Goal: Complete application form

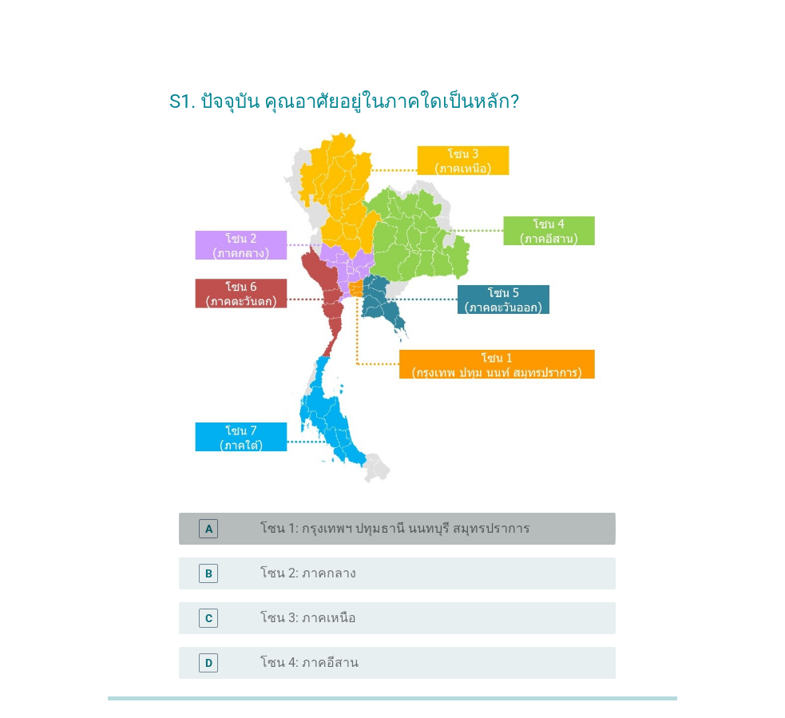
click at [278, 519] on div "radio_button_unchecked โซน 1: กรุงเทพฯ ปทุมธานี นนทบุรี สมุทรปราการ" at bounding box center [431, 528] width 343 height 19
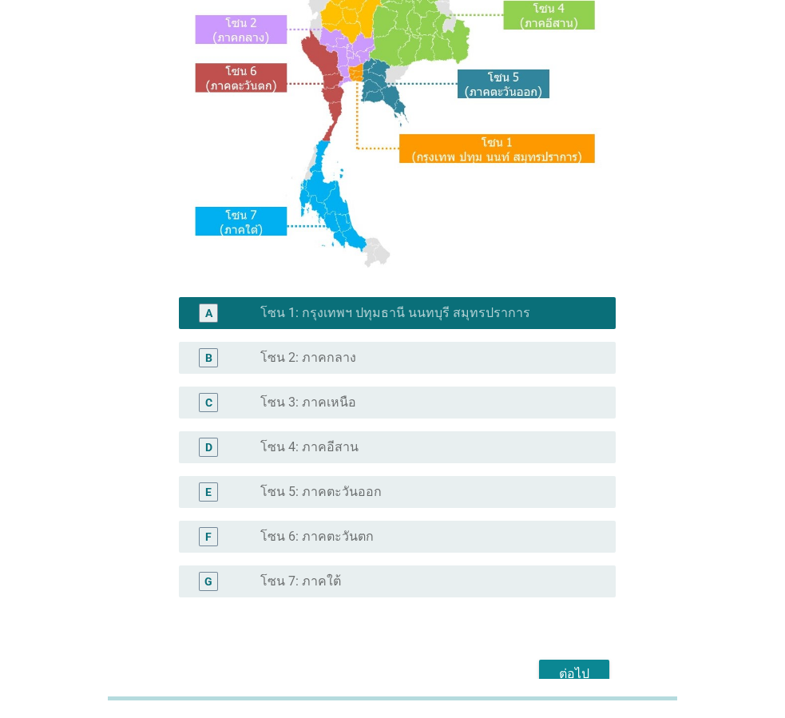
scroll to position [240, 0]
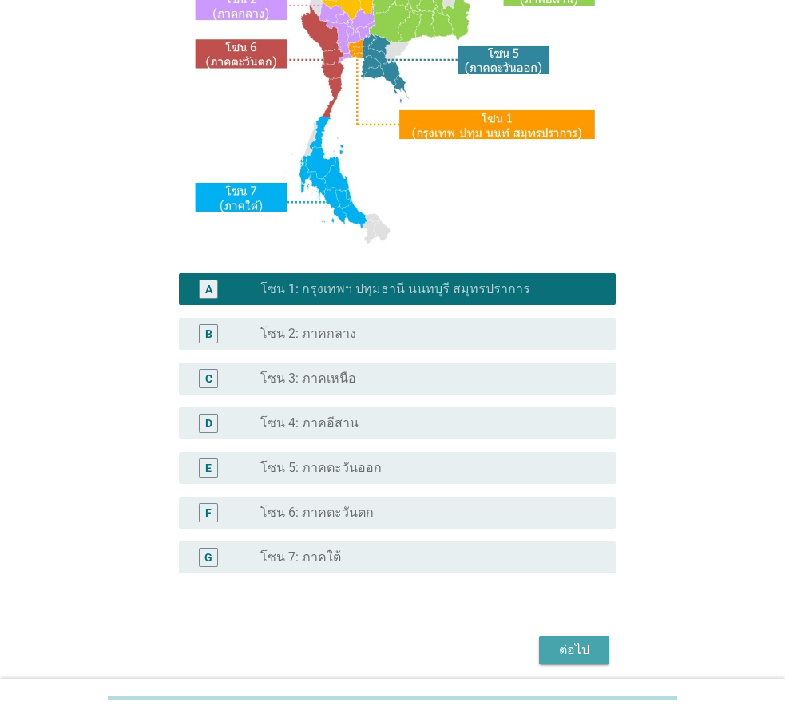
click at [543, 636] on button "ต่อไป" at bounding box center [574, 650] width 70 height 29
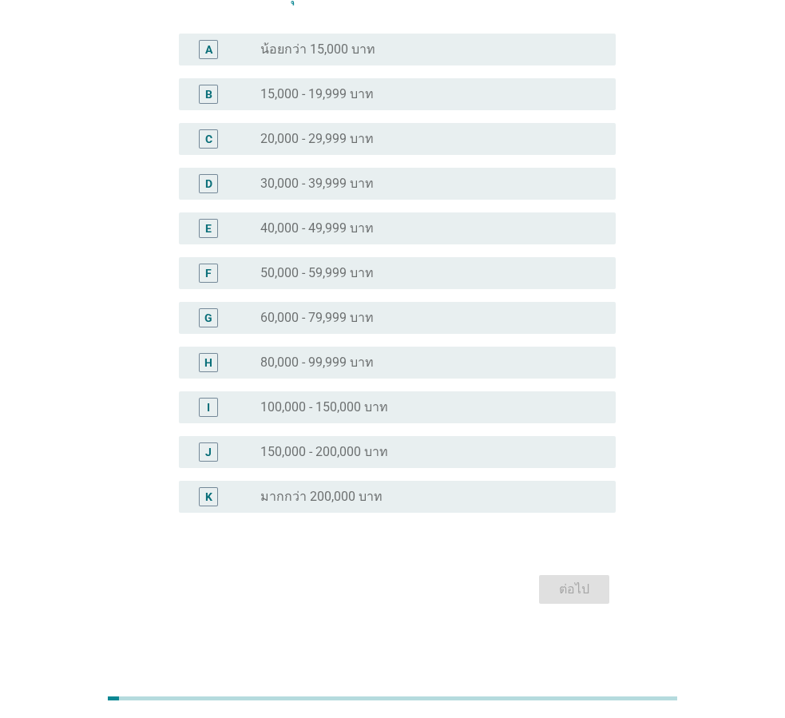
scroll to position [0, 0]
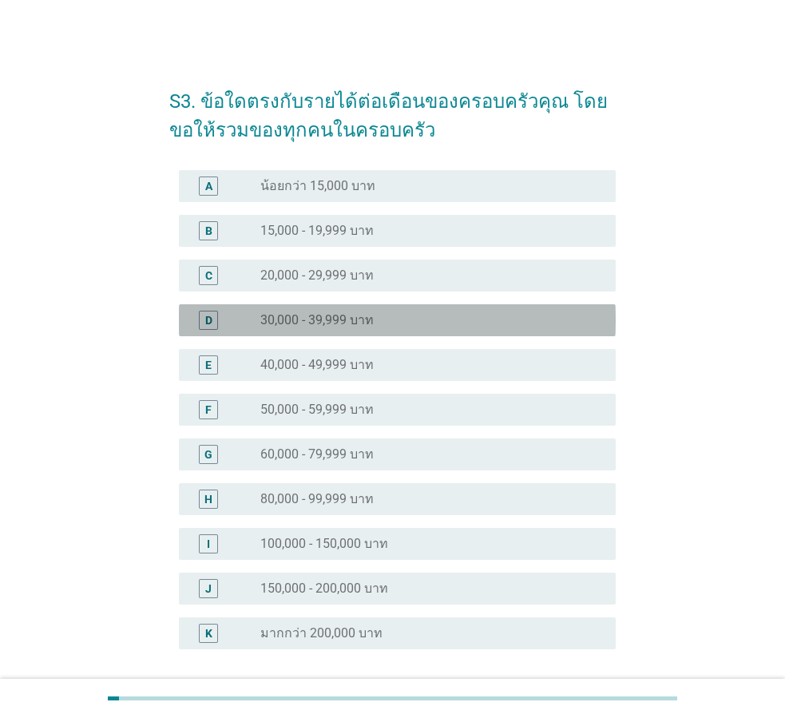
click at [423, 318] on div "radio_button_unchecked 30,000 - 39,999 บาท" at bounding box center [425, 320] width 330 height 16
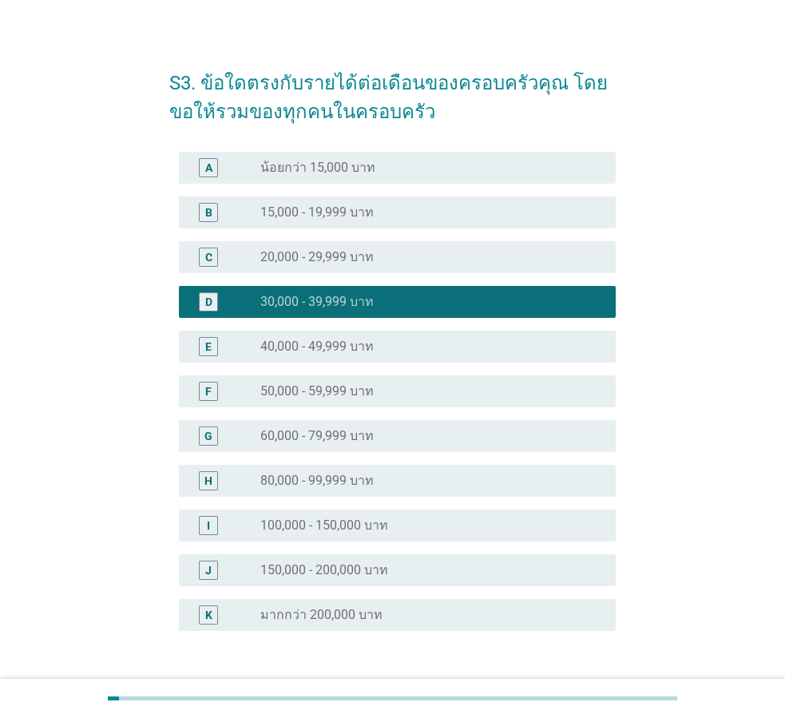
scroll to position [137, 0]
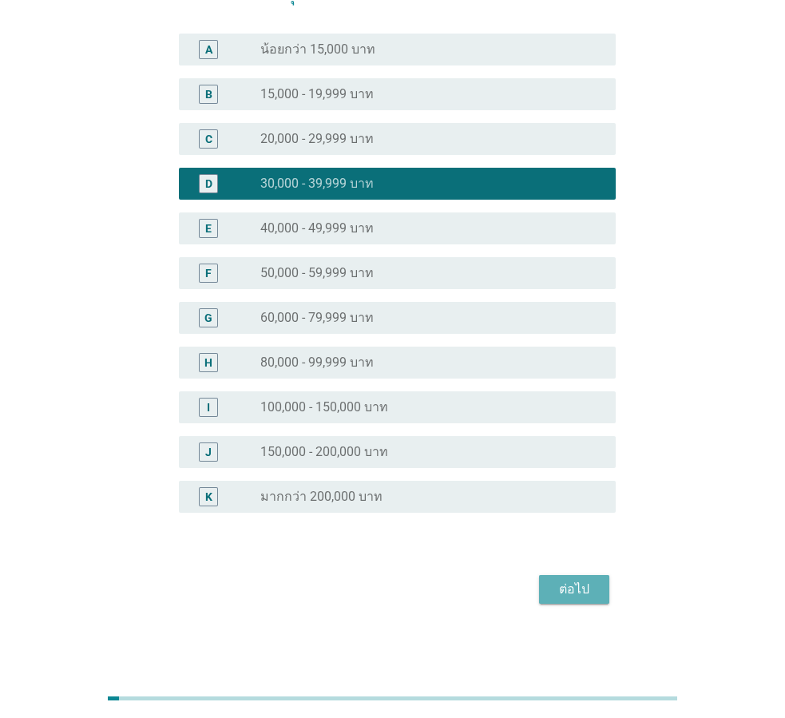
click at [569, 578] on button "ต่อไป" at bounding box center [574, 589] width 70 height 29
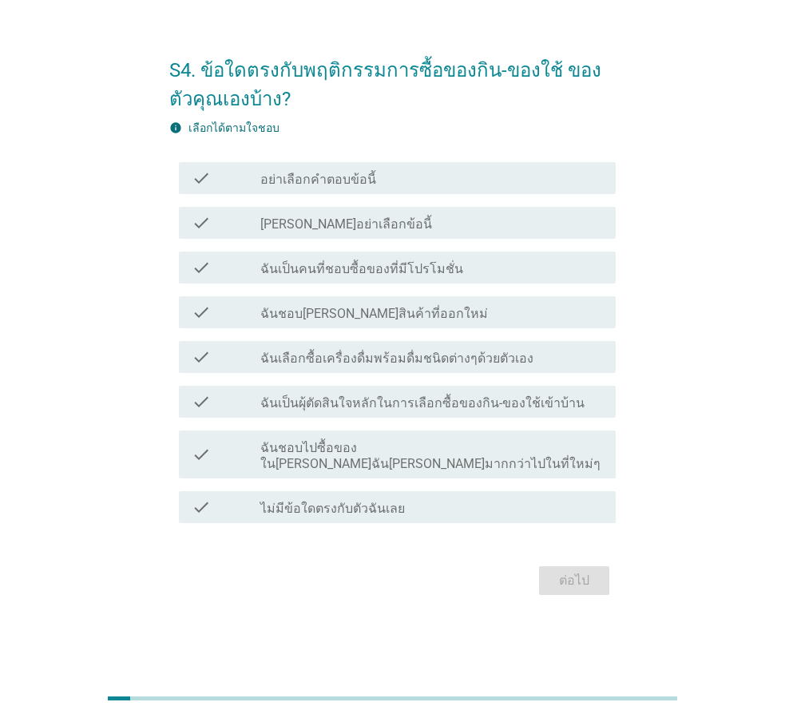
scroll to position [0, 0]
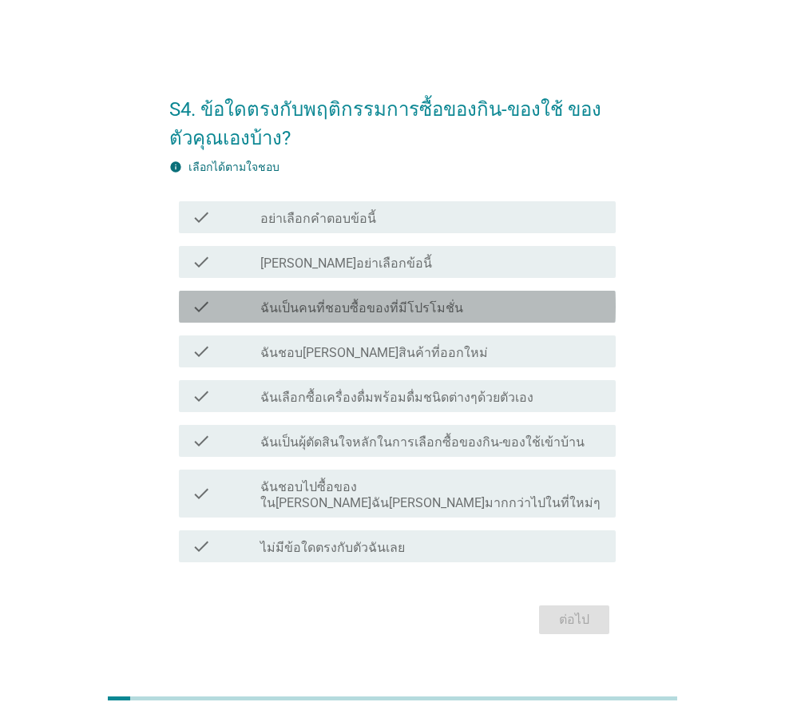
click at [405, 308] on label "ฉันเป็นคนที่ชอบซื้อของที่มีโปรโมชั่น" at bounding box center [361, 308] width 203 height 16
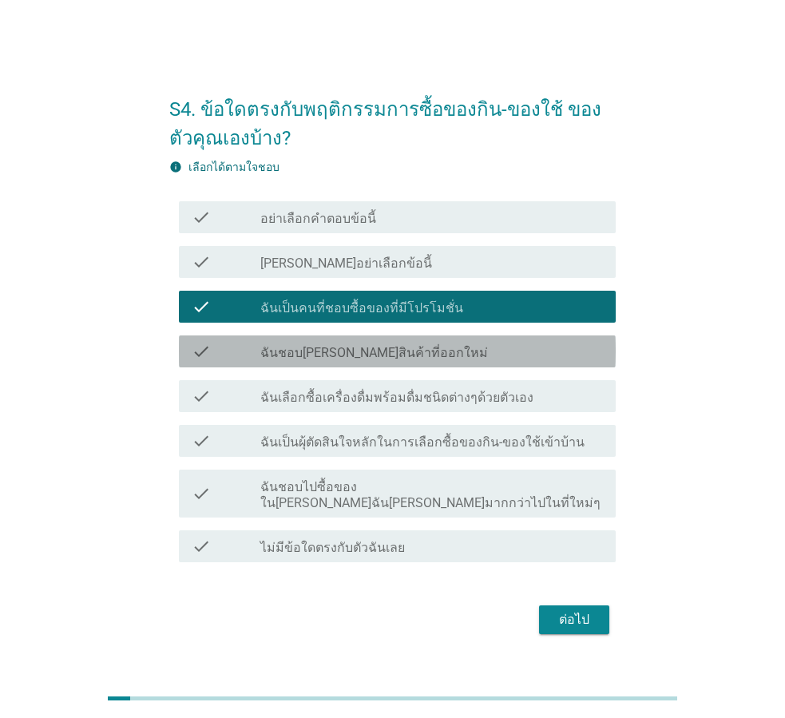
click at [396, 358] on label "ฉันชอบ[PERSON_NAME]สินค้าที่ออกใหม่" at bounding box center [374, 353] width 228 height 16
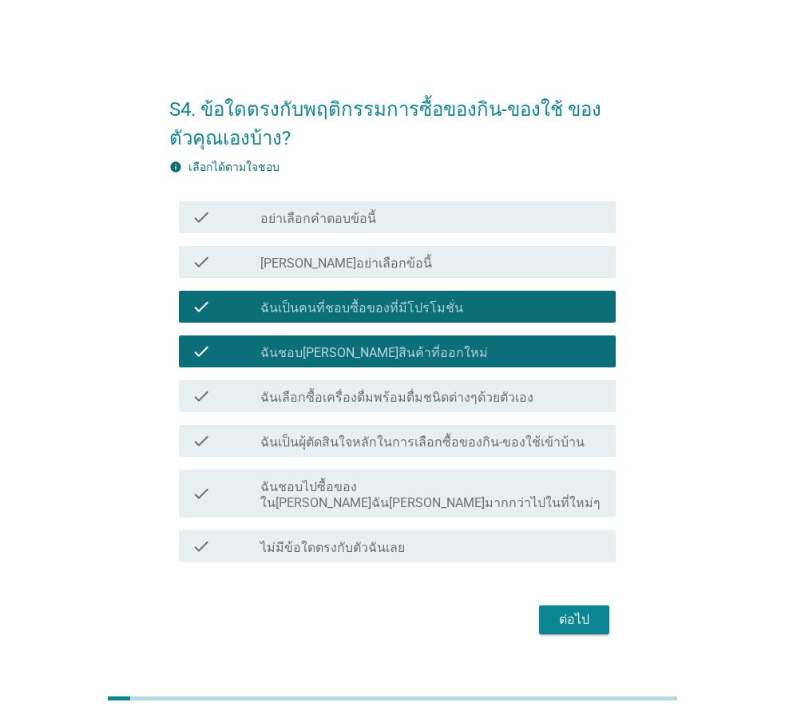
click at [466, 406] on label "ฉันเลือกซื้อเครื่องดื่มพร้อมดื่มชนิดต่างๆด้วยตัวเอง" at bounding box center [396, 398] width 273 height 16
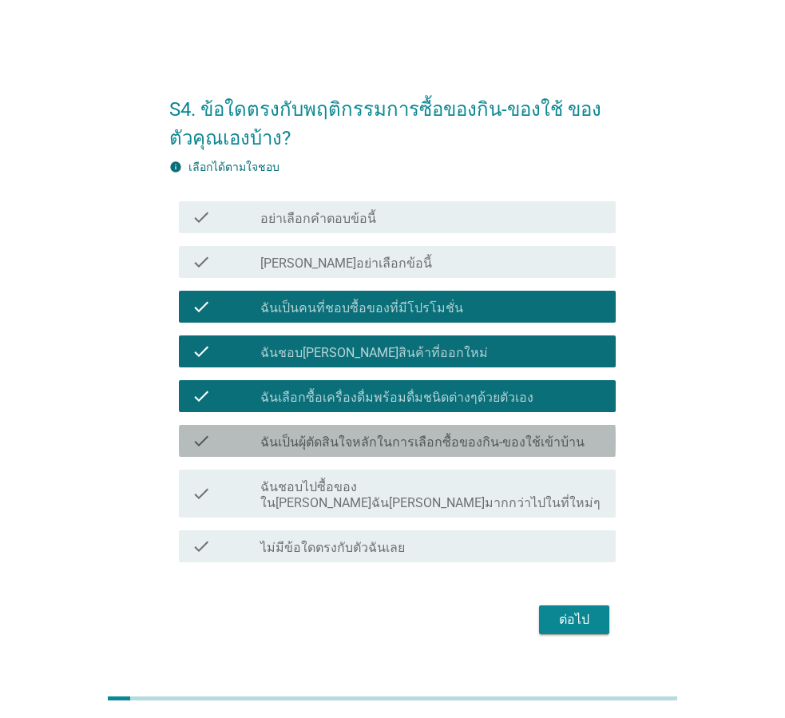
click at [465, 451] on label "ฉันเป็นผุ้ตัดสินใจหลักในการเลือกซื้อของกิน-ของใช้เข้าบ้าน" at bounding box center [422, 443] width 324 height 16
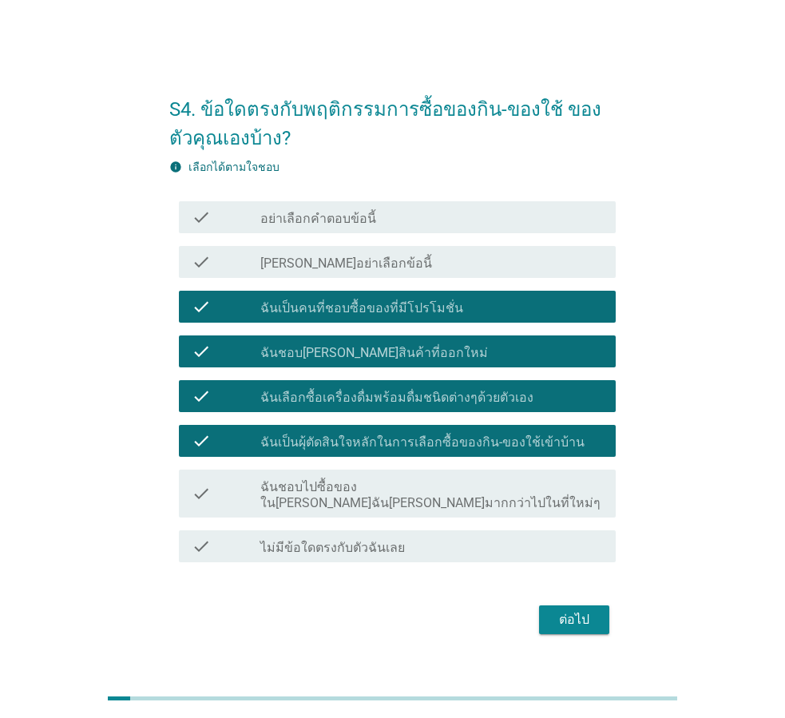
click at [572, 610] on div "ต่อไป" at bounding box center [574, 619] width 45 height 19
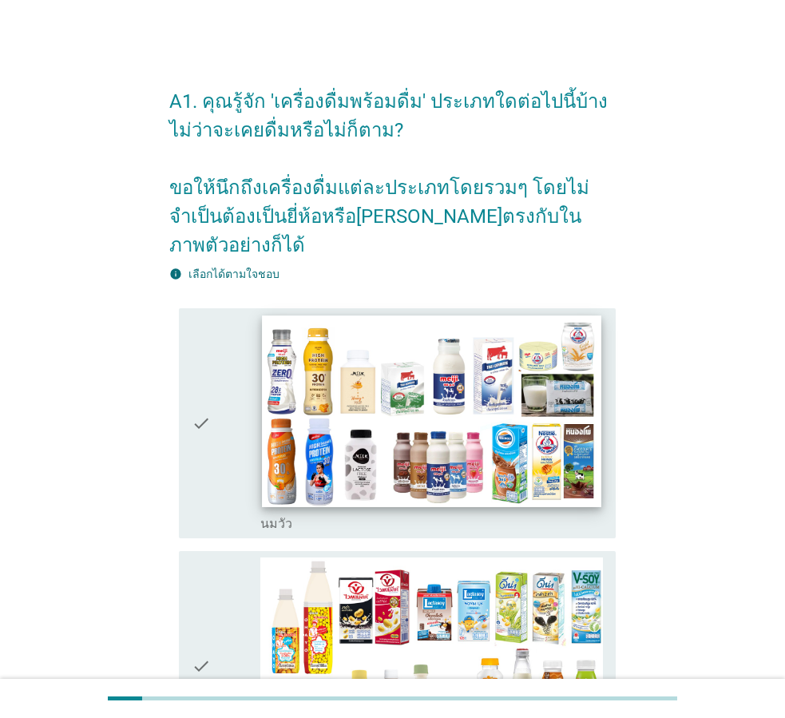
click at [417, 407] on img at bounding box center [431, 411] width 339 height 191
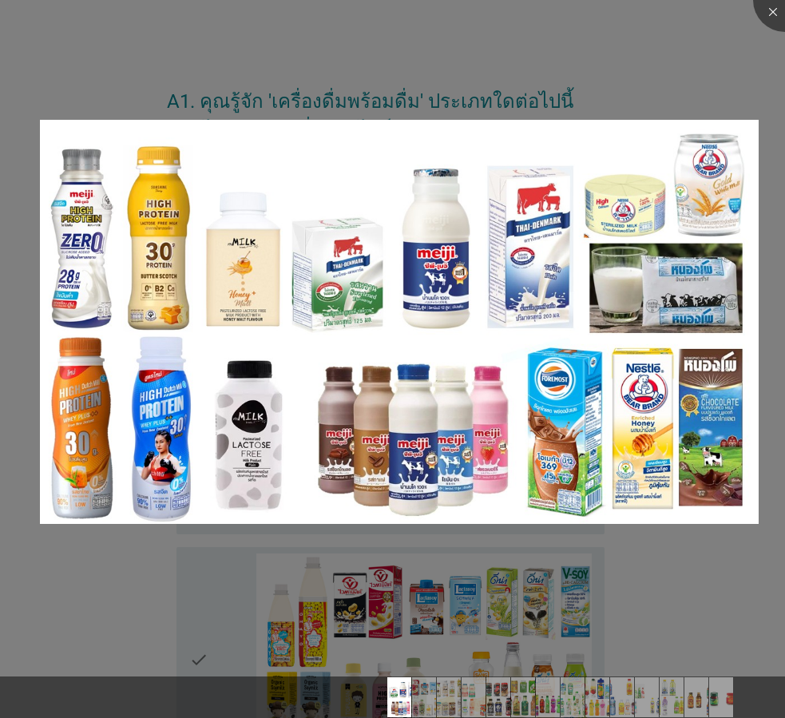
click at [774, 63] on div at bounding box center [392, 359] width 785 height 718
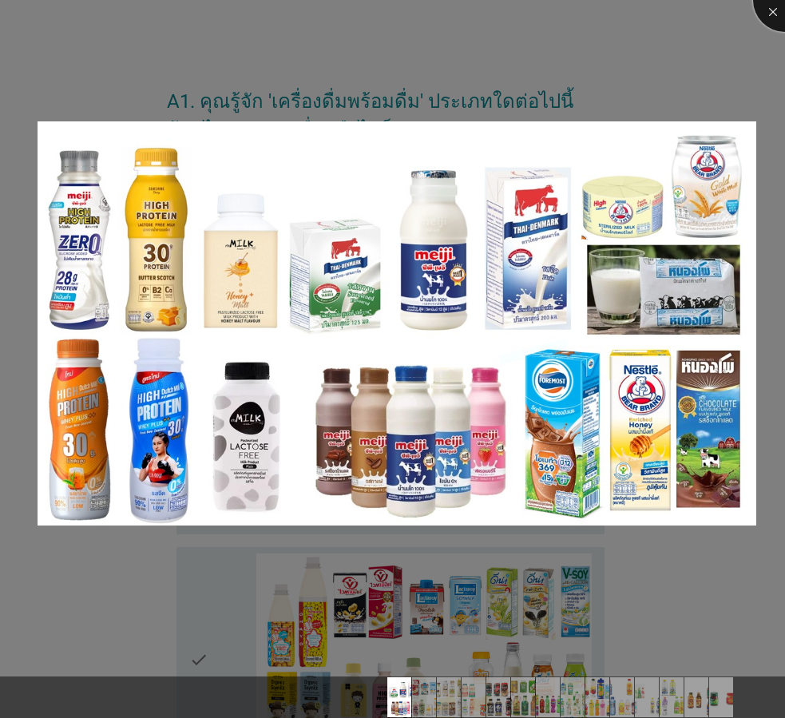
click at [772, 20] on div at bounding box center [785, 0] width 64 height 64
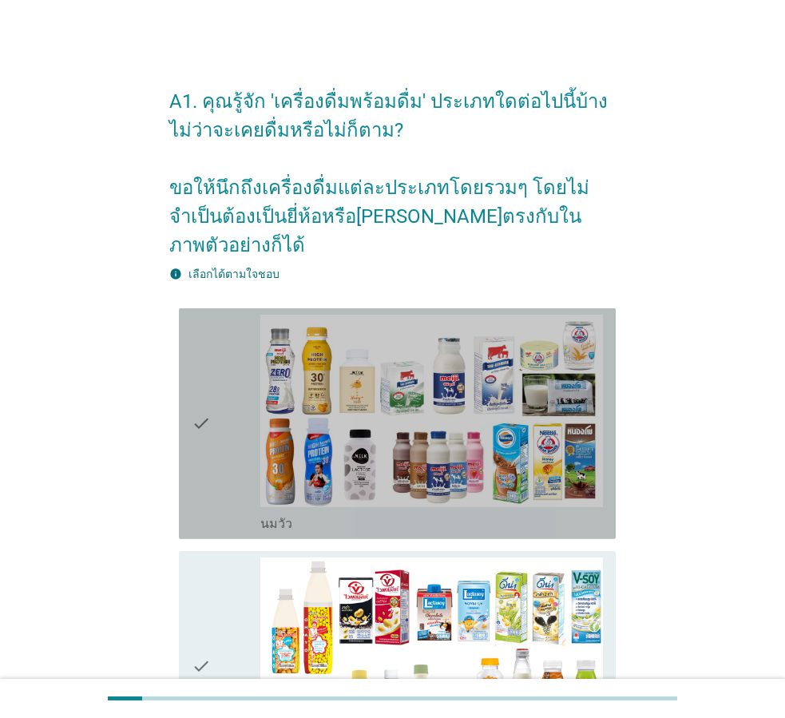
click at [192, 404] on icon "check" at bounding box center [201, 424] width 19 height 218
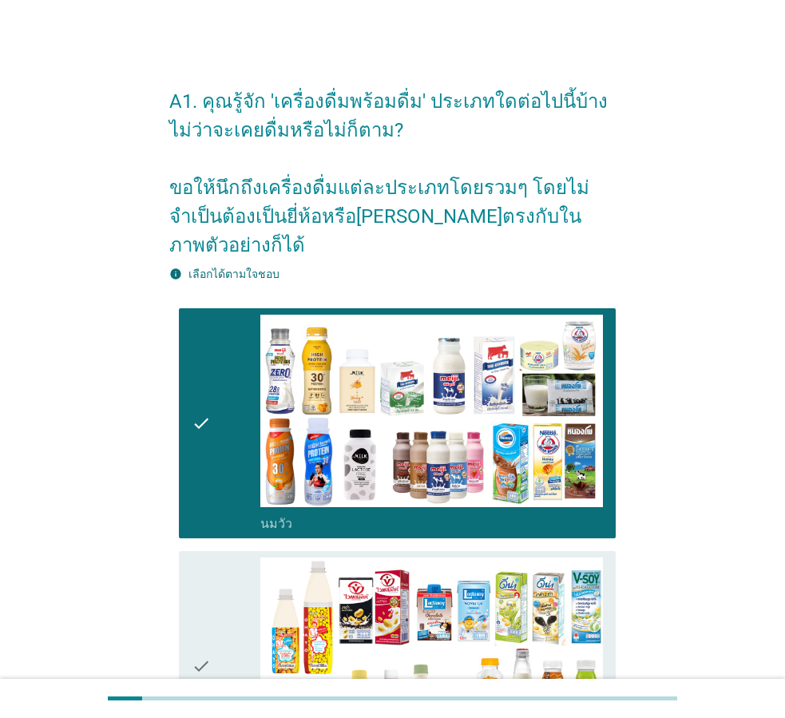
click at [172, 587] on div "check check_box_outline_blank นมถั่วเหลือง-น้ำเต้าหู้พร้อมดื่ม" at bounding box center [392, 667] width 447 height 244
click at [197, 590] on icon "check" at bounding box center [201, 667] width 19 height 218
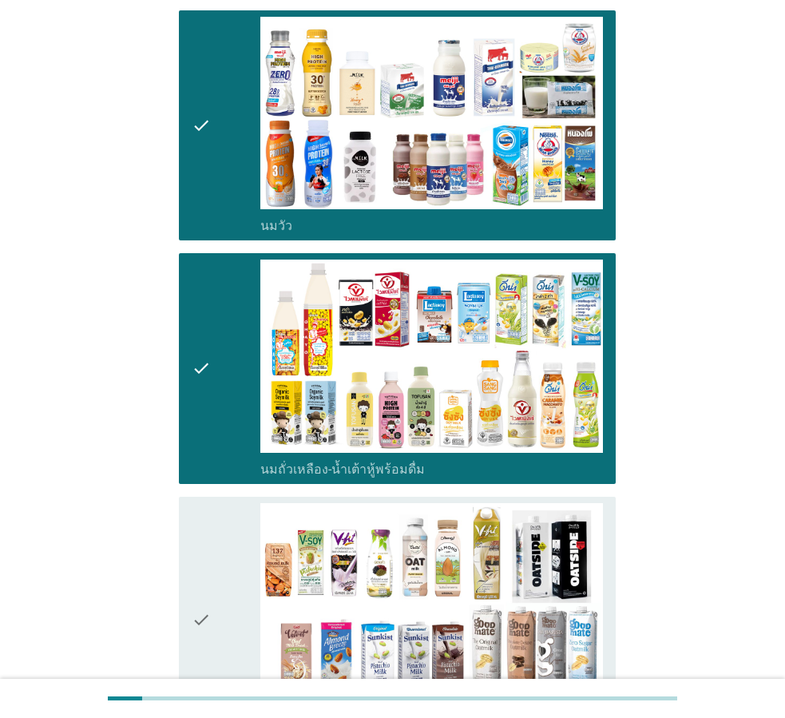
scroll to position [479, 0]
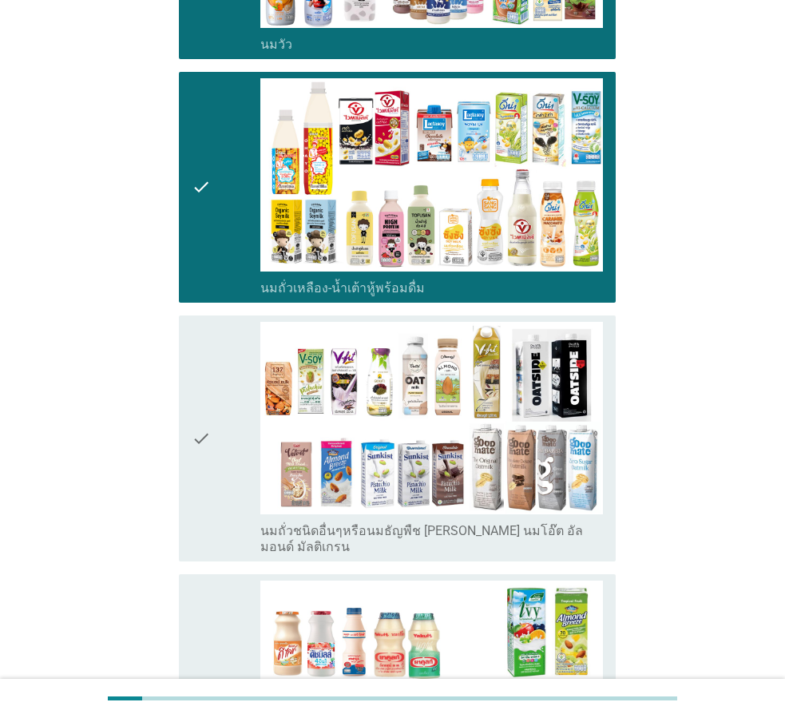
click at [228, 458] on div "check" at bounding box center [226, 439] width 69 height 234
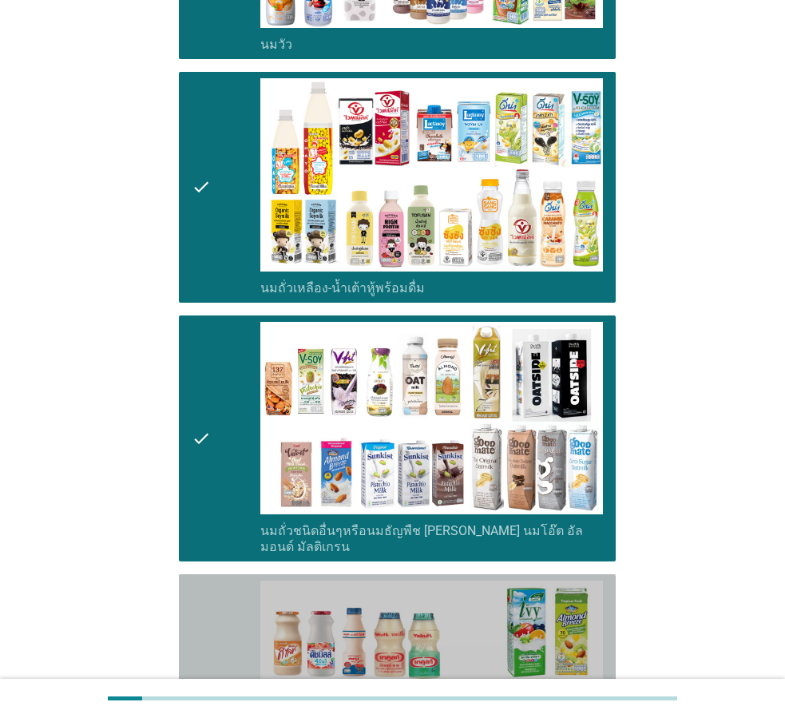
click at [226, 599] on div "check" at bounding box center [226, 690] width 69 height 218
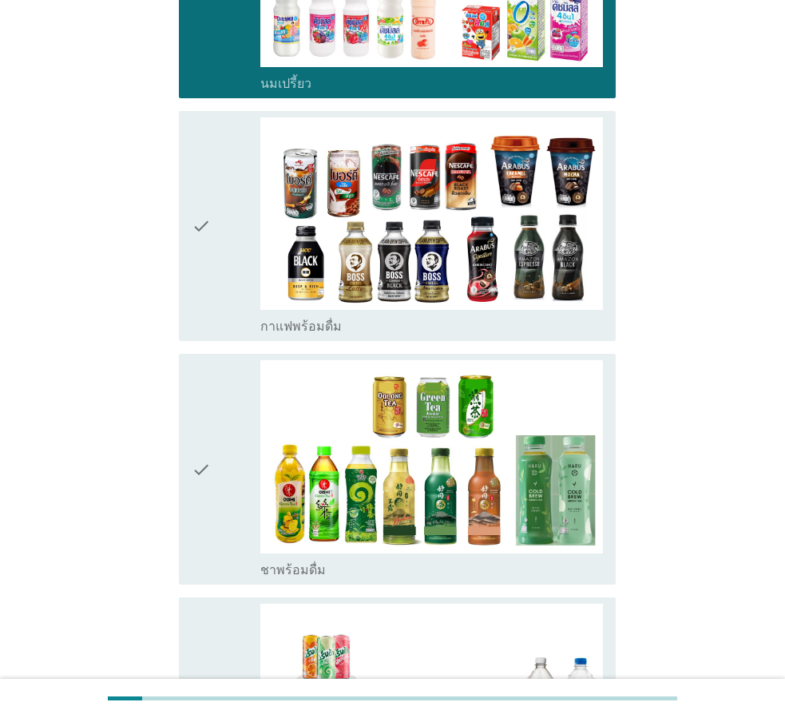
scroll to position [1198, 0]
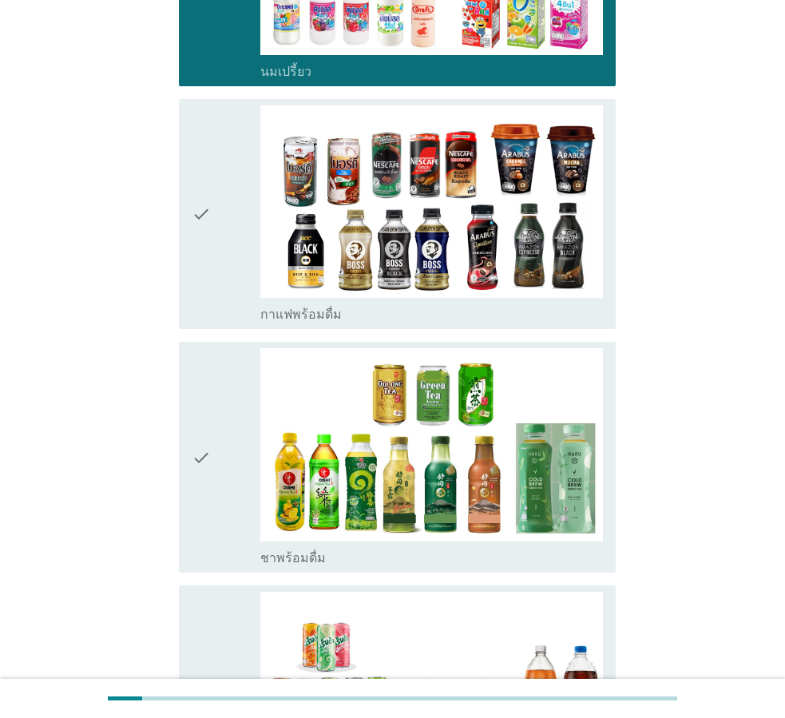
click at [223, 245] on div "check" at bounding box center [226, 214] width 69 height 218
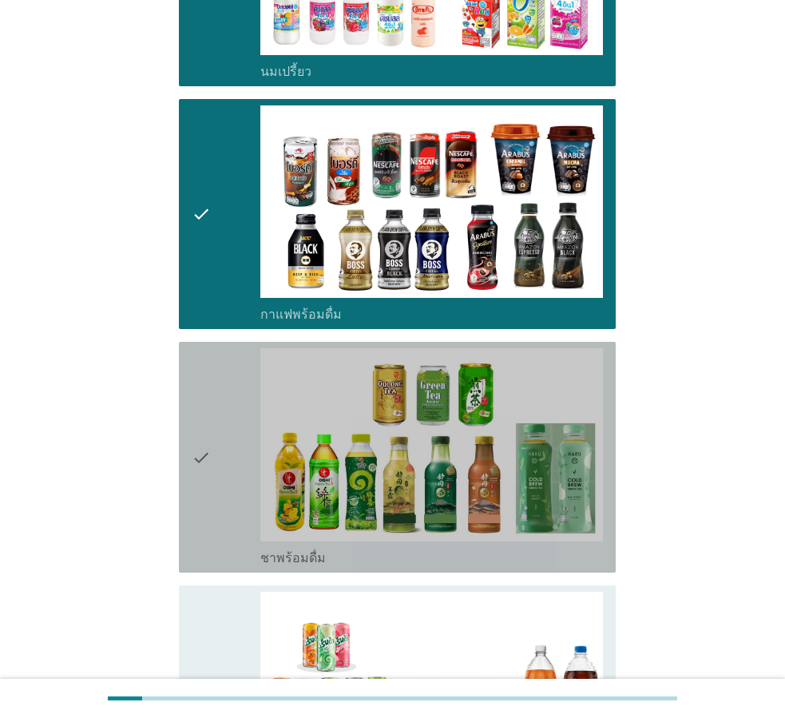
click at [195, 375] on icon "check" at bounding box center [201, 457] width 19 height 218
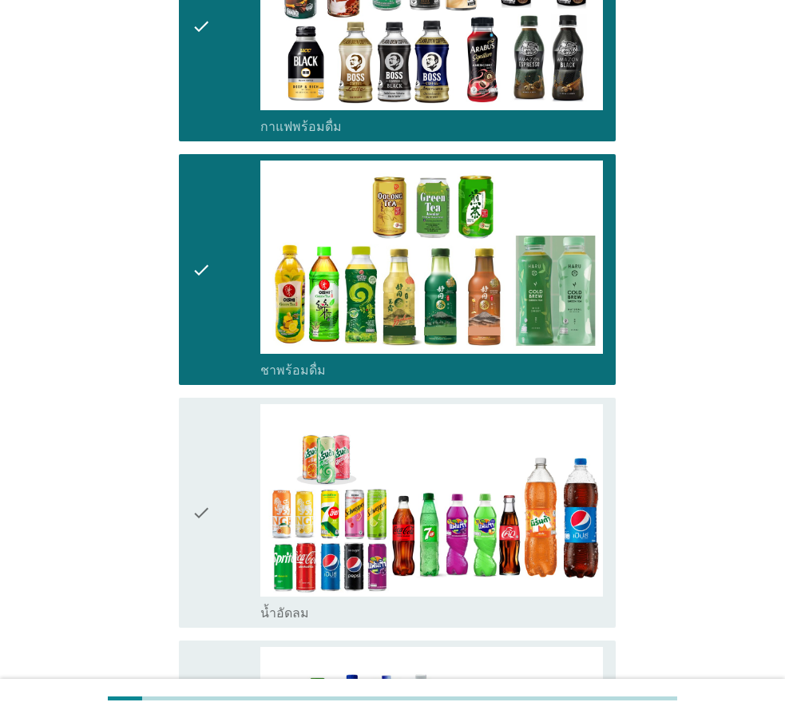
scroll to position [1438, 0]
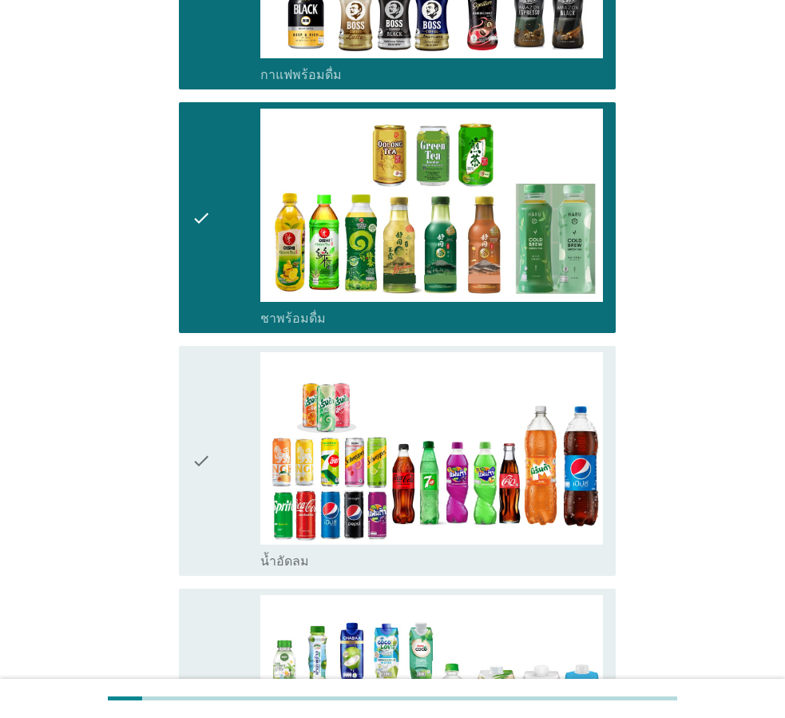
click at [212, 479] on div "check" at bounding box center [226, 461] width 69 height 218
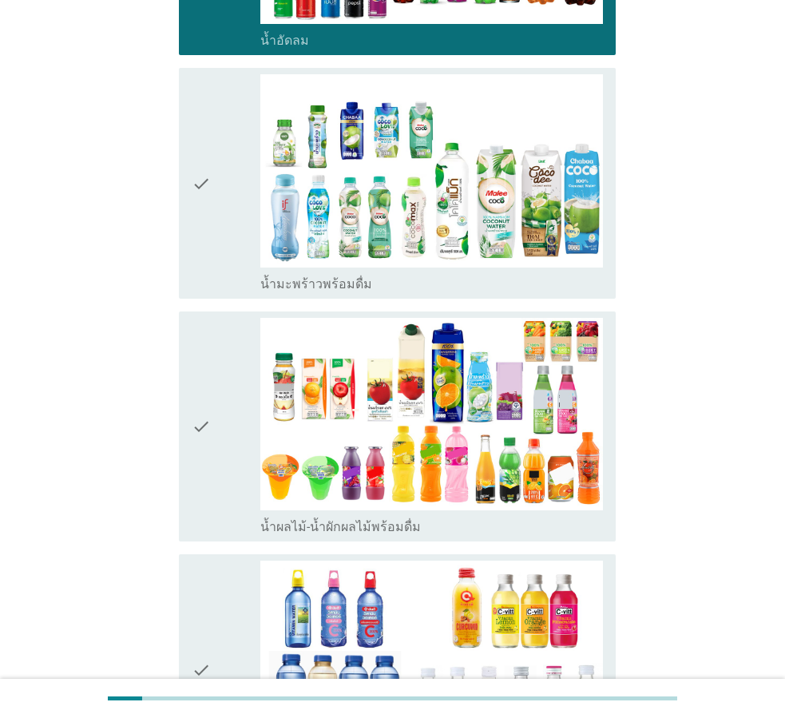
scroll to position [1997, 0]
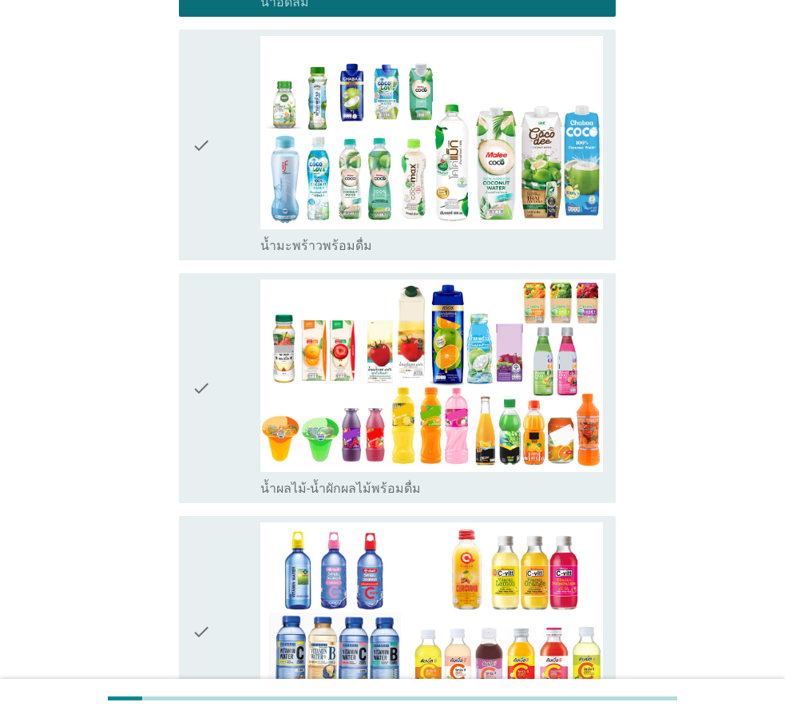
click at [228, 401] on div "check" at bounding box center [226, 389] width 69 height 218
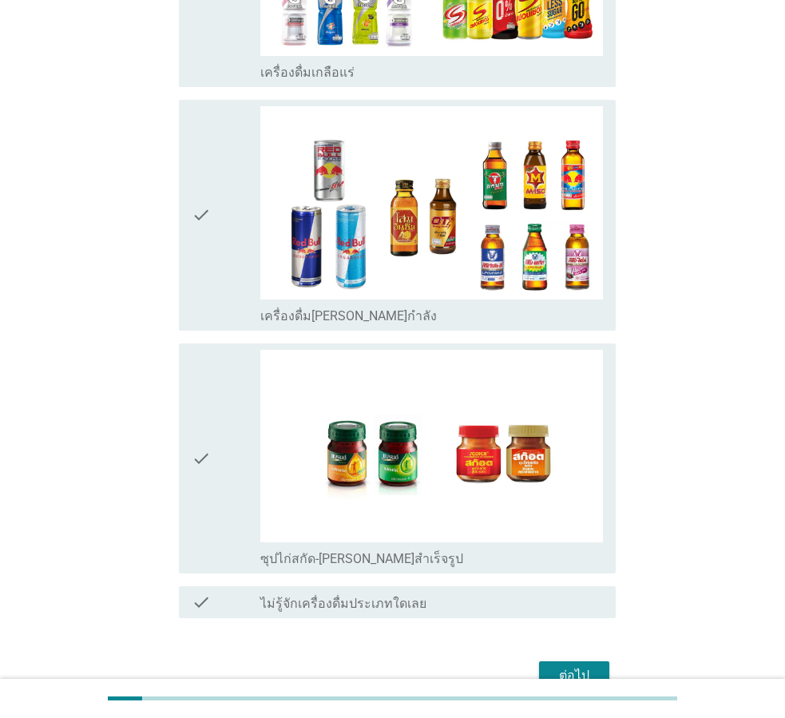
scroll to position [3186, 0]
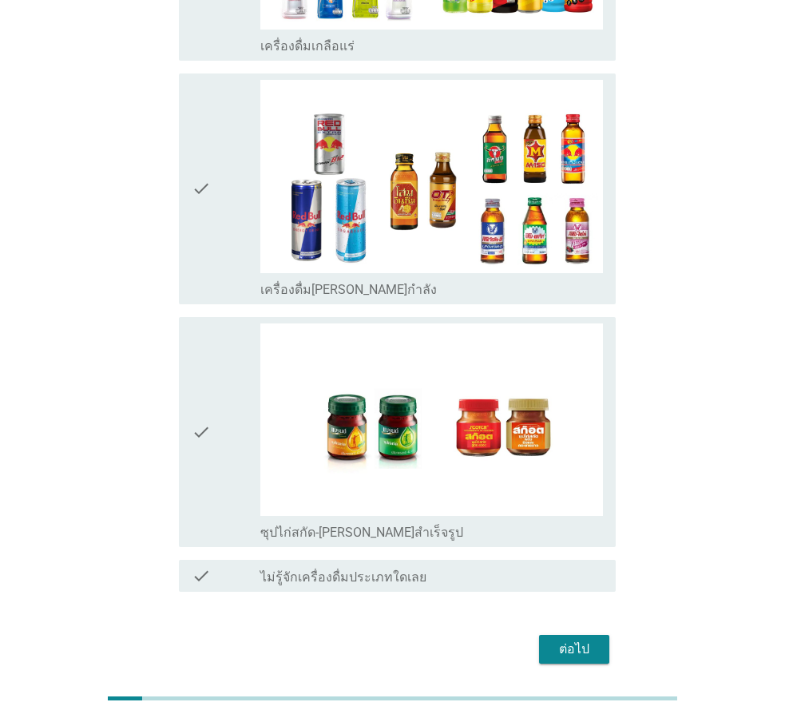
click at [246, 418] on div "check" at bounding box center [226, 433] width 69 height 218
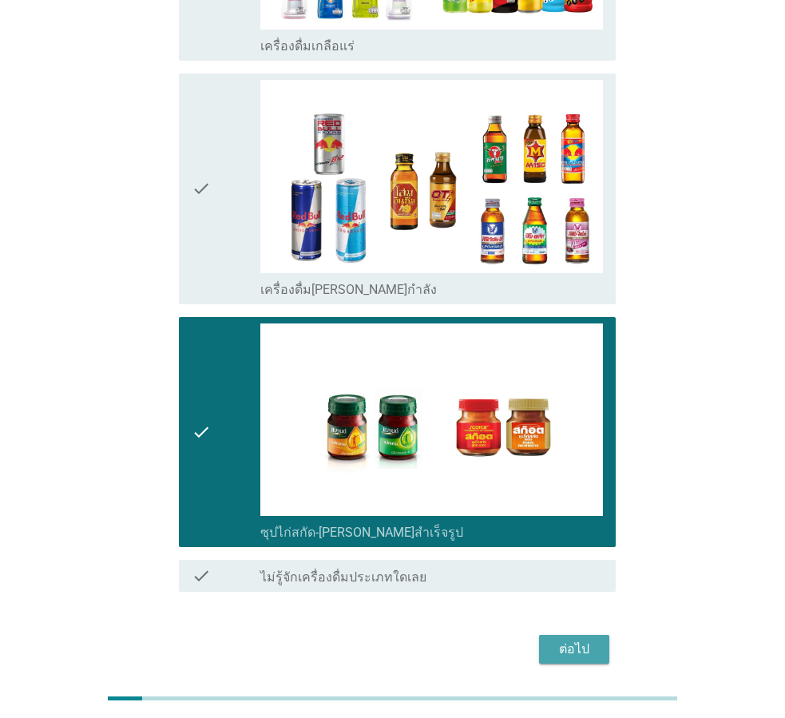
click at [558, 640] on div "ต่อไป" at bounding box center [574, 649] width 45 height 19
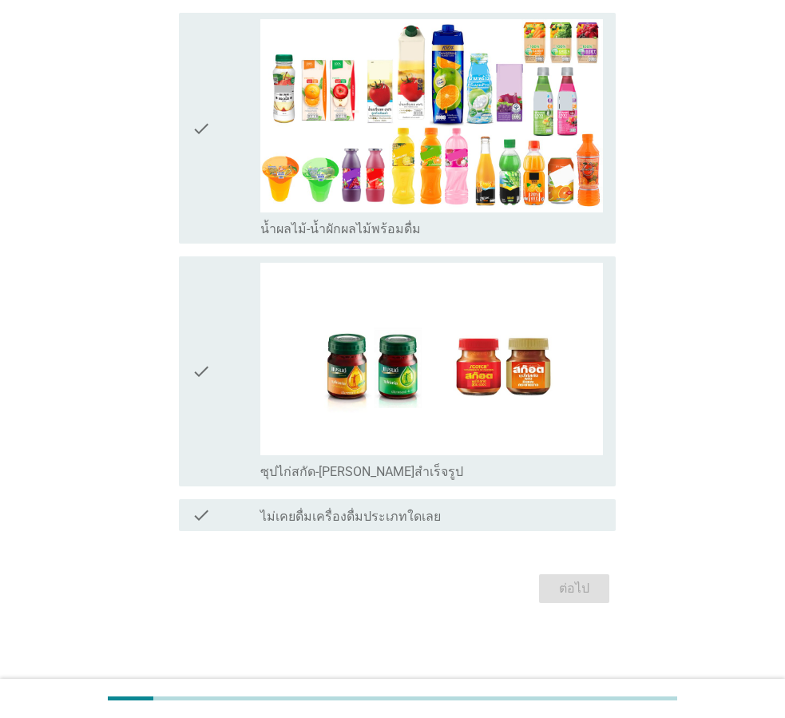
scroll to position [0, 0]
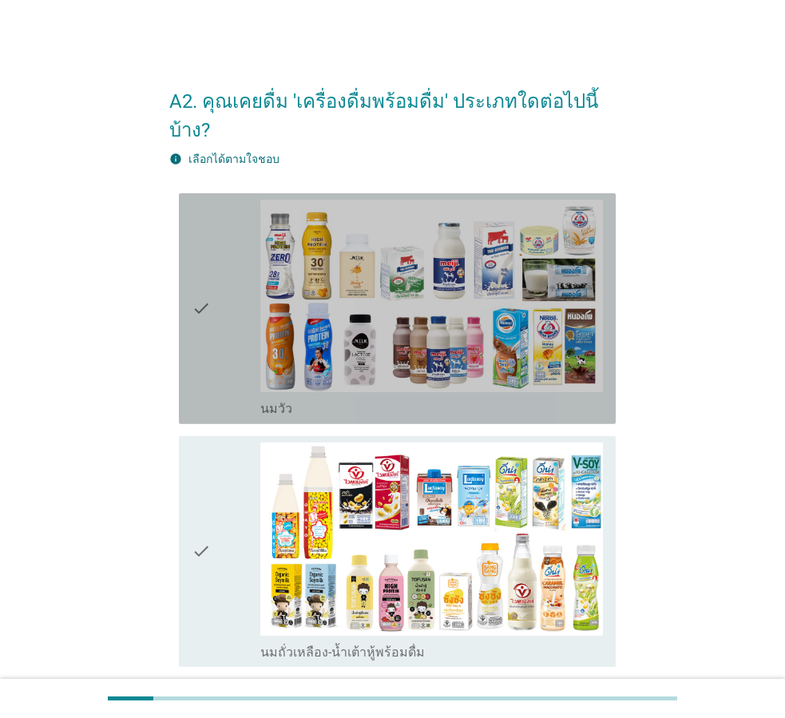
click at [210, 268] on icon "check" at bounding box center [201, 309] width 19 height 218
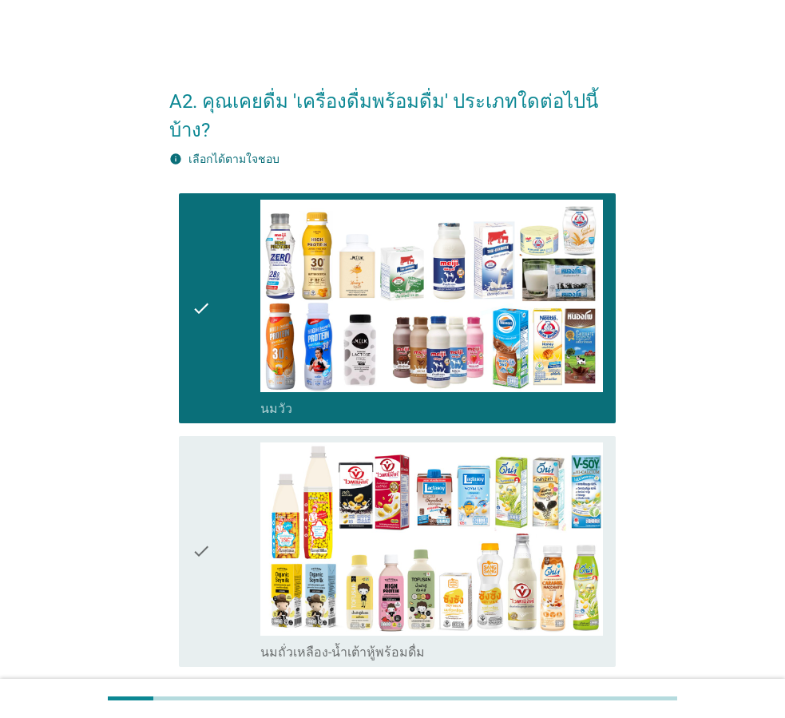
click at [192, 467] on icon "check" at bounding box center [201, 552] width 19 height 218
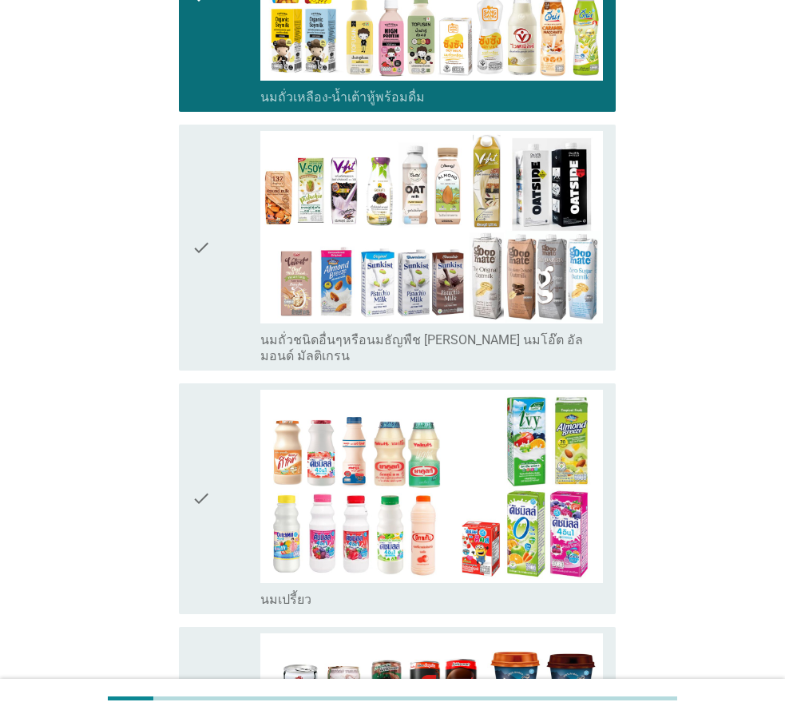
scroll to position [559, 0]
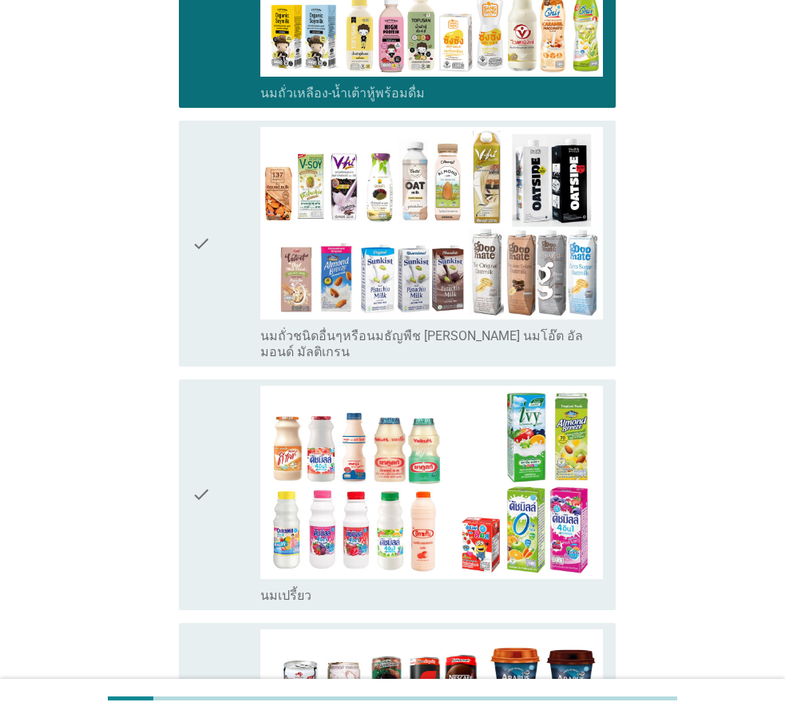
click at [240, 293] on div "check" at bounding box center [226, 244] width 69 height 234
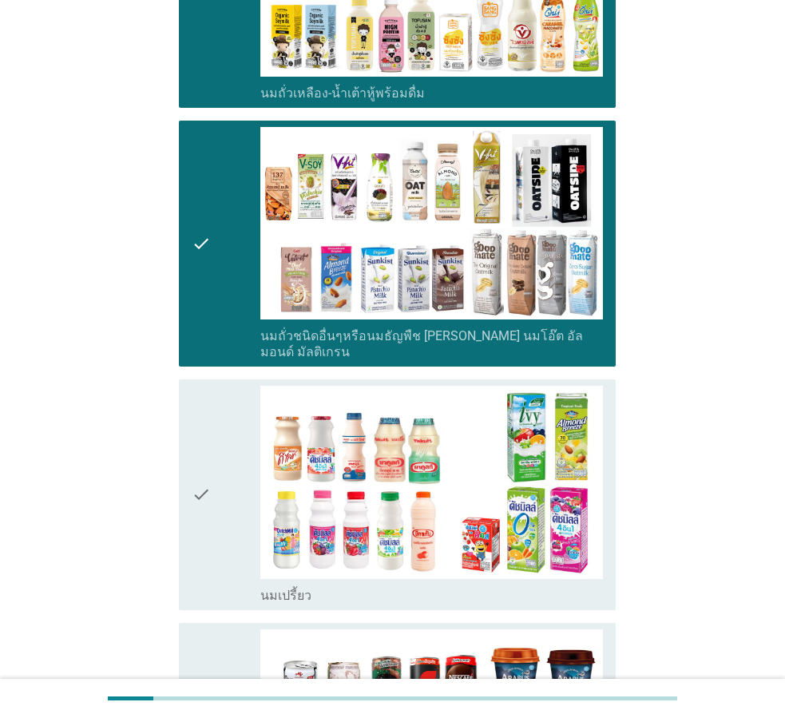
click at [216, 424] on div "check" at bounding box center [226, 495] width 69 height 218
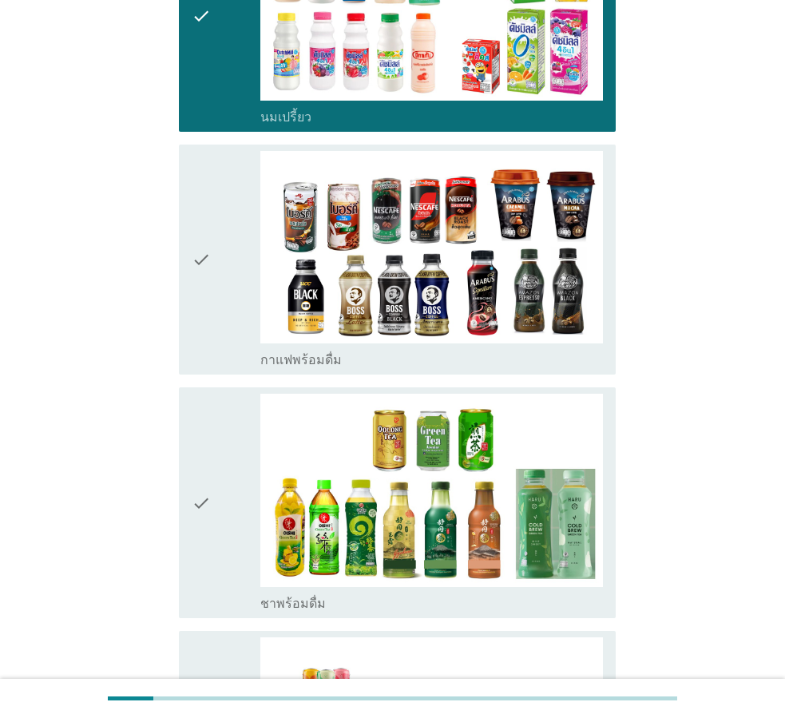
scroll to position [1038, 0]
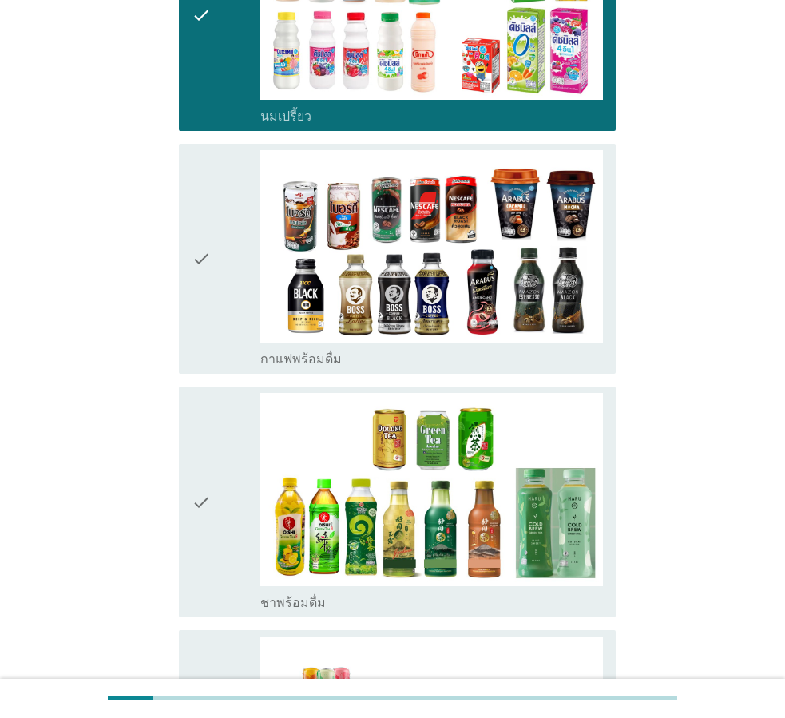
click at [236, 317] on div "check" at bounding box center [226, 259] width 69 height 218
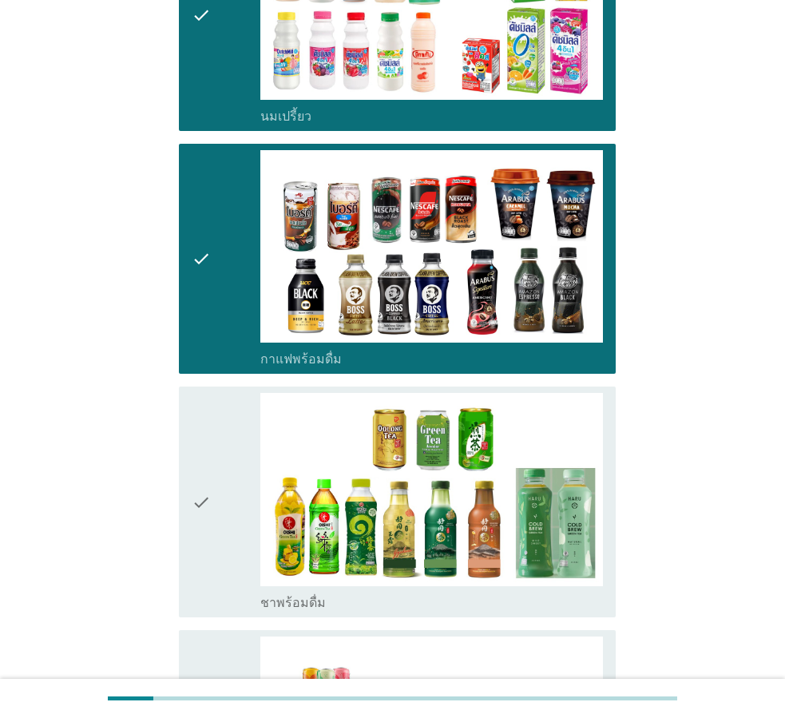
click at [219, 432] on div "check" at bounding box center [226, 502] width 69 height 218
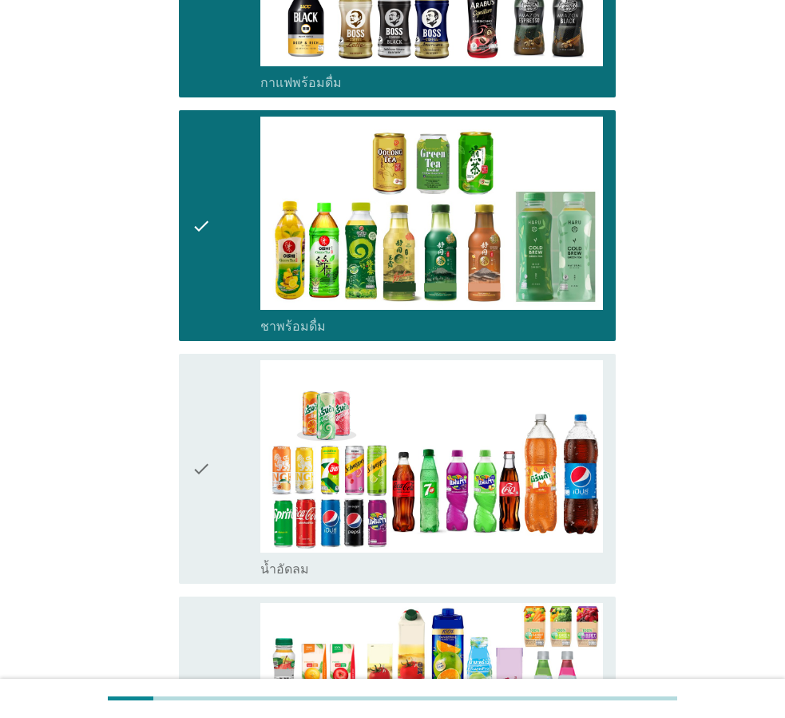
scroll to position [1358, 0]
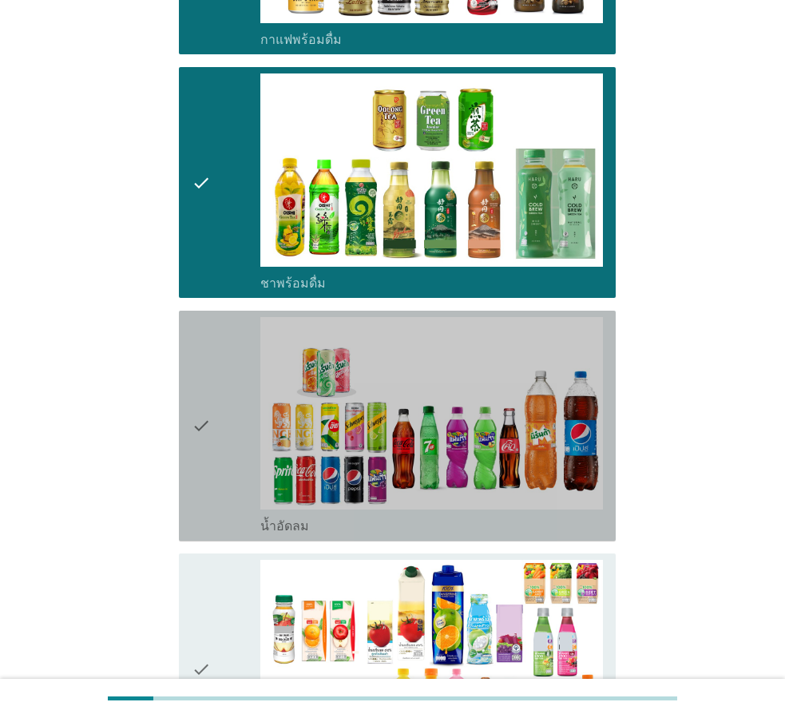
click at [222, 449] on div "check" at bounding box center [226, 426] width 69 height 218
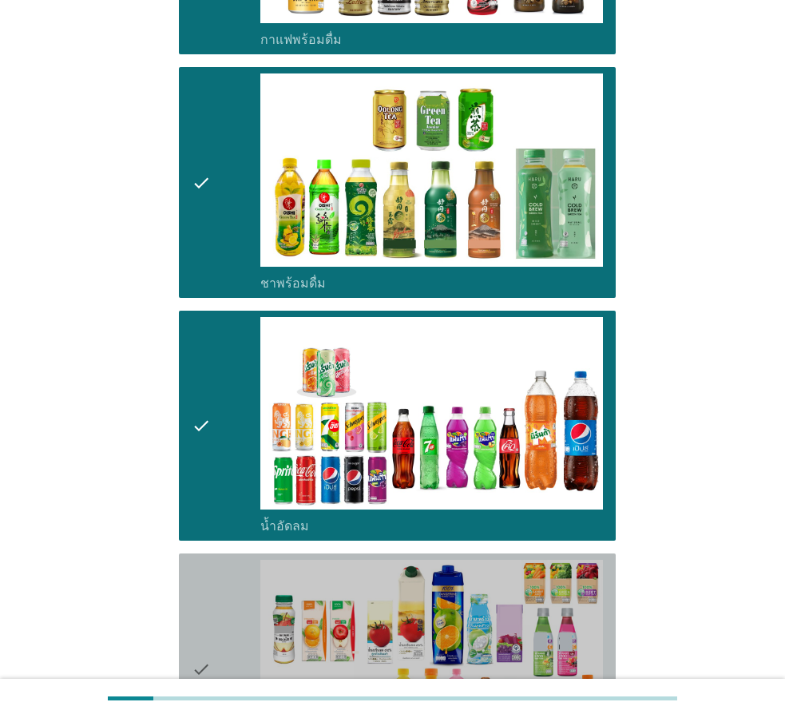
click at [213, 560] on div "check" at bounding box center [226, 669] width 69 height 218
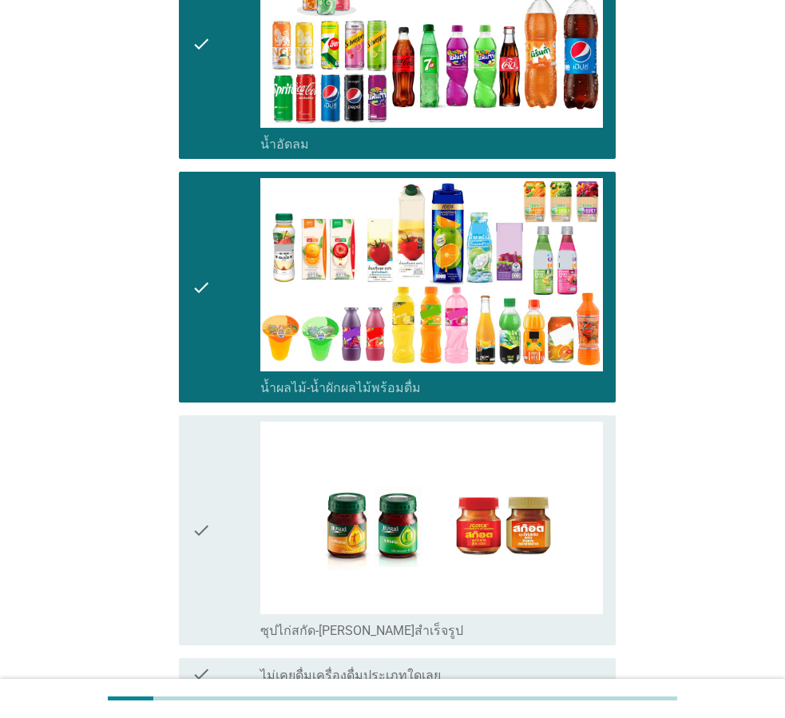
scroll to position [1837, 0]
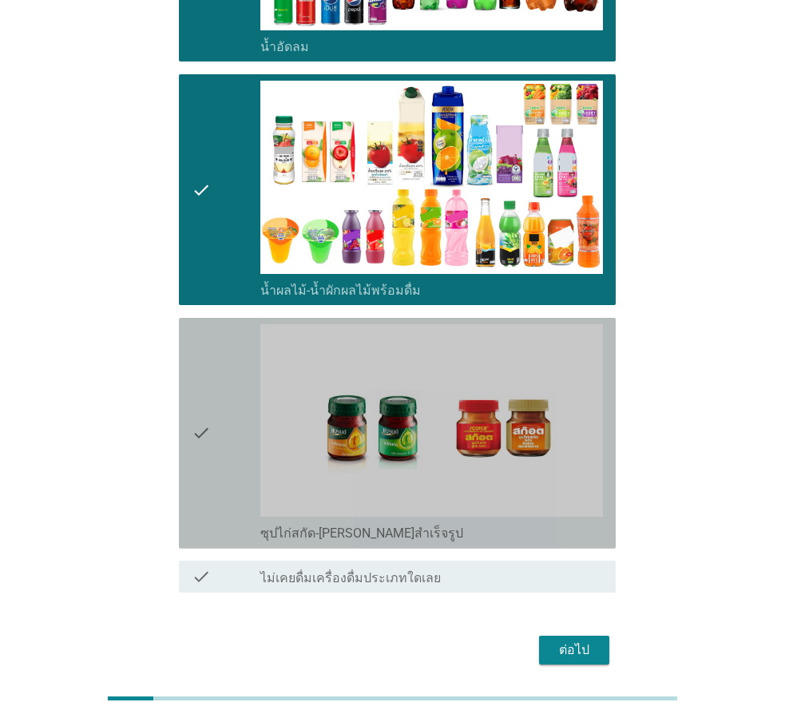
click at [234, 474] on div "check" at bounding box center [226, 433] width 69 height 218
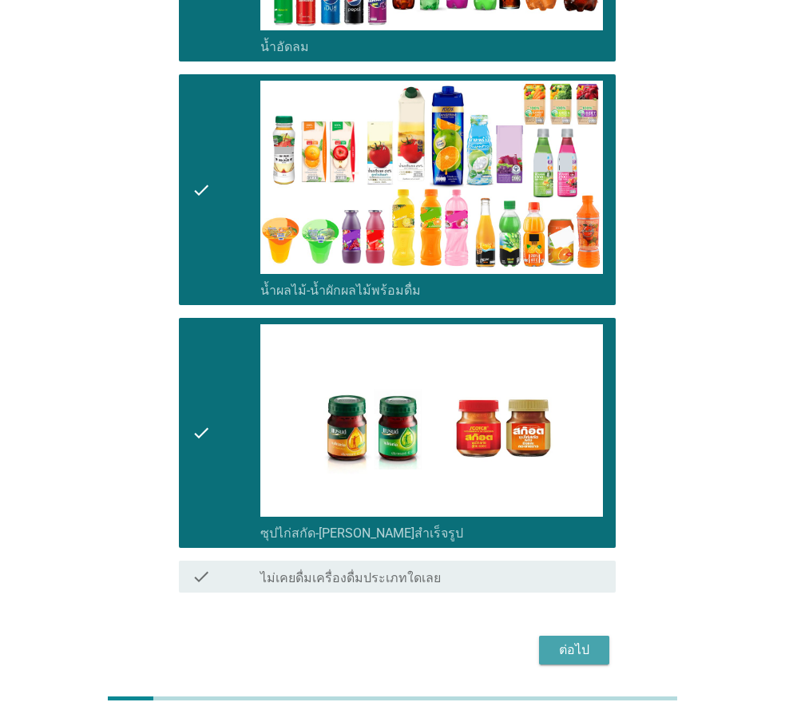
click at [554, 641] on div "ต่อไป" at bounding box center [574, 650] width 45 height 19
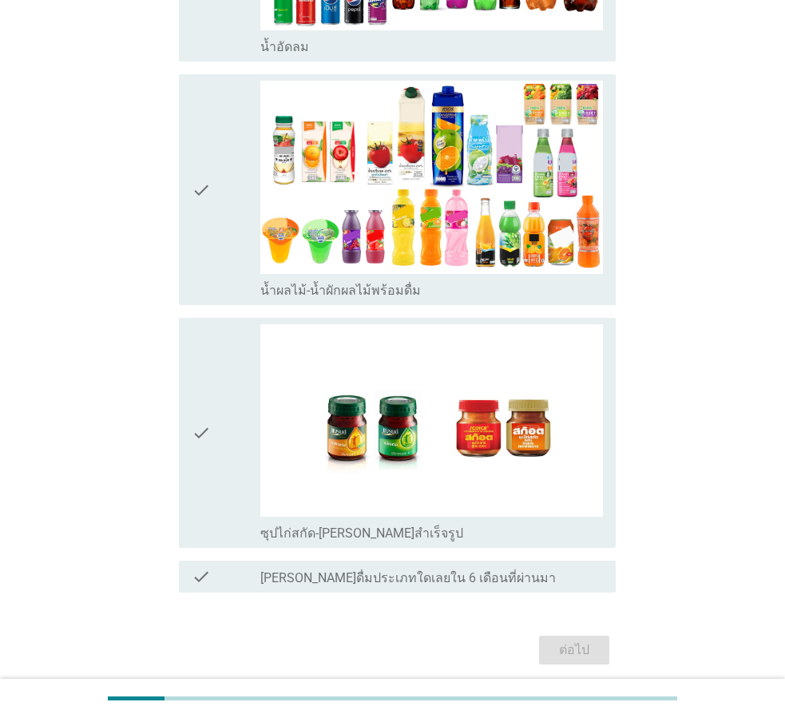
scroll to position [0, 0]
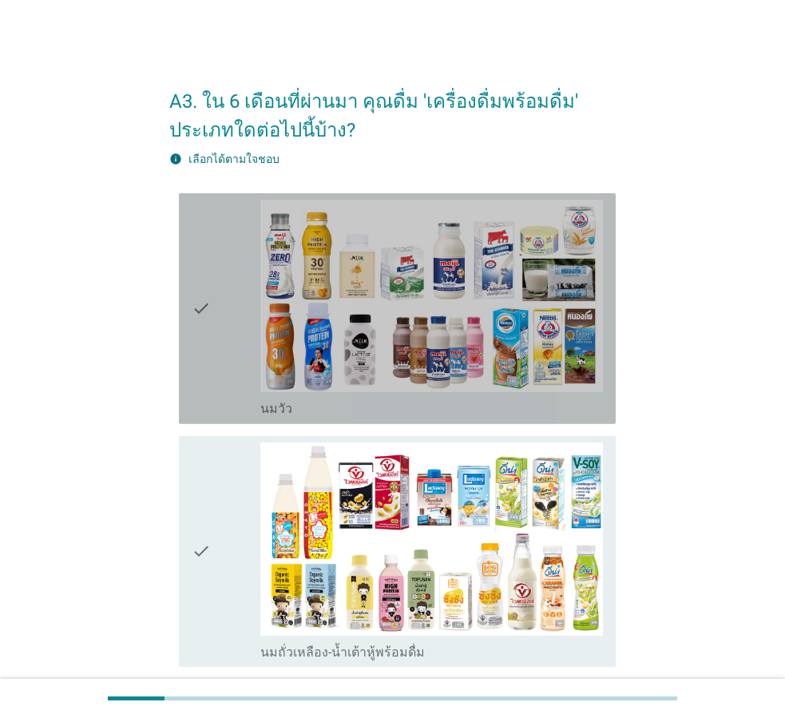
click at [216, 407] on div "check" at bounding box center [226, 309] width 69 height 218
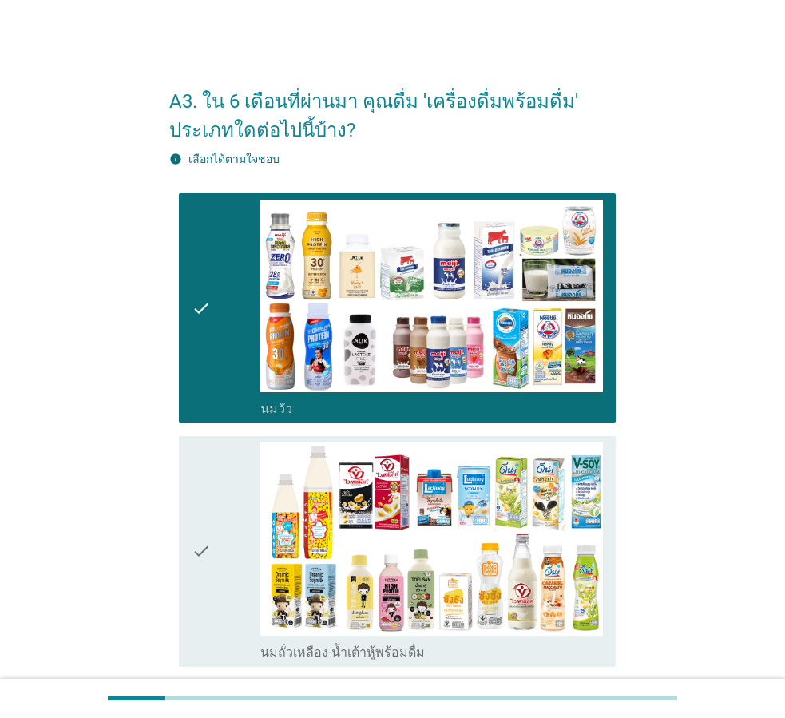
click at [204, 524] on icon "check" at bounding box center [201, 552] width 19 height 218
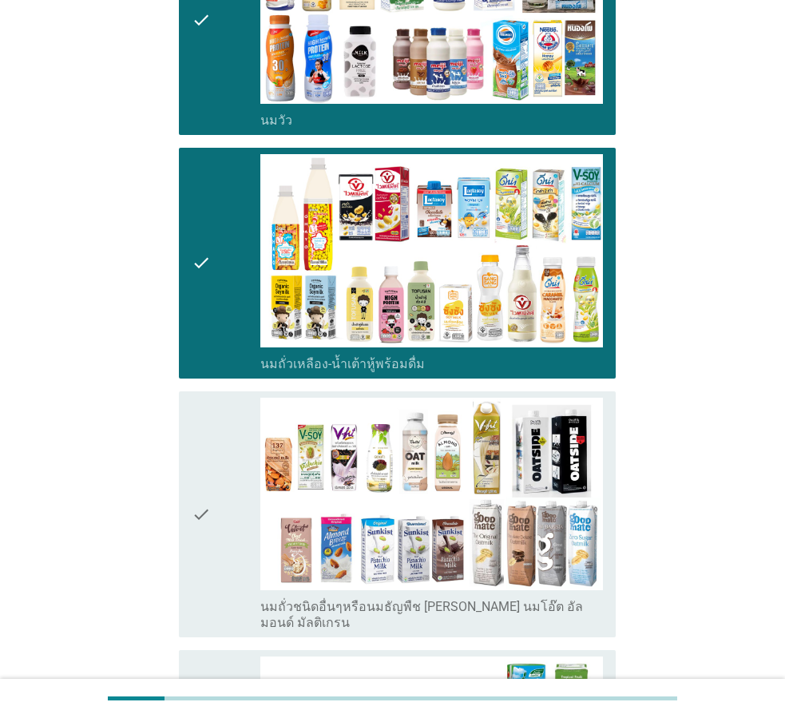
scroll to position [320, 0]
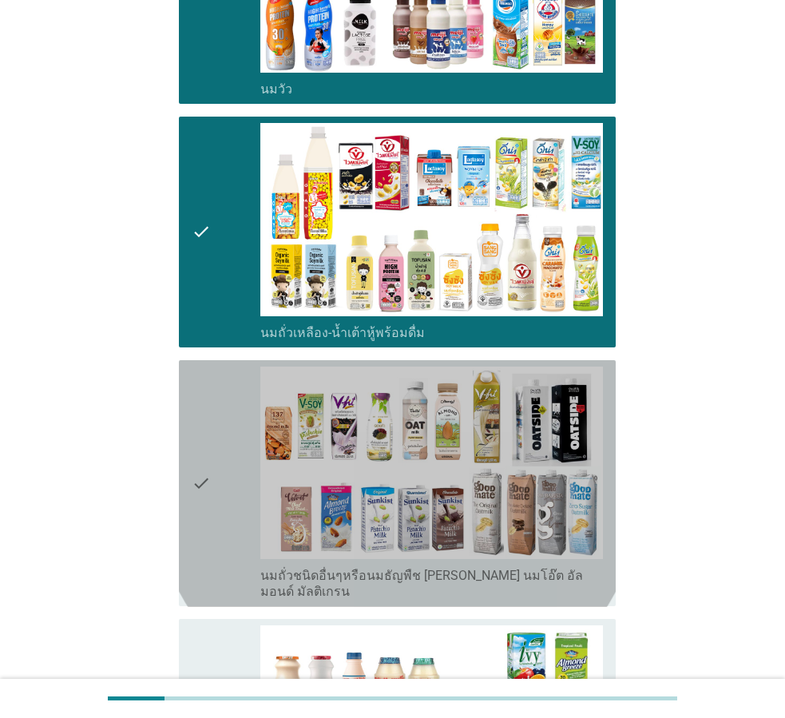
click at [211, 530] on div "check" at bounding box center [226, 484] width 69 height 234
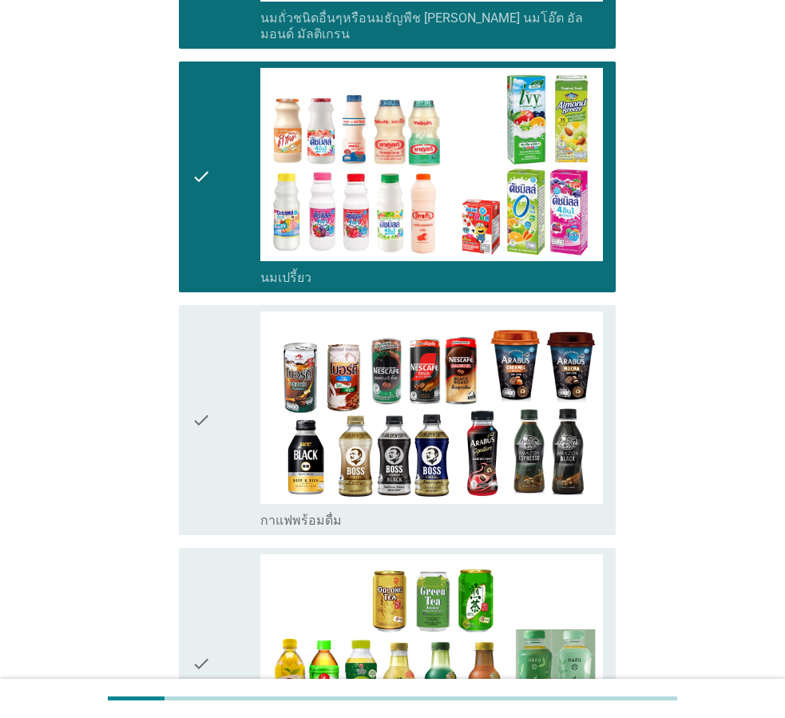
scroll to position [879, 0]
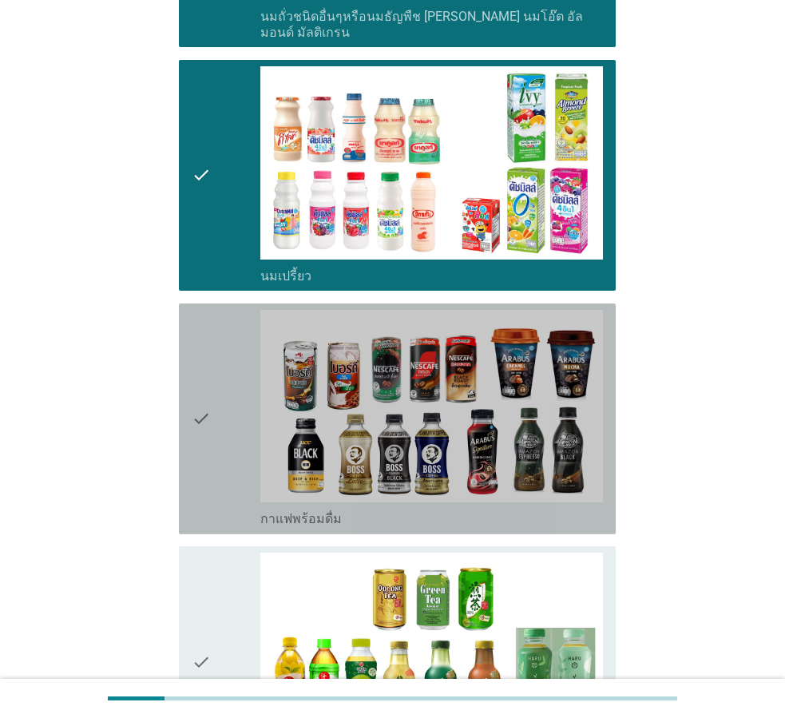
click at [224, 496] on div "check" at bounding box center [226, 419] width 69 height 218
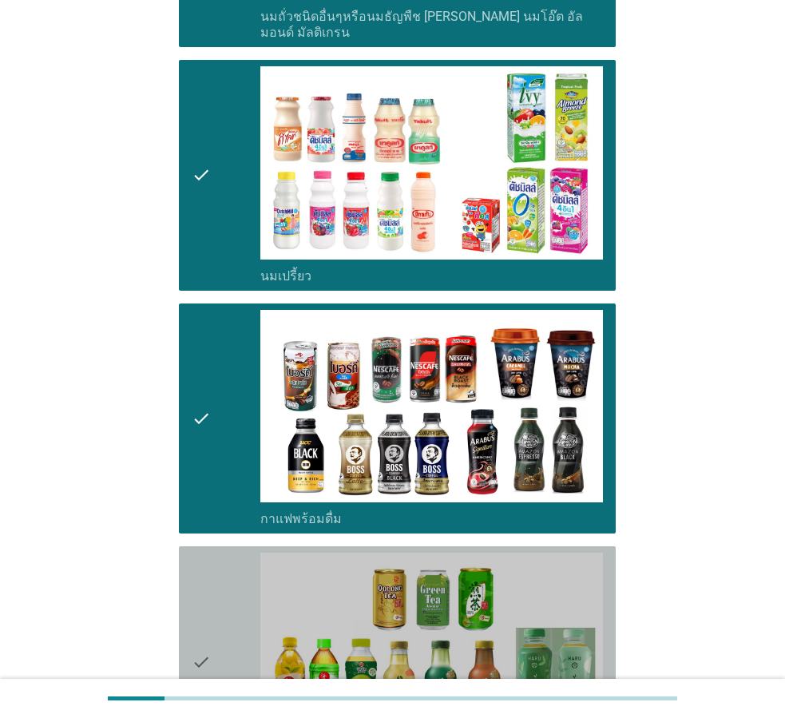
click at [220, 619] on div "check" at bounding box center [226, 662] width 69 height 218
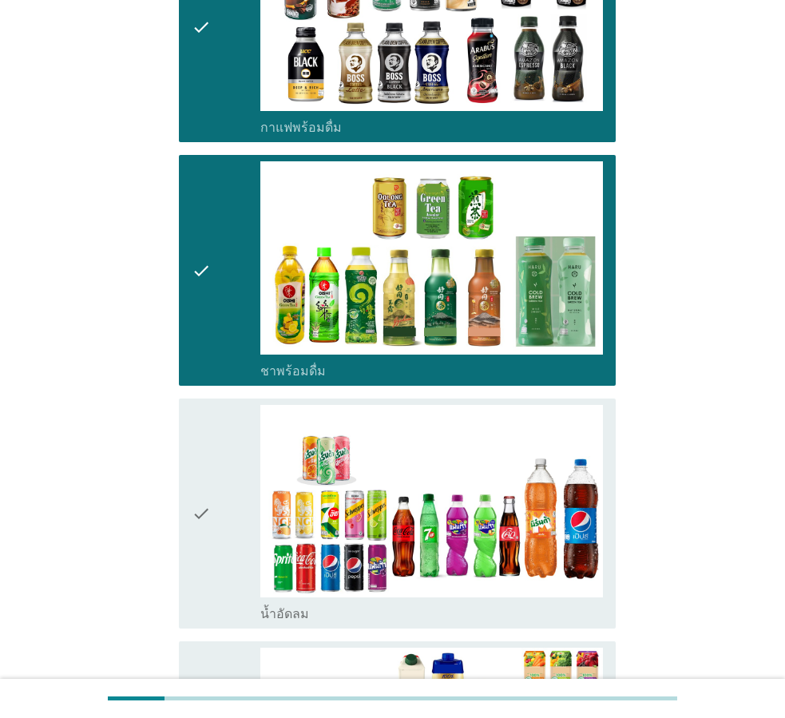
scroll to position [1278, 0]
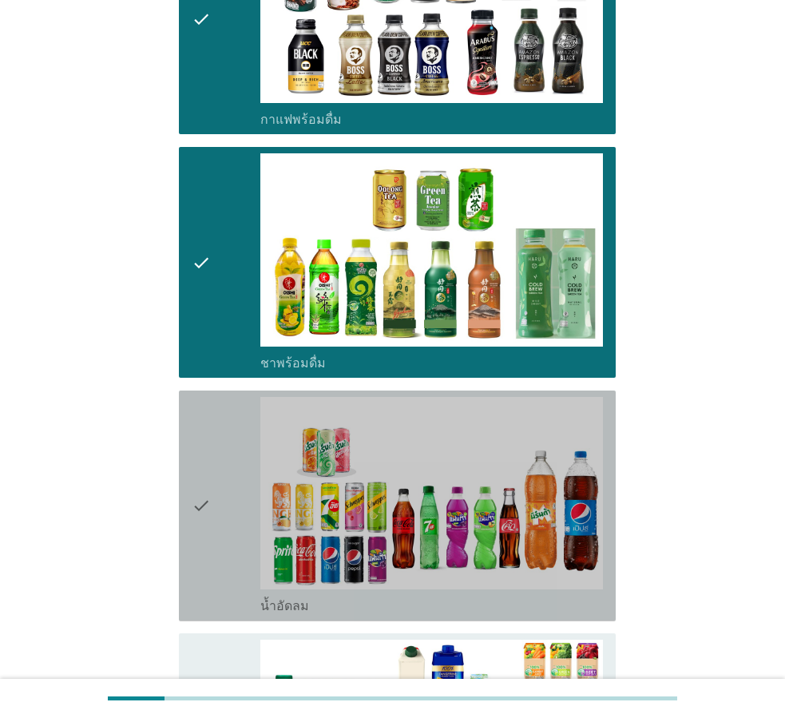
click at [231, 539] on div "check" at bounding box center [226, 506] width 69 height 218
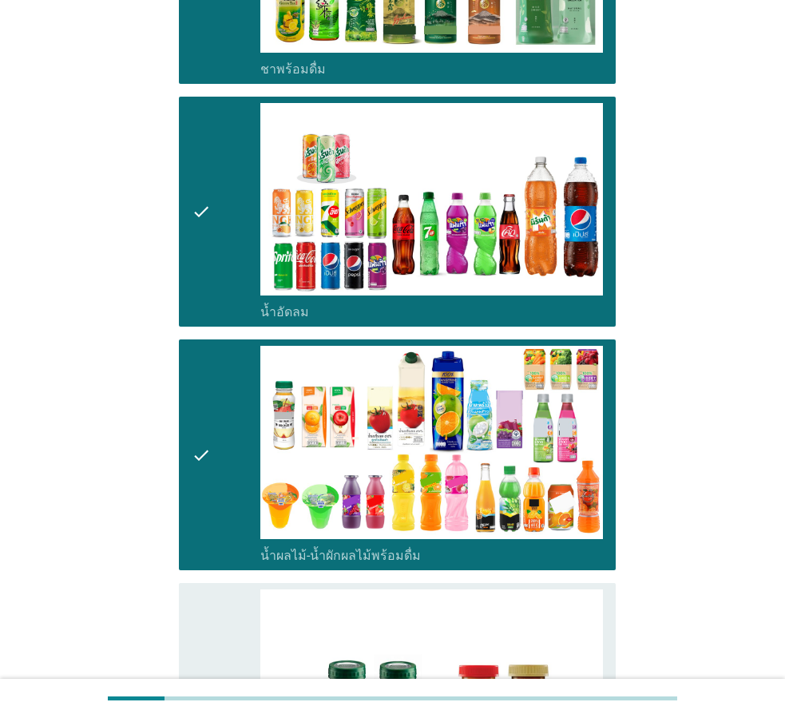
scroll to position [1677, 0]
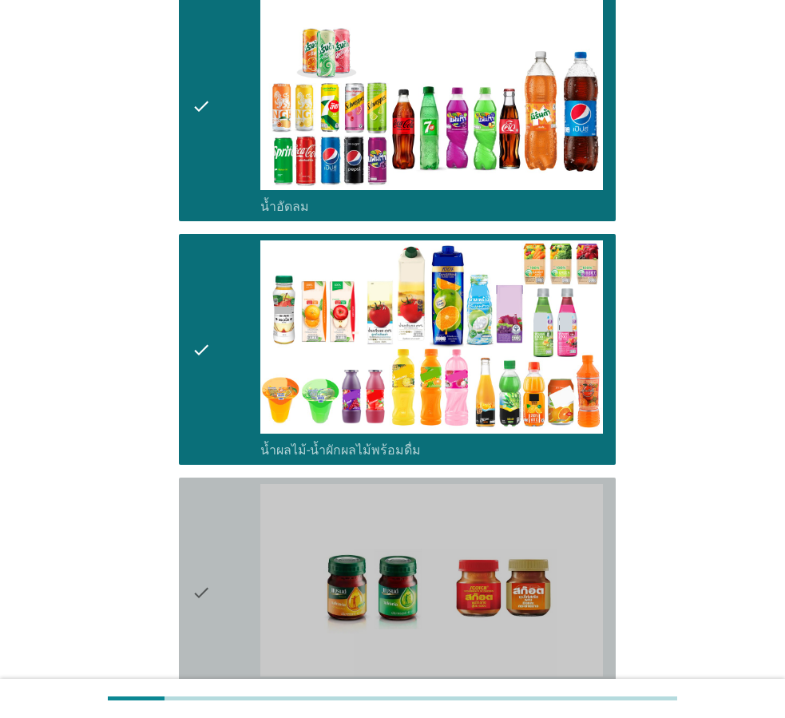
click at [230, 620] on div "check" at bounding box center [226, 593] width 69 height 218
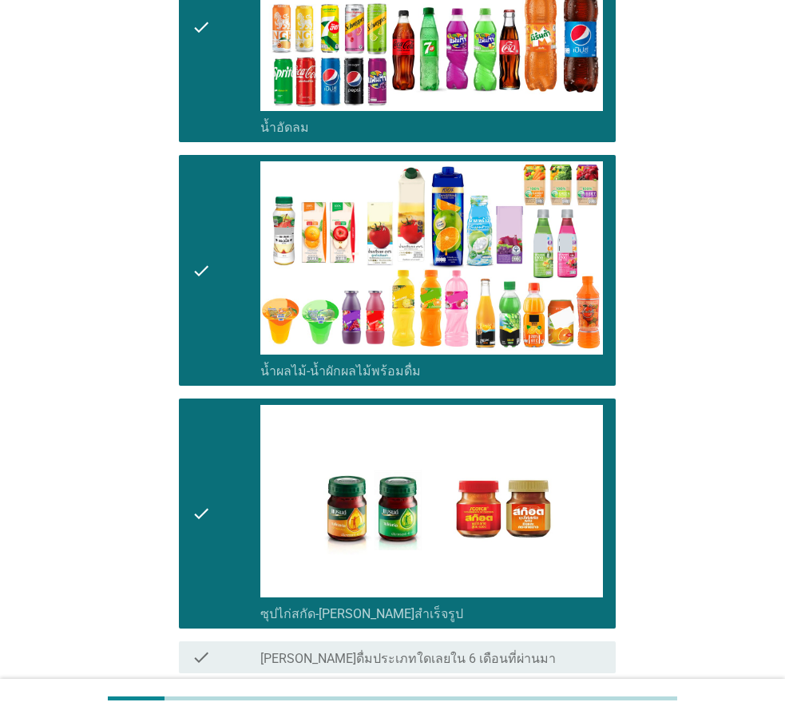
scroll to position [1883, 0]
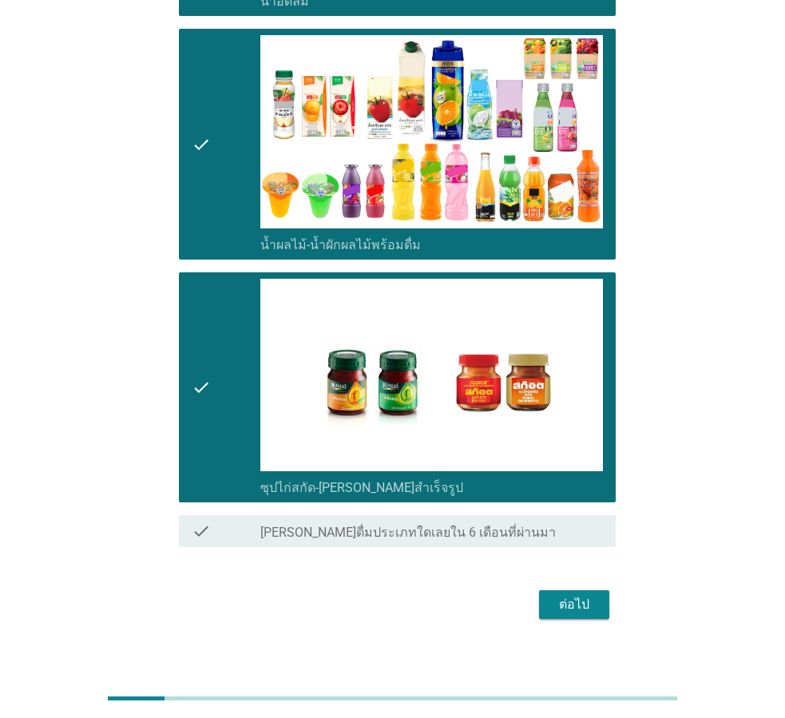
click at [579, 595] on div "ต่อไป" at bounding box center [574, 604] width 45 height 19
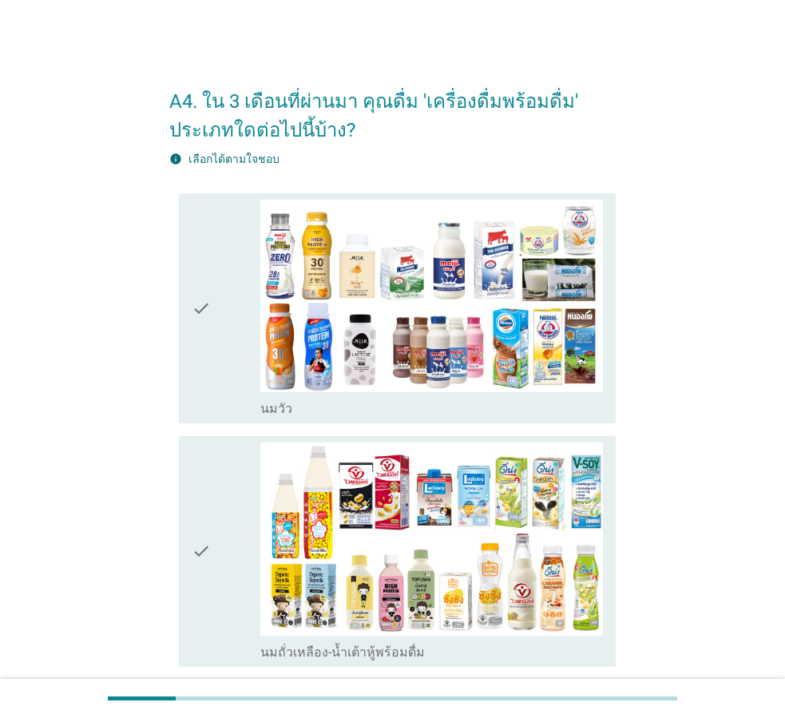
click at [227, 277] on div "check" at bounding box center [226, 309] width 69 height 218
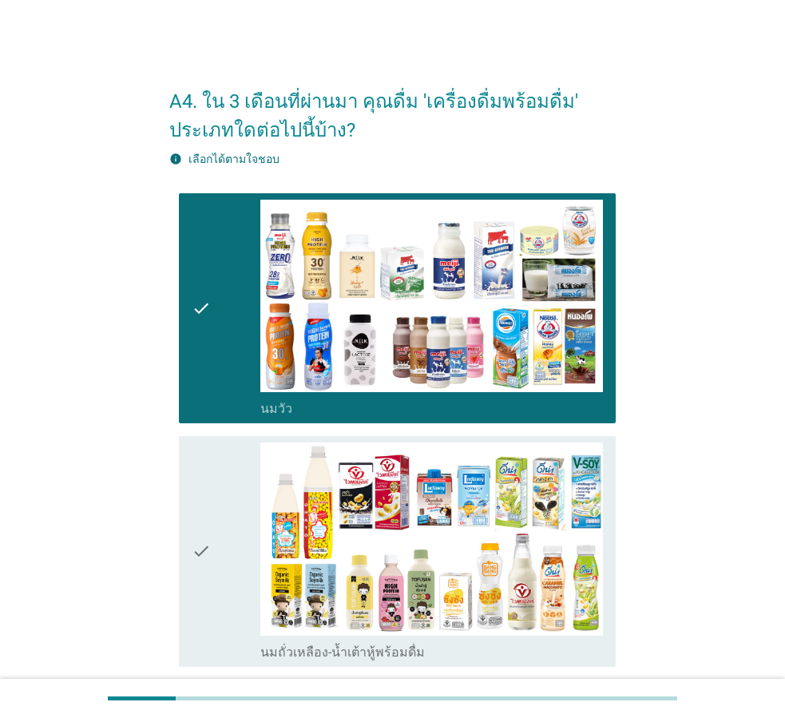
click at [187, 466] on div "check check_box_outline_blank นมถั่วเหลือง-น้ำเต้าหู้พร้อมดื่ม" at bounding box center [397, 551] width 437 height 231
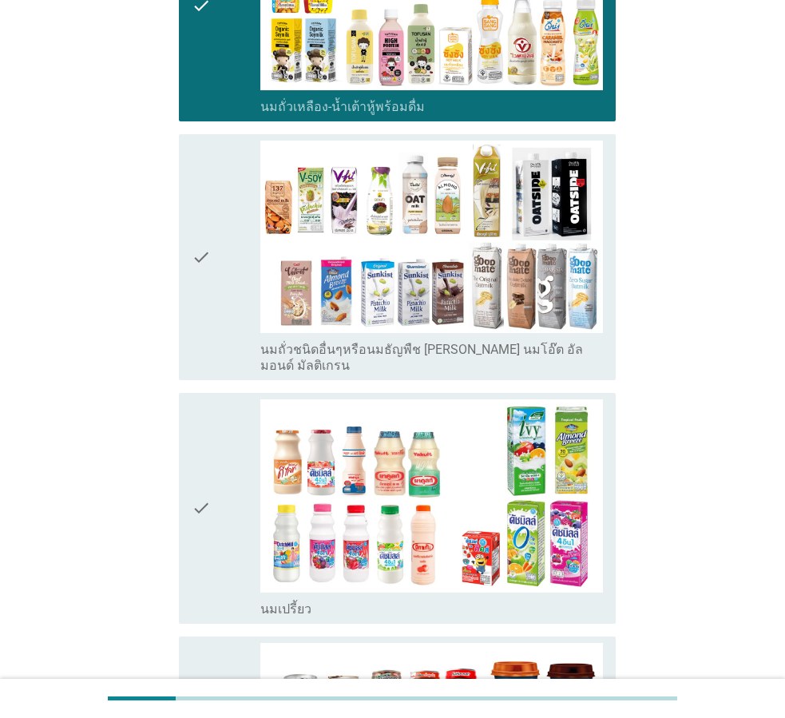
scroll to position [559, 0]
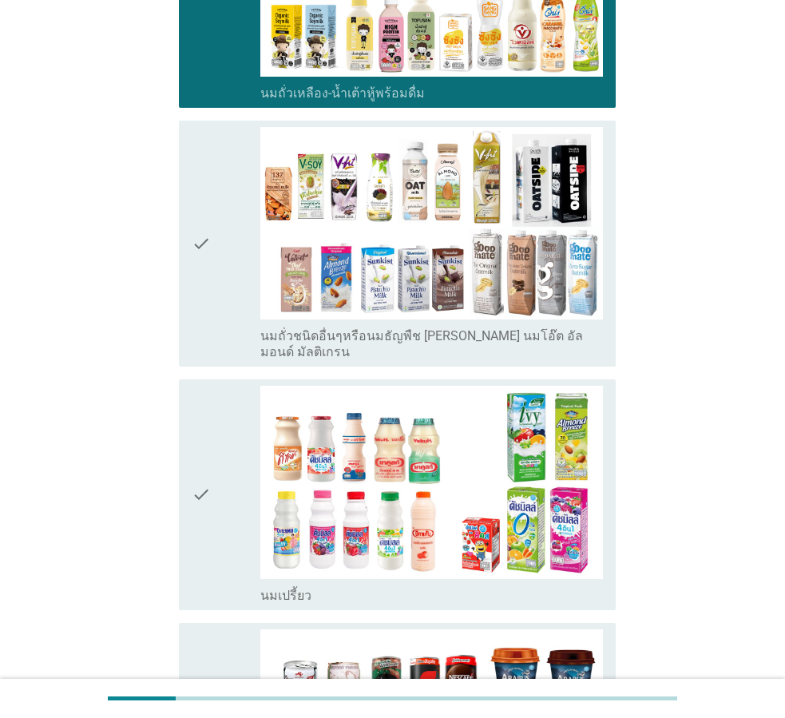
click at [224, 350] on div "check check_box_outline_blank นมถั่วชนิดอื่นๆหรือนมธัญพืช [PERSON_NAME] นมโอ๊ต …" at bounding box center [397, 244] width 437 height 247
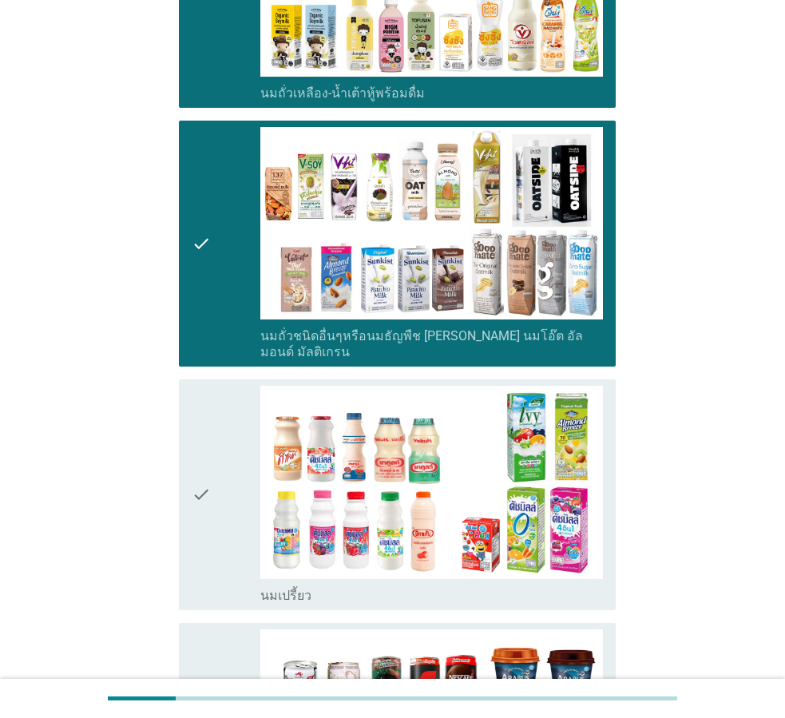
click at [219, 411] on div "check" at bounding box center [226, 495] width 69 height 218
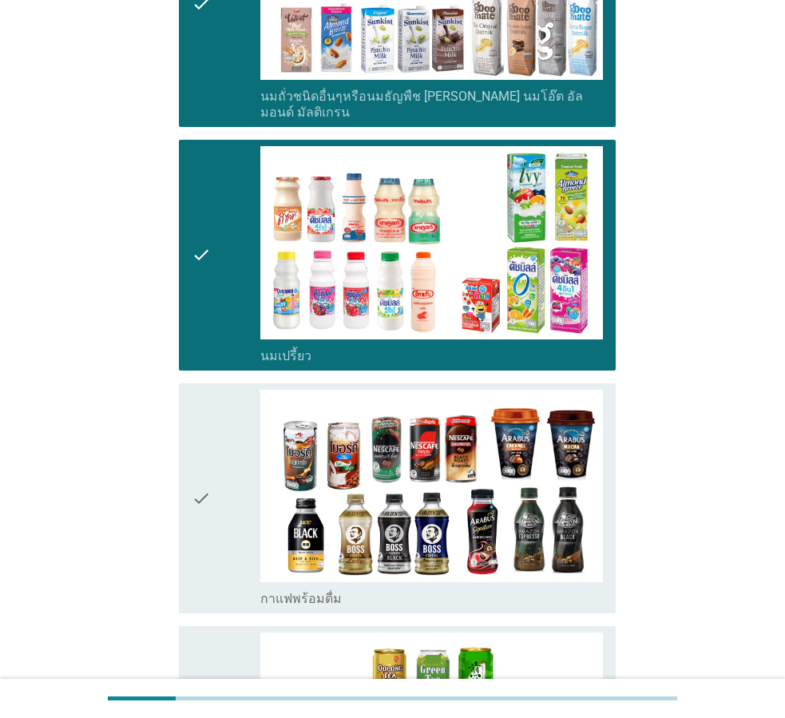
click at [226, 441] on div "check" at bounding box center [226, 499] width 69 height 218
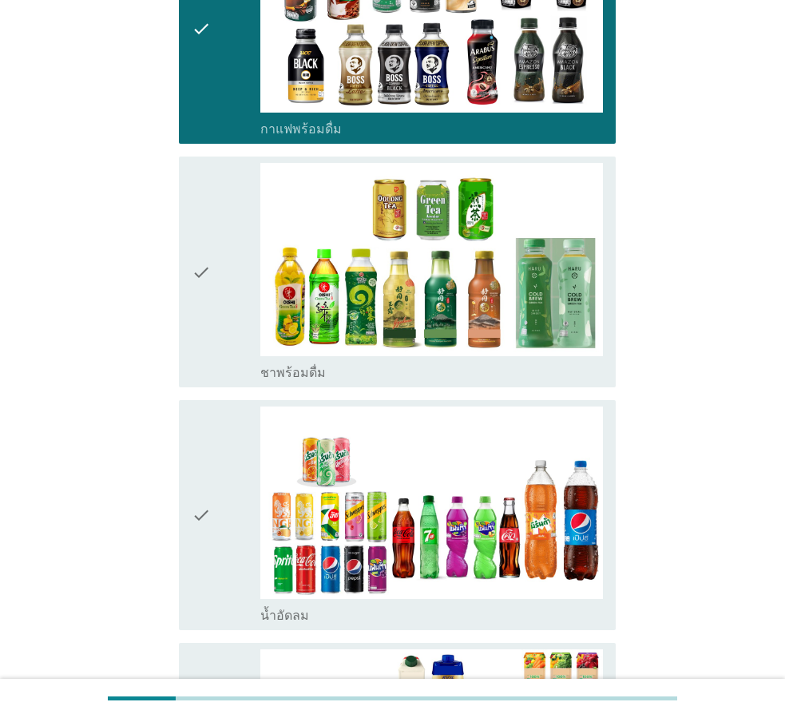
scroll to position [1278, 0]
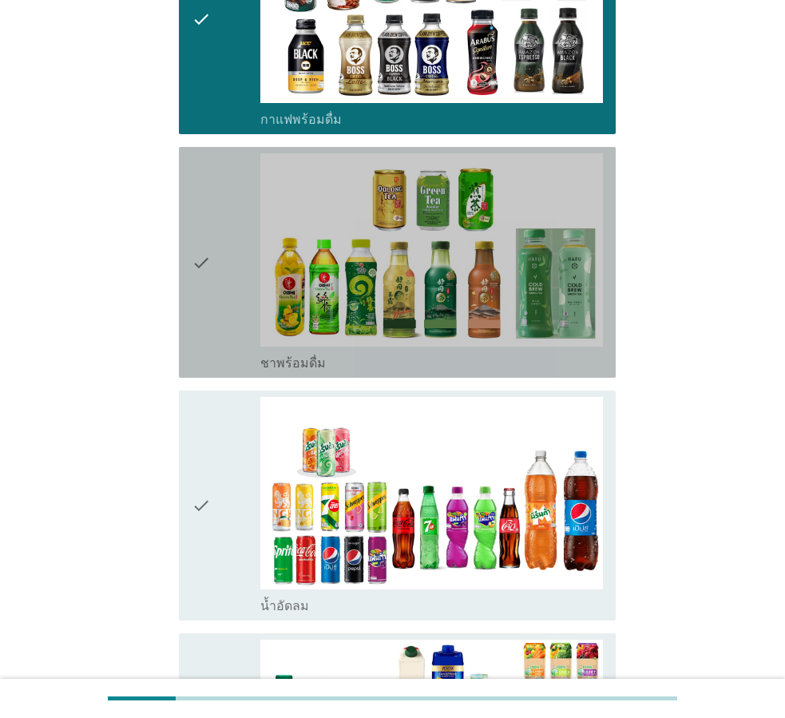
click at [229, 351] on div "check" at bounding box center [226, 262] width 69 height 218
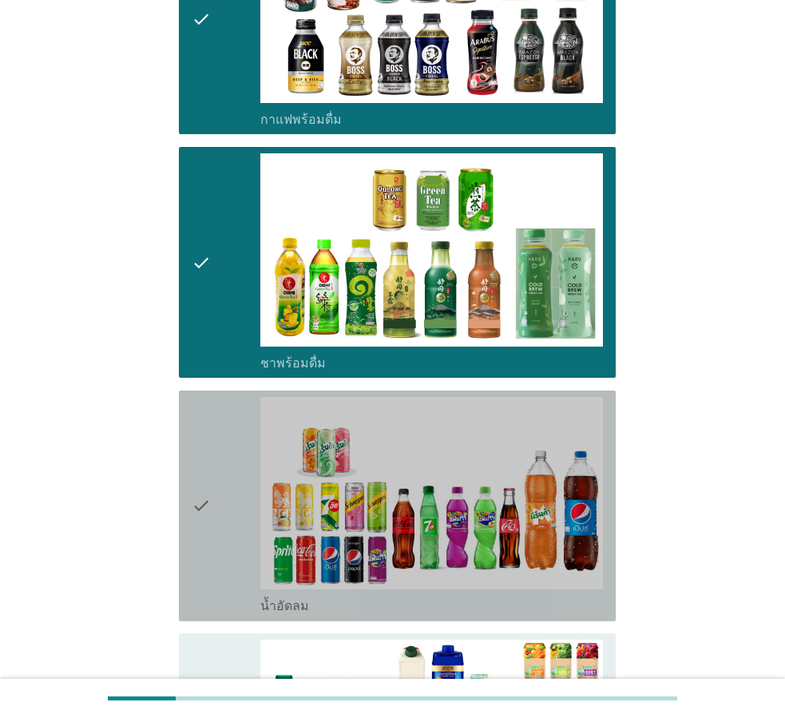
click at [217, 425] on div "check" at bounding box center [226, 506] width 69 height 218
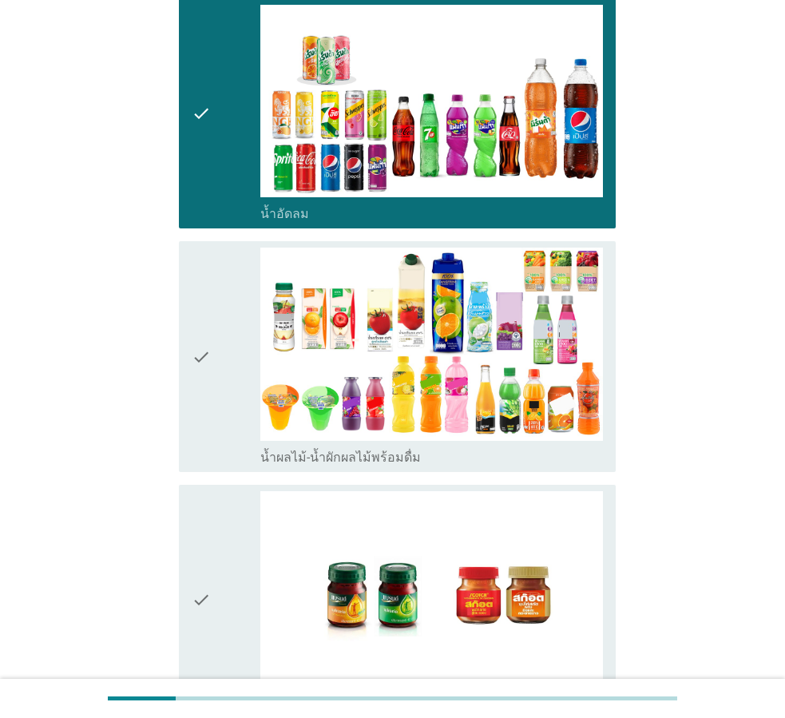
scroll to position [1677, 0]
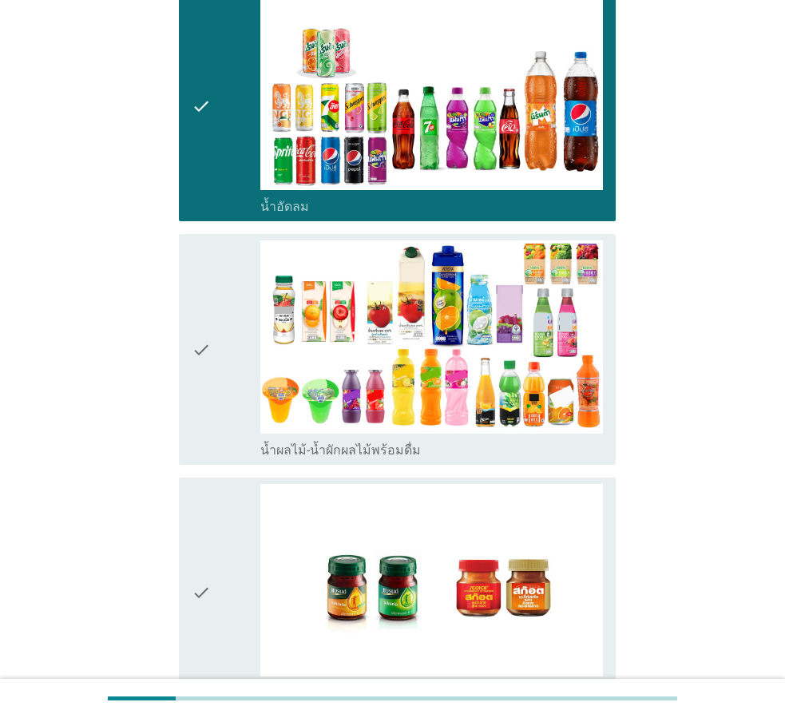
click at [225, 410] on div "check" at bounding box center [226, 349] width 69 height 218
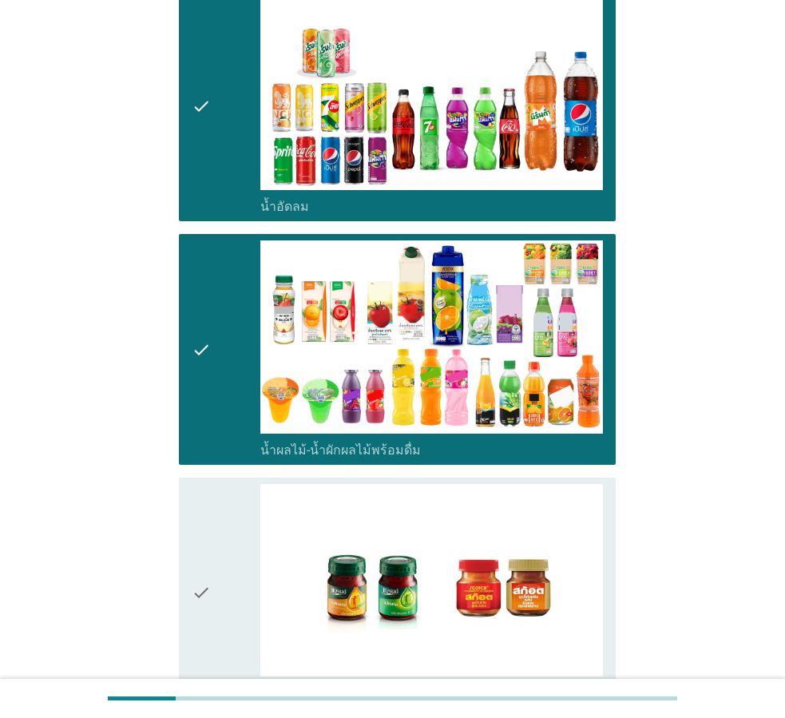
click at [213, 484] on div "check" at bounding box center [226, 593] width 69 height 218
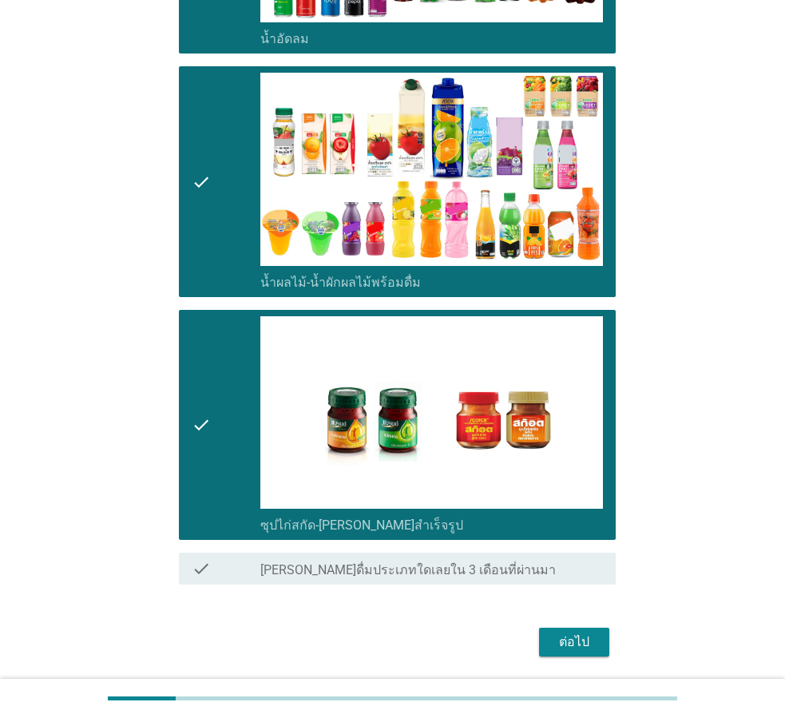
scroll to position [1883, 0]
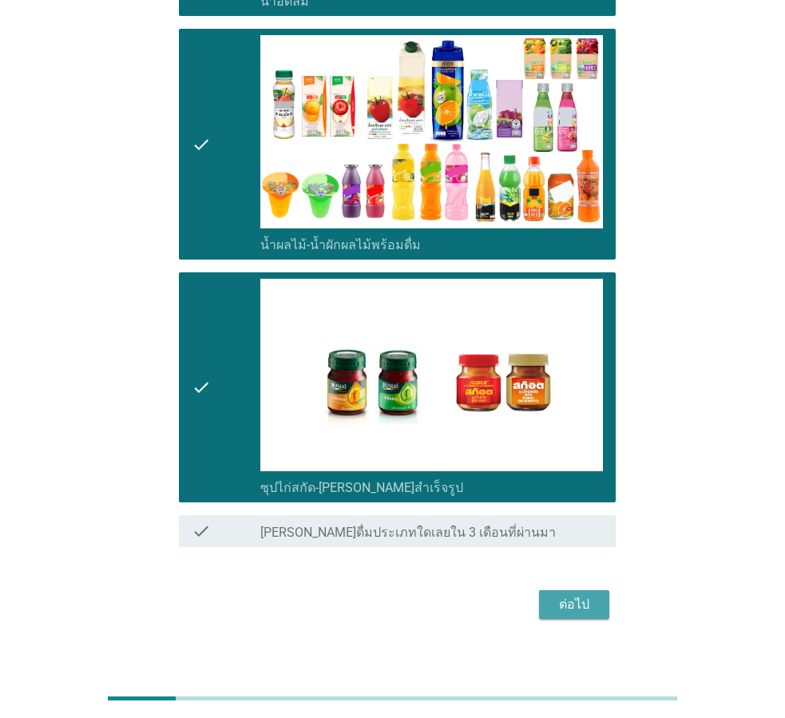
click at [594, 595] on div "ต่อไป" at bounding box center [574, 604] width 45 height 19
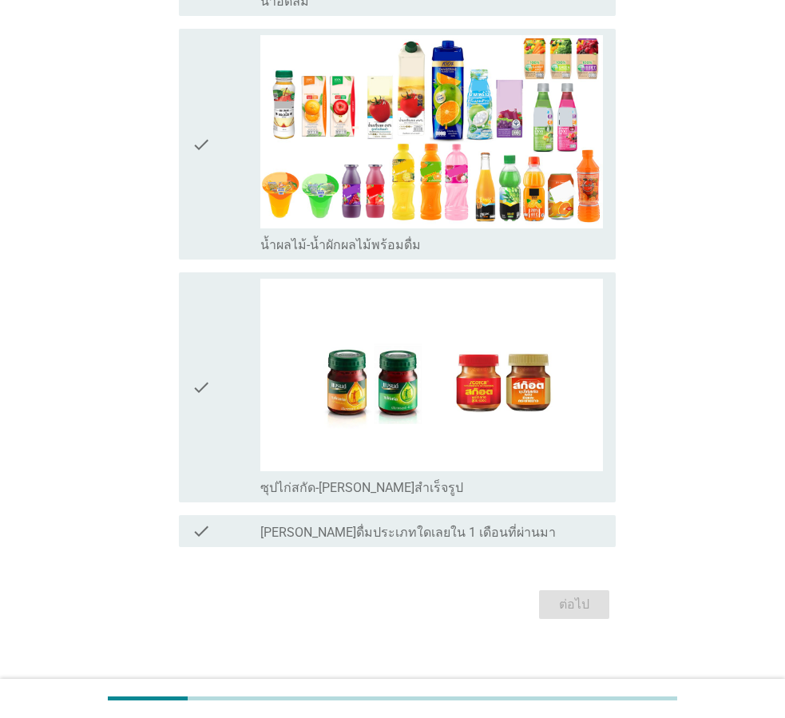
scroll to position [0, 0]
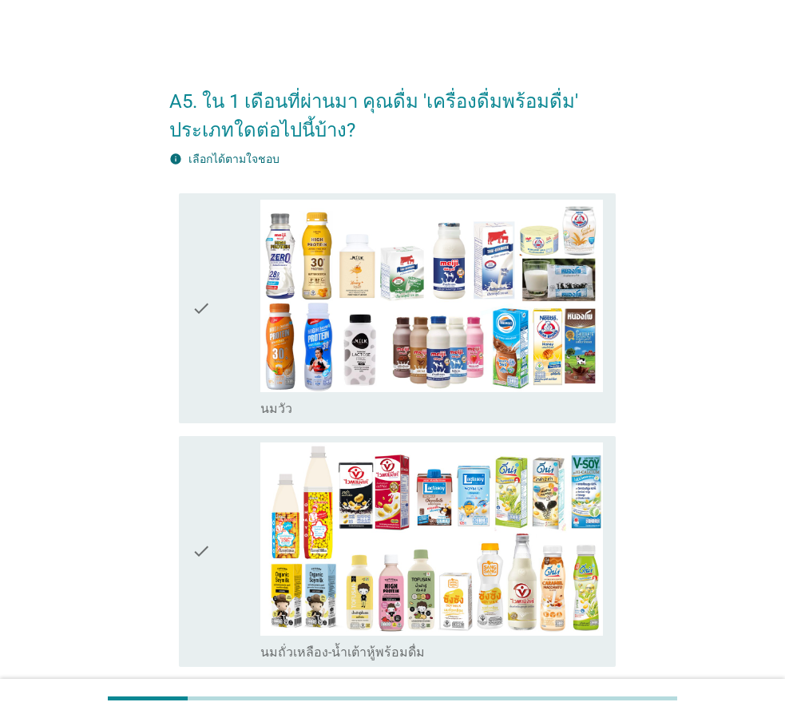
click at [206, 347] on icon "check" at bounding box center [201, 309] width 19 height 218
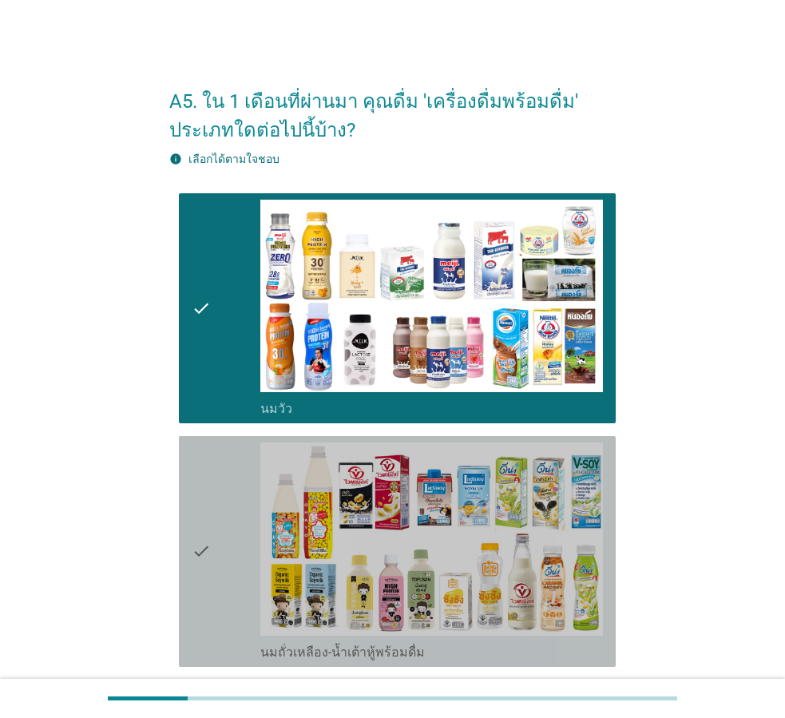
click at [228, 500] on div "check" at bounding box center [226, 552] width 69 height 218
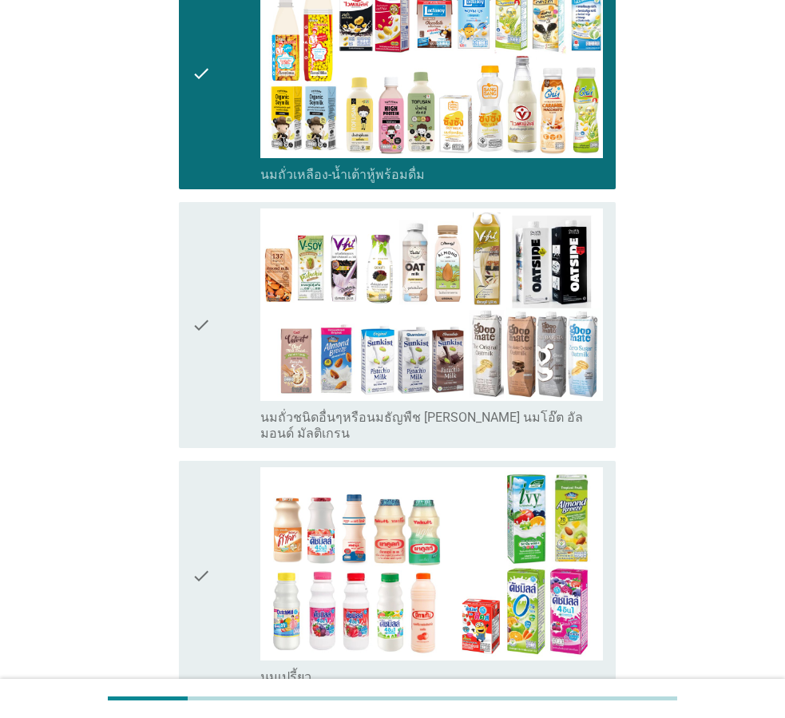
scroll to position [479, 0]
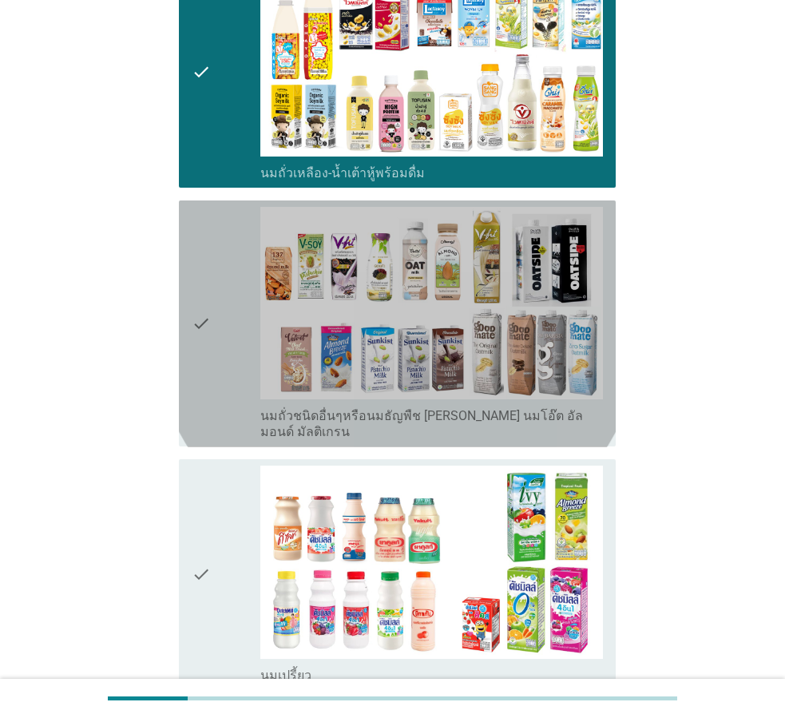
drag, startPoint x: 205, startPoint y: 374, endPoint x: 204, endPoint y: 460, distance: 86.3
click at [205, 375] on icon "check" at bounding box center [201, 324] width 19 height 234
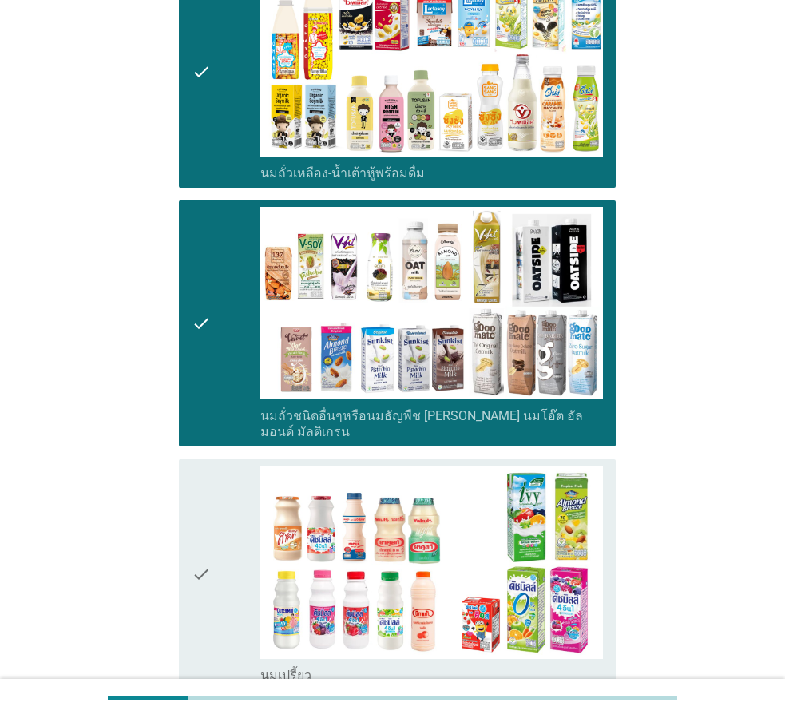
click at [204, 515] on icon "check" at bounding box center [201, 575] width 19 height 218
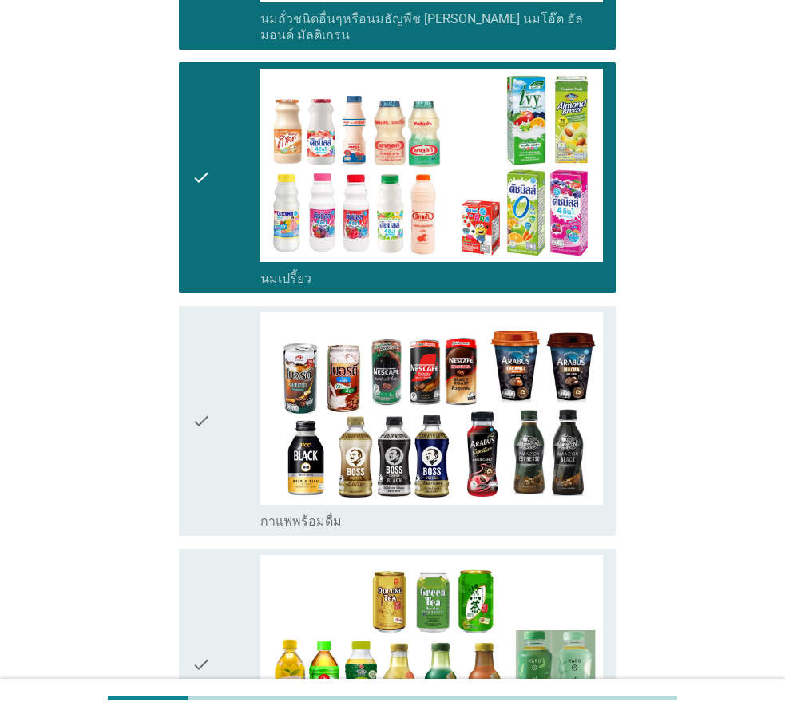
scroll to position [879, 0]
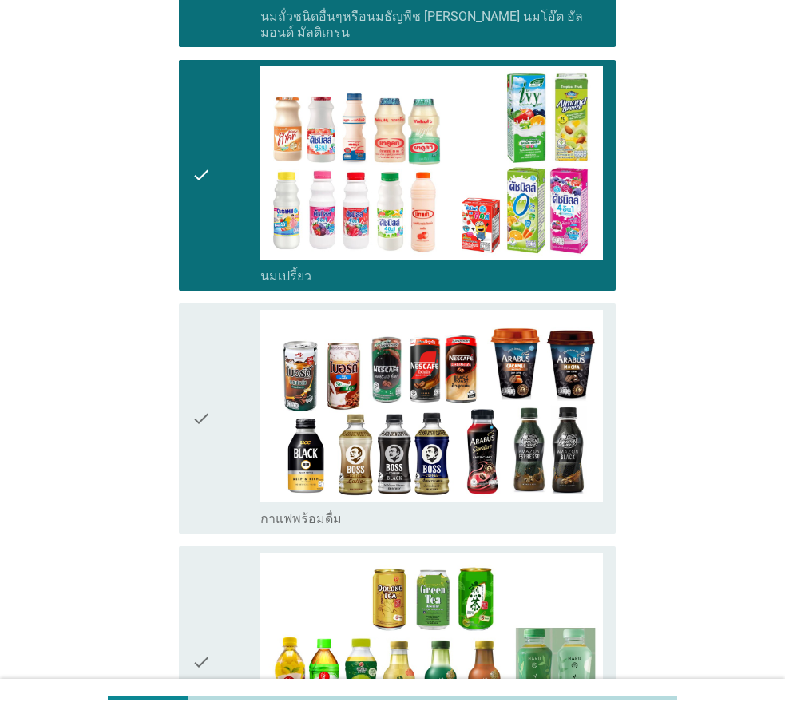
click at [221, 463] on div "check" at bounding box center [226, 419] width 69 height 218
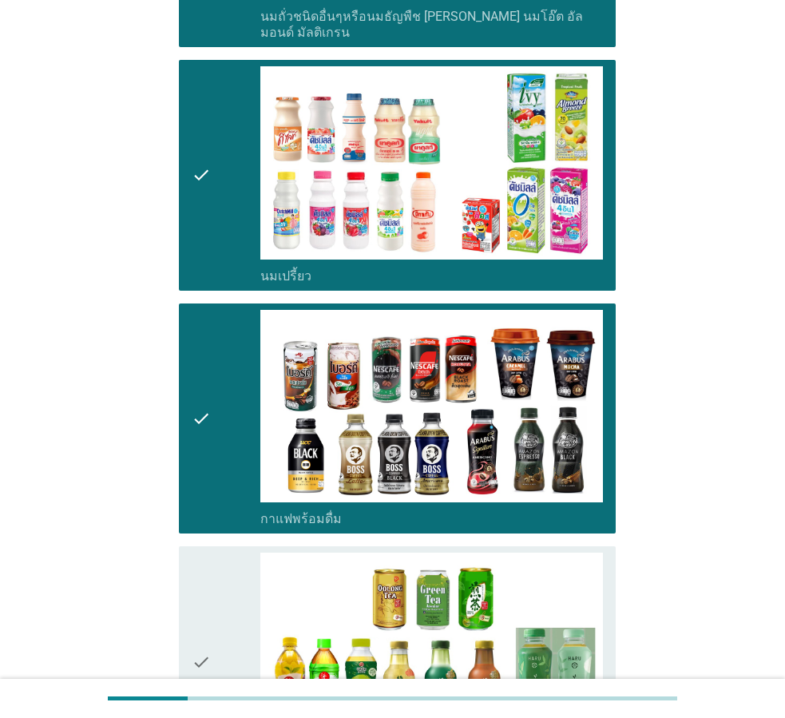
click at [205, 576] on icon "check" at bounding box center [201, 662] width 19 height 218
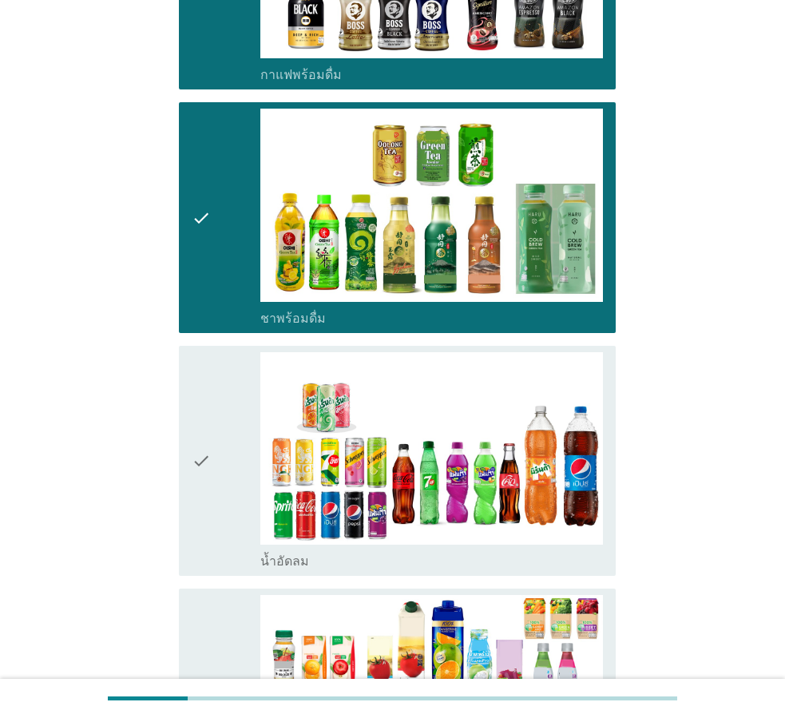
scroll to position [1358, 0]
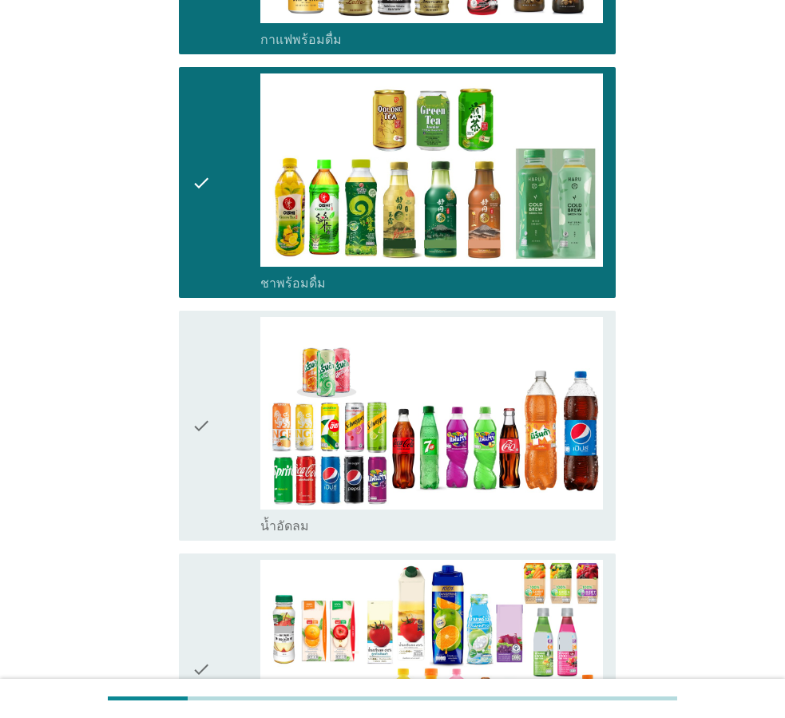
click at [232, 525] on div "check check_box_outline_blank น้ำอัดลม" at bounding box center [392, 426] width 447 height 244
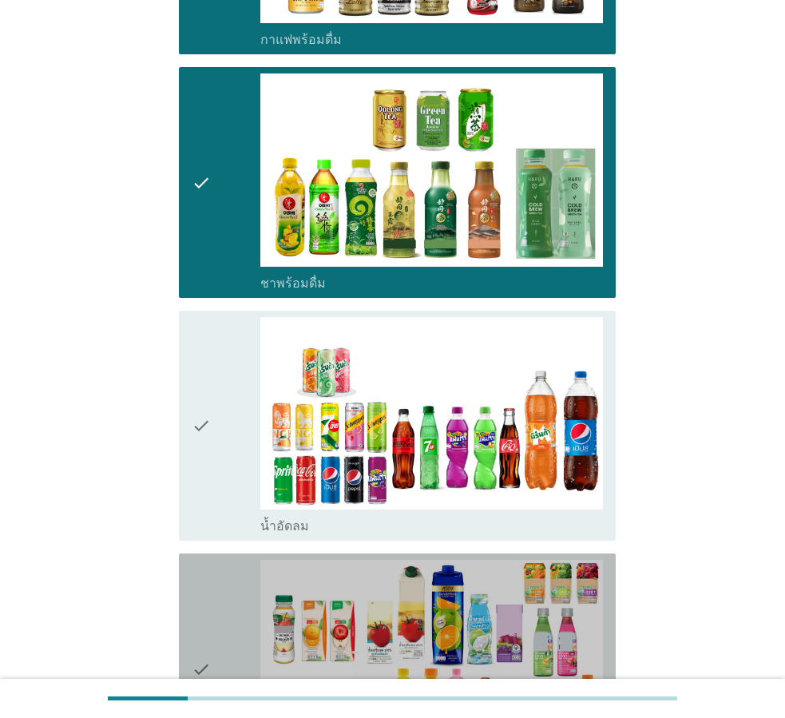
drag, startPoint x: 210, startPoint y: 591, endPoint x: 215, endPoint y: 545, distance: 46.6
click at [210, 590] on icon "check" at bounding box center [201, 669] width 19 height 218
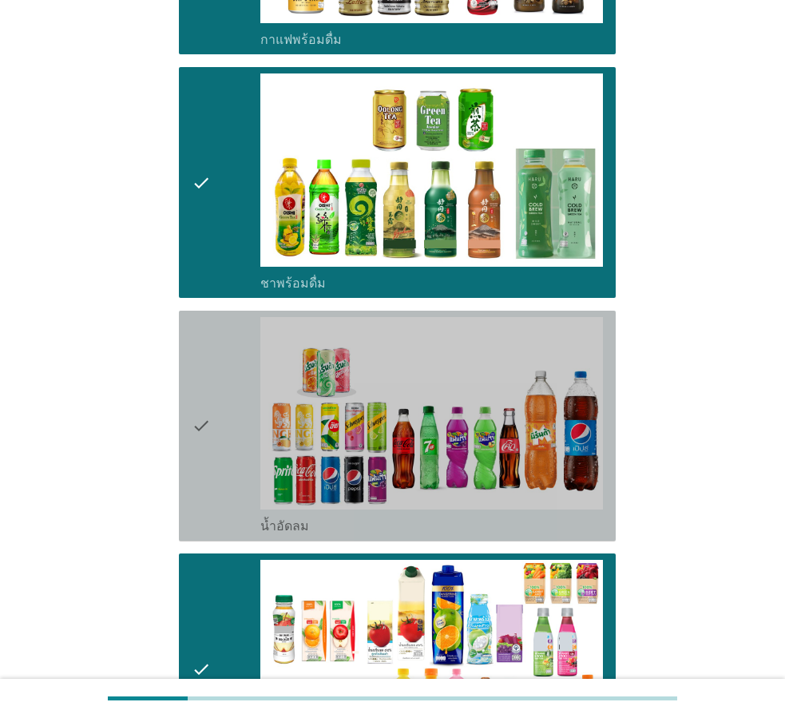
drag, startPoint x: 217, startPoint y: 483, endPoint x: 228, endPoint y: 509, distance: 27.6
click at [217, 482] on div "check" at bounding box center [226, 426] width 69 height 218
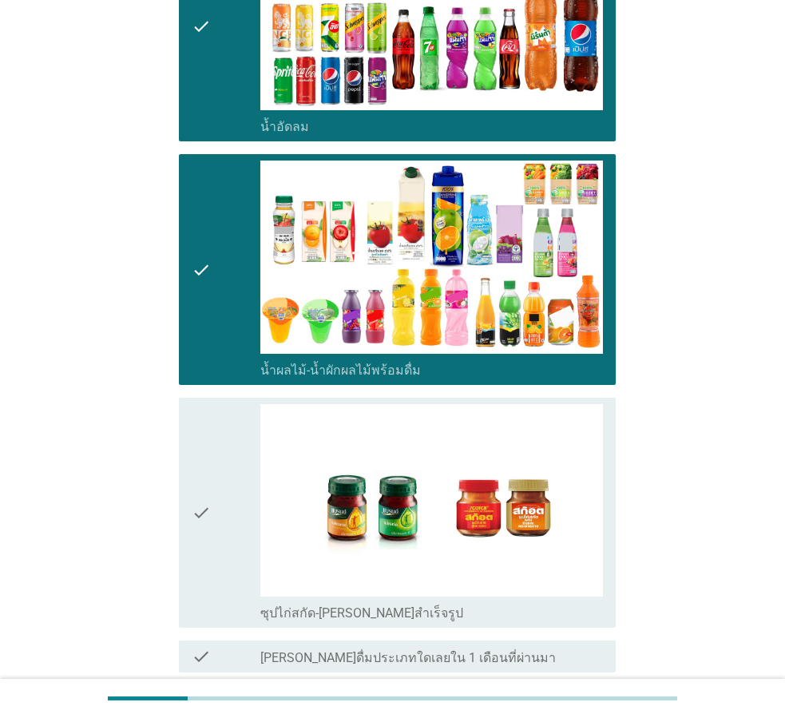
click at [232, 537] on div "check" at bounding box center [226, 513] width 69 height 218
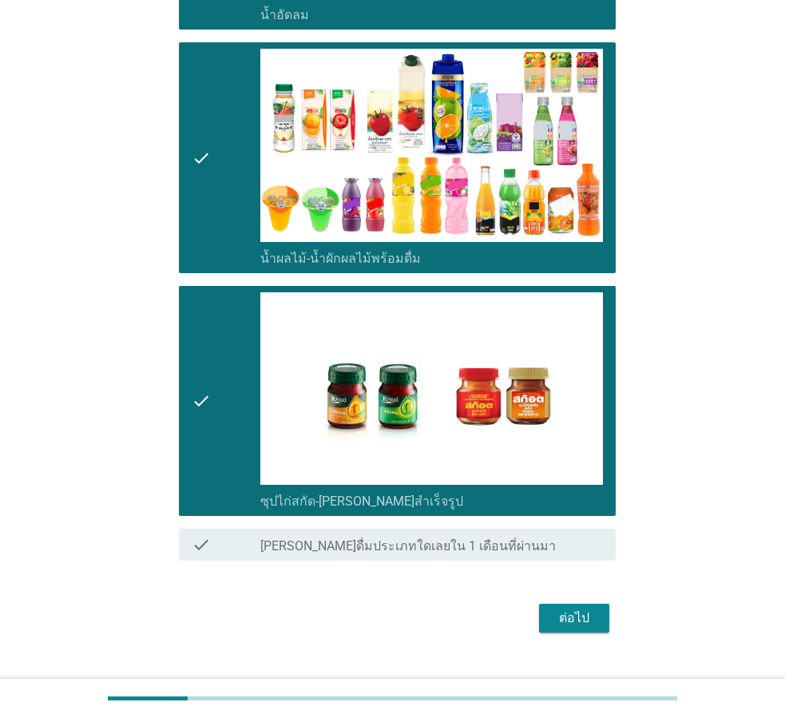
scroll to position [1883, 0]
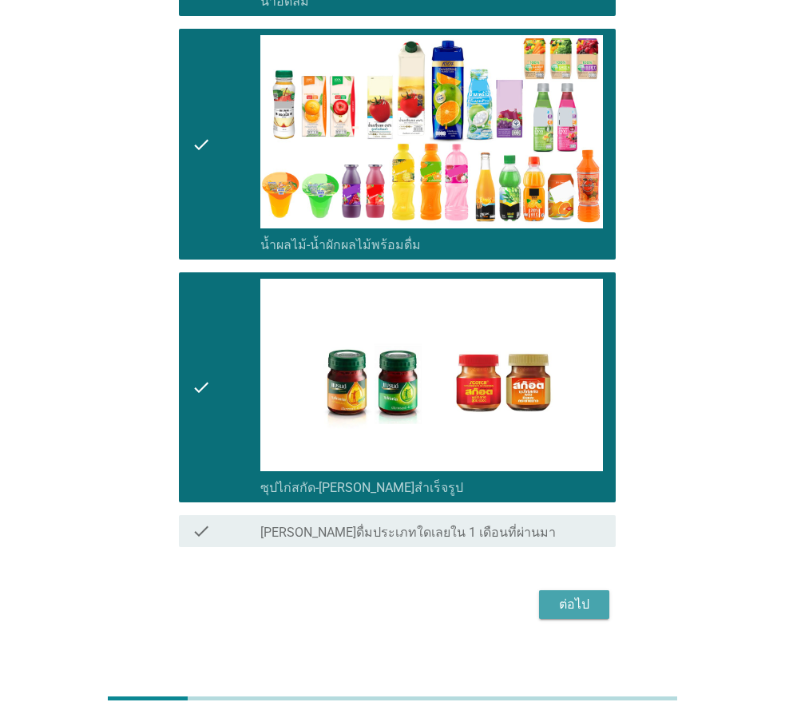
click at [567, 595] on div "ต่อไป" at bounding box center [574, 604] width 45 height 19
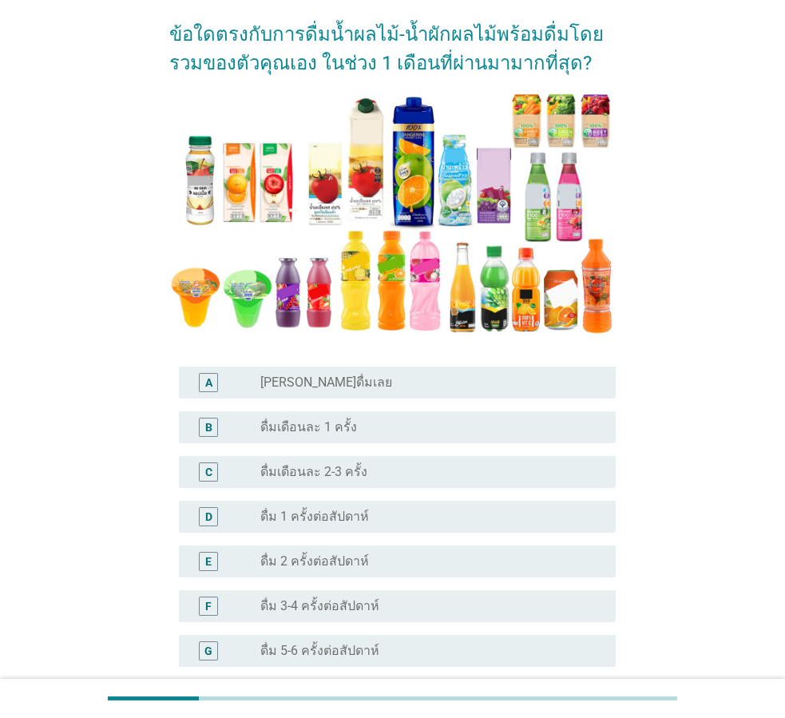
scroll to position [160, 0]
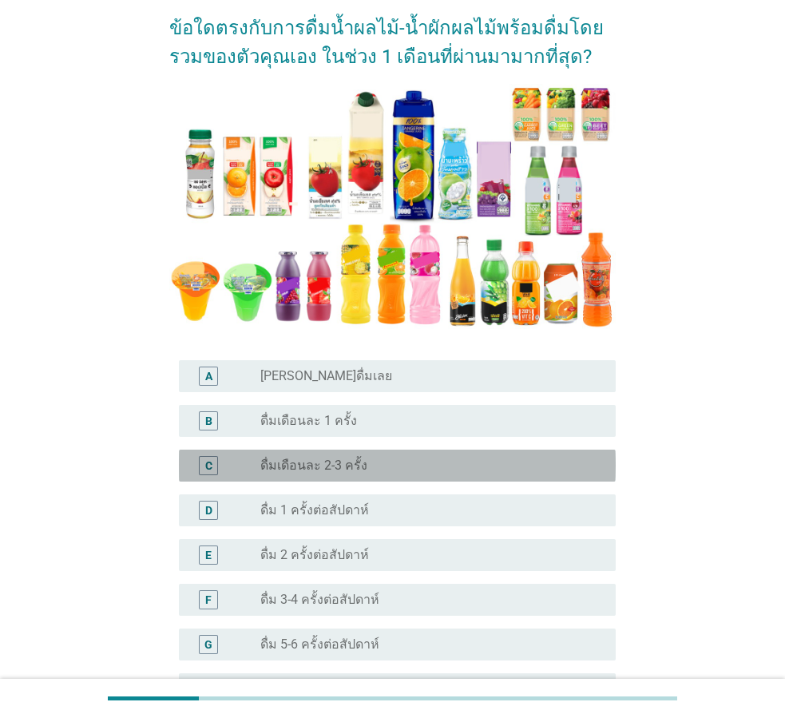
click at [382, 470] on div "radio_button_unchecked ดื่มเดือนละ 2-3 ครั้ง" at bounding box center [425, 466] width 330 height 16
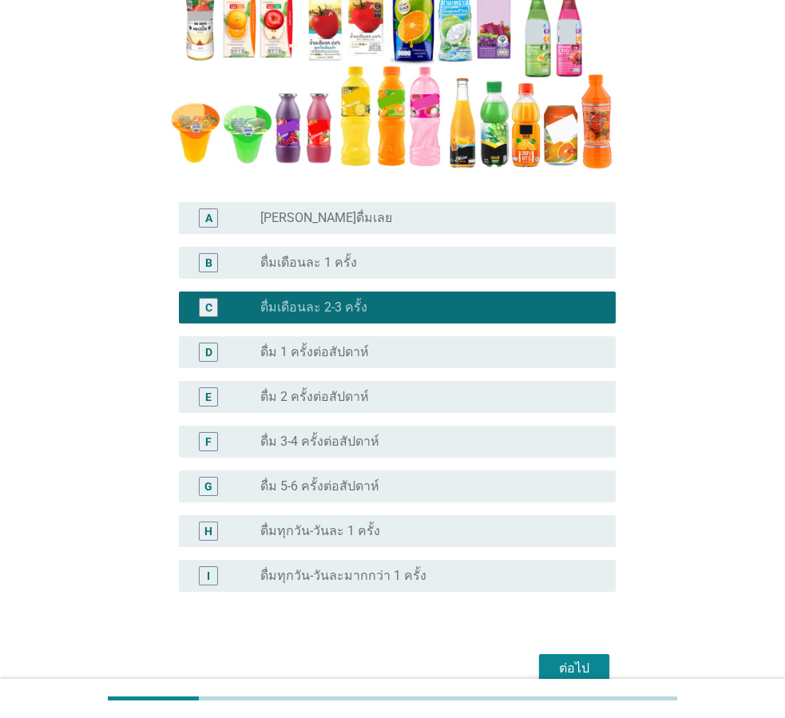
scroll to position [320, 0]
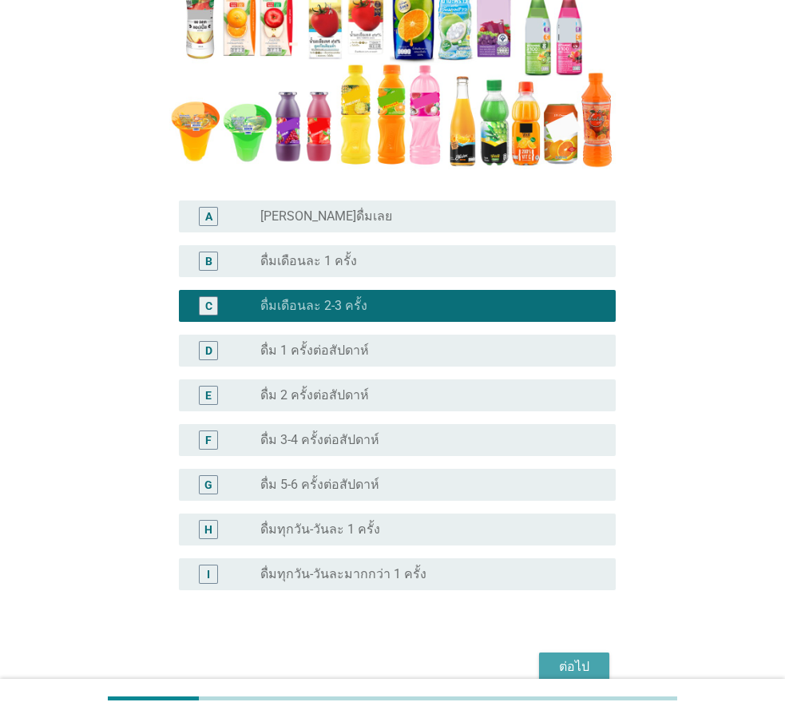
click at [562, 657] on div "ต่อไป" at bounding box center [574, 666] width 45 height 19
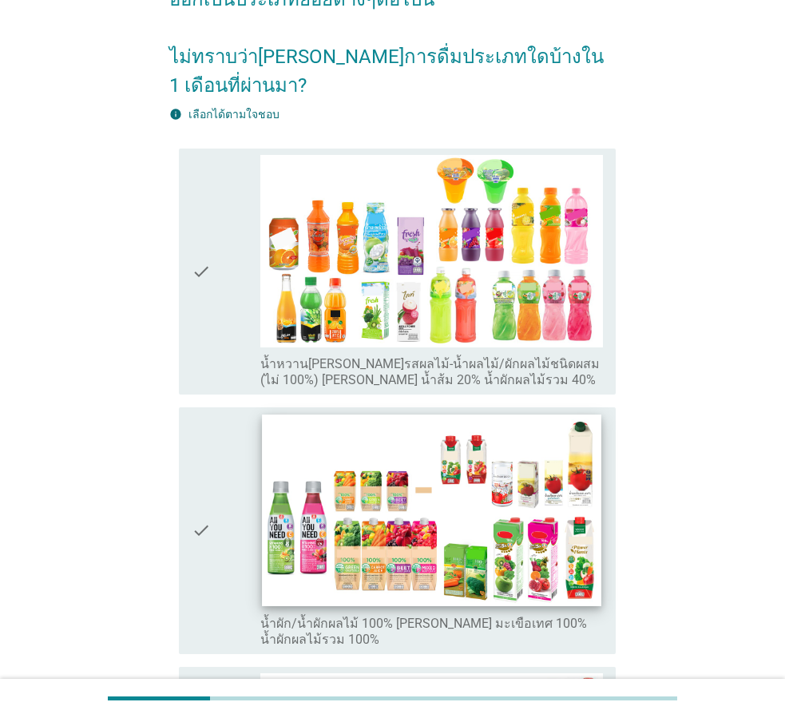
scroll to position [240, 0]
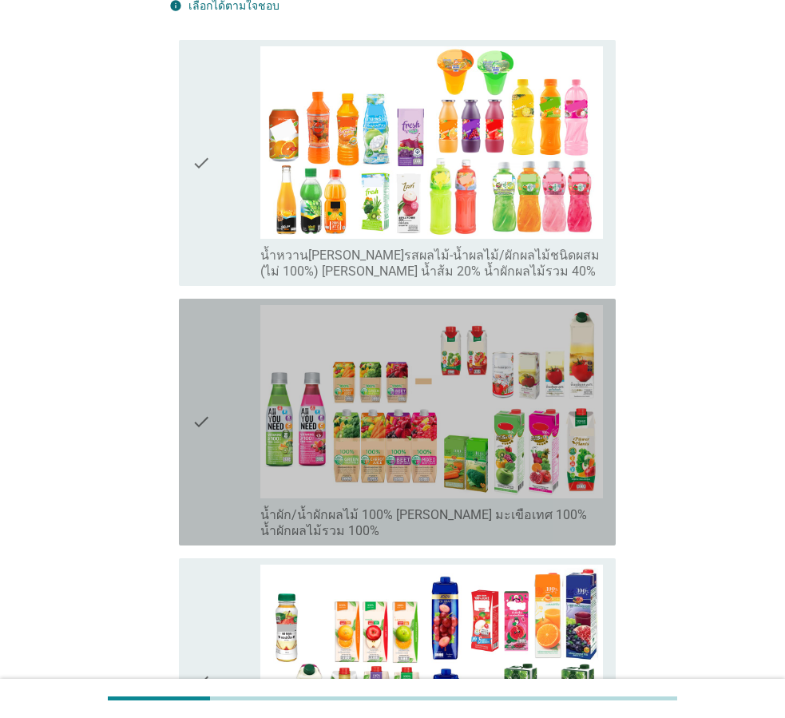
click at [188, 436] on div "check check_box_outline_blank น้ำผัก/น้ำผักผลไม้ 100% [PERSON_NAME] มะเขือเทศ 1…" at bounding box center [397, 422] width 437 height 247
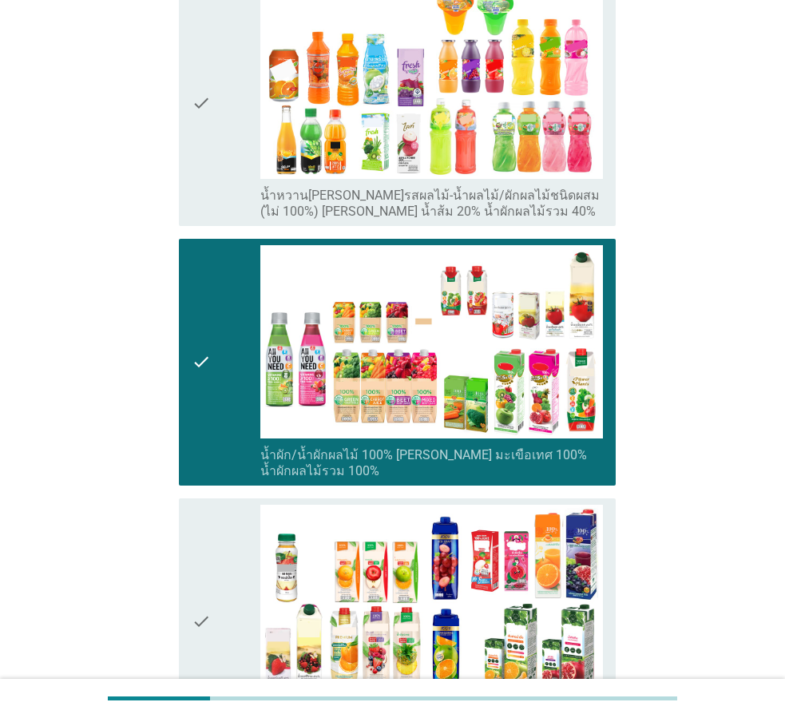
scroll to position [399, 0]
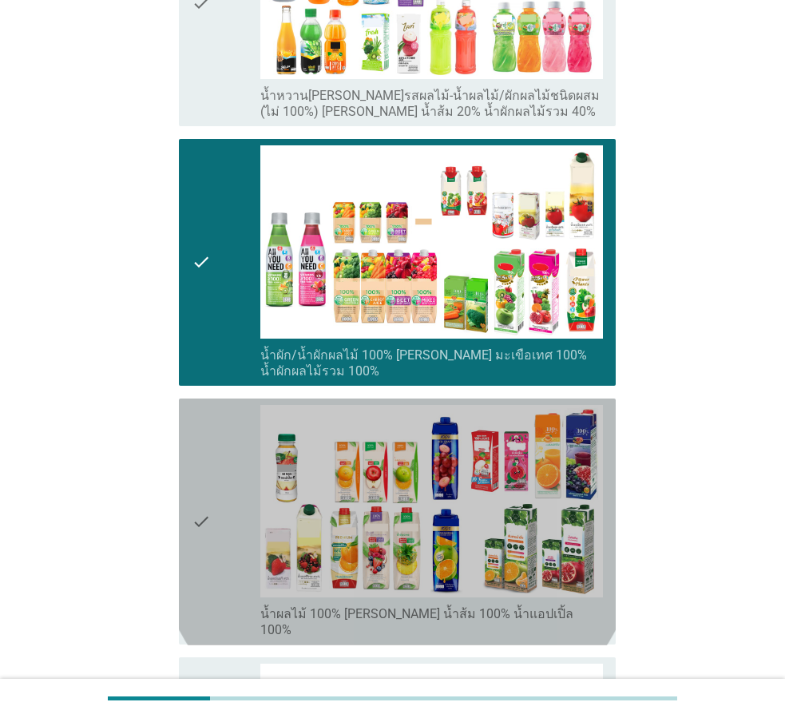
drag, startPoint x: 185, startPoint y: 473, endPoint x: 176, endPoint y: 474, distance: 9.7
click at [185, 472] on div "check check_box_outline_blank น้ำผลไม้ 100% [PERSON_NAME] น้ำส้ม 100% น้ำแอปเปิ…" at bounding box center [397, 522] width 437 height 247
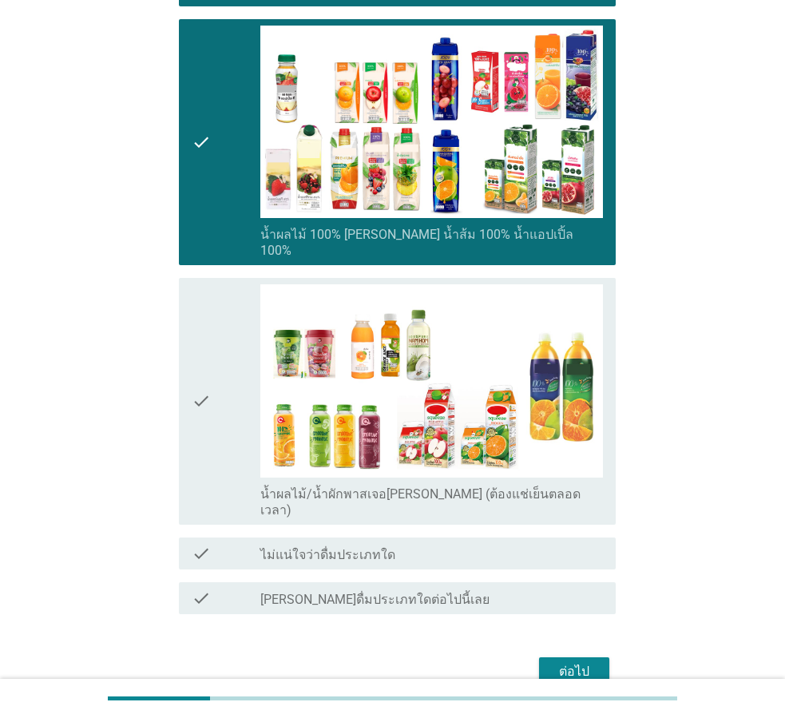
scroll to position [800, 0]
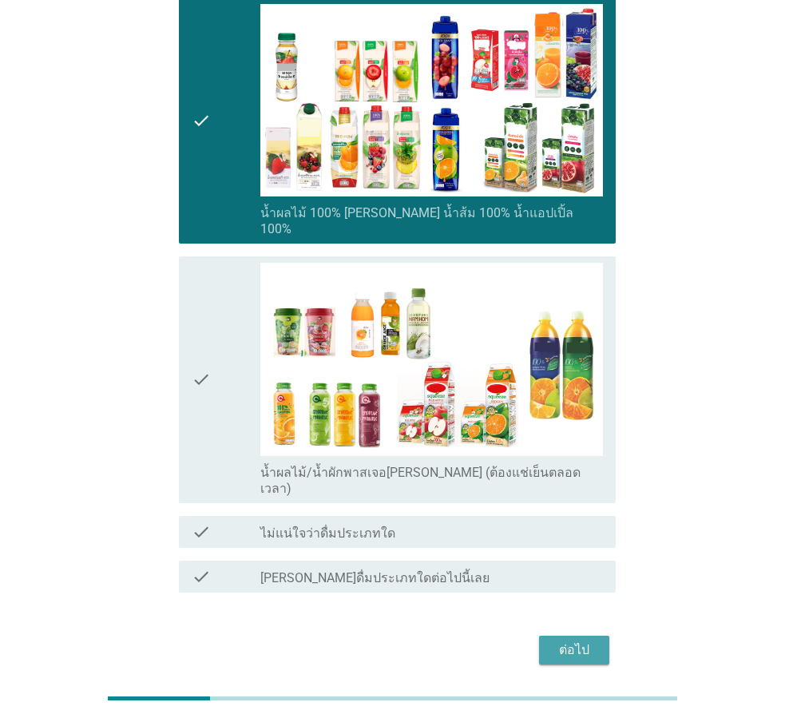
click at [584, 641] on div "ต่อไป" at bounding box center [574, 650] width 45 height 19
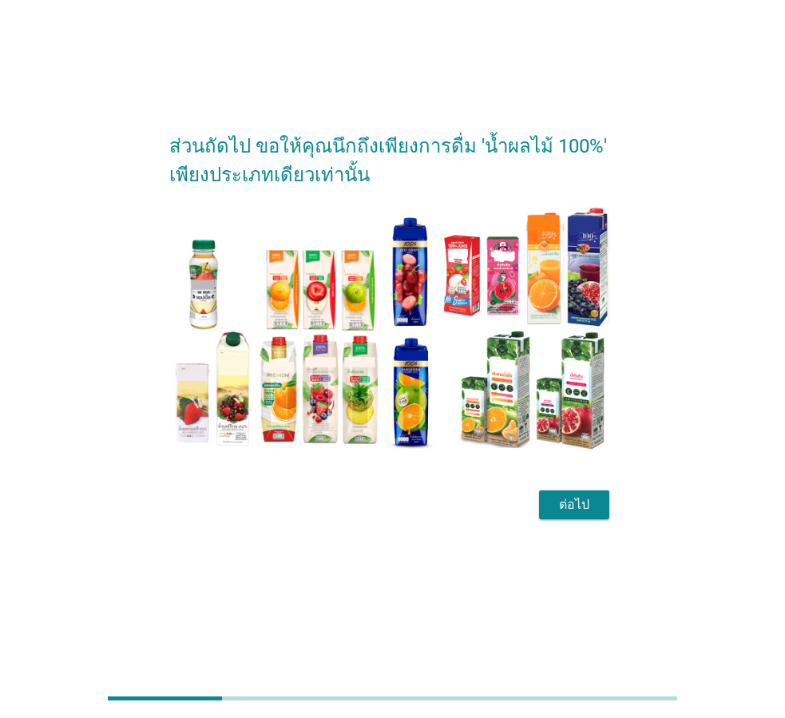
scroll to position [0, 0]
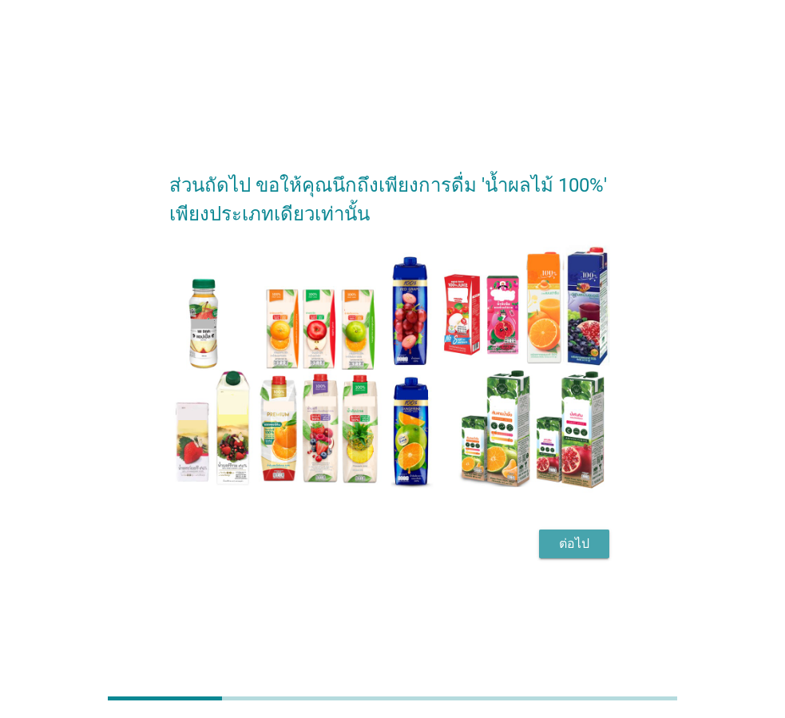
click at [557, 551] on div "ต่อไป" at bounding box center [574, 543] width 45 height 19
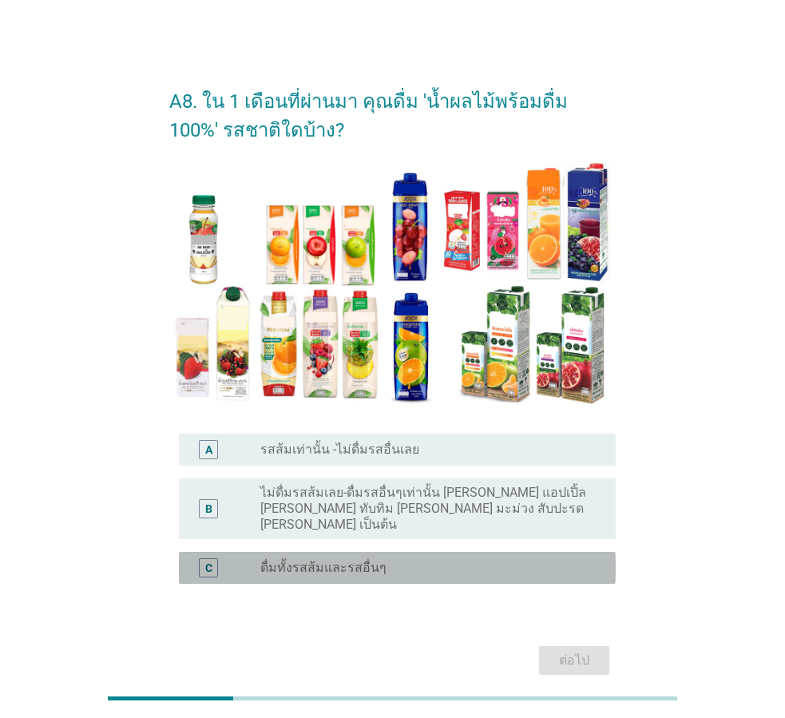
click at [193, 558] on div "C" at bounding box center [209, 567] width 34 height 19
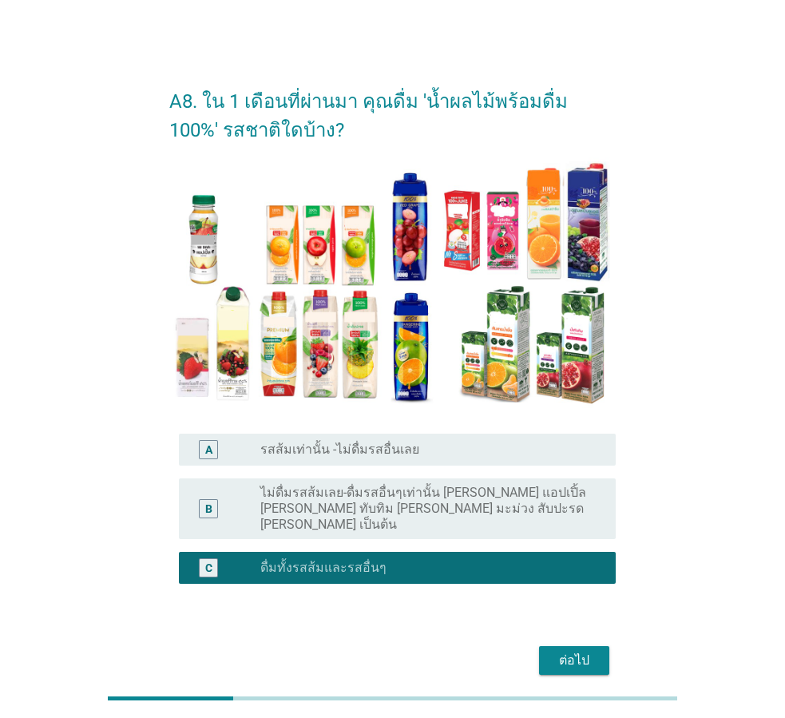
click at [562, 646] on button "ต่อไป" at bounding box center [574, 660] width 70 height 29
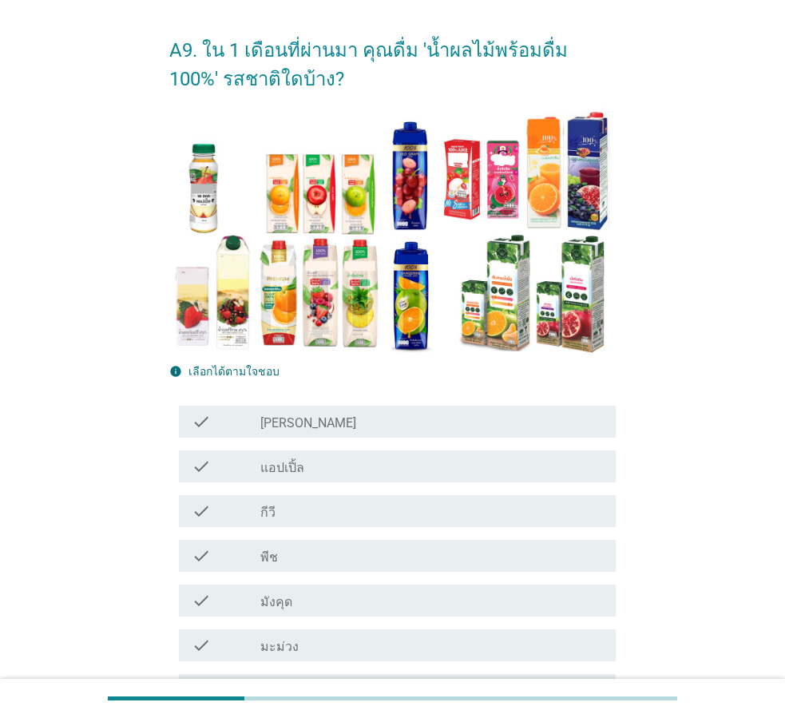
scroll to position [160, 0]
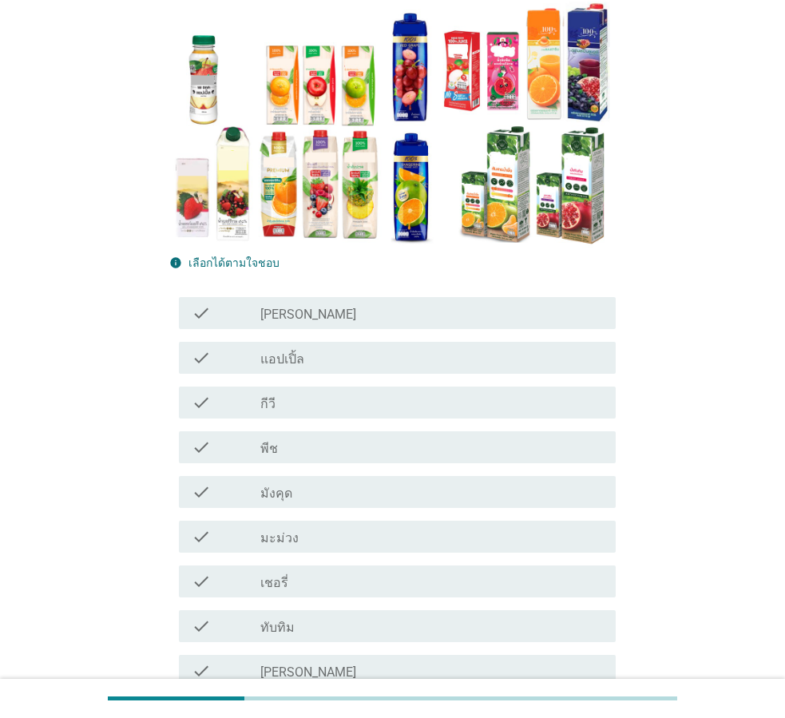
click at [195, 367] on icon "check" at bounding box center [201, 357] width 19 height 19
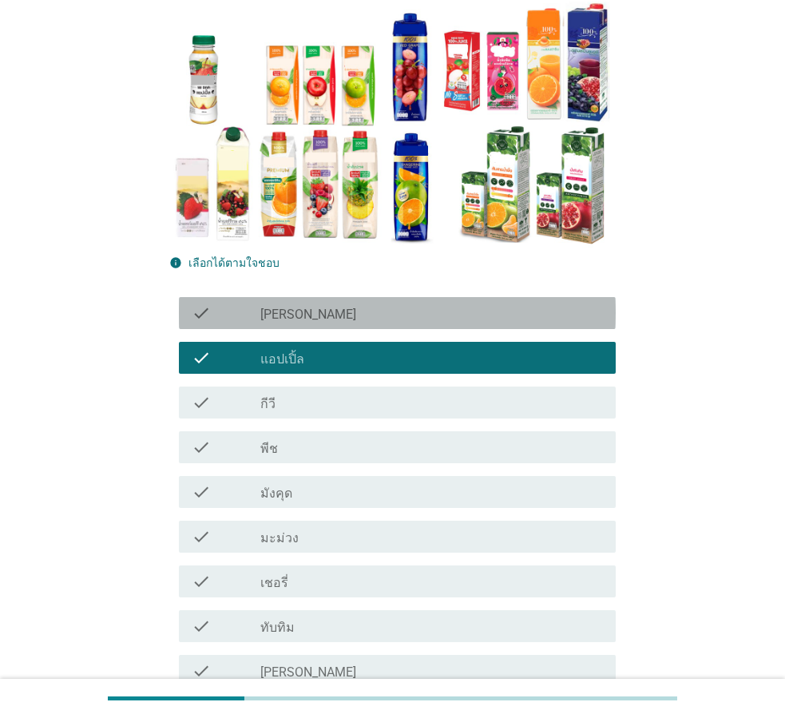
click at [197, 321] on icon "check" at bounding box center [201, 313] width 19 height 19
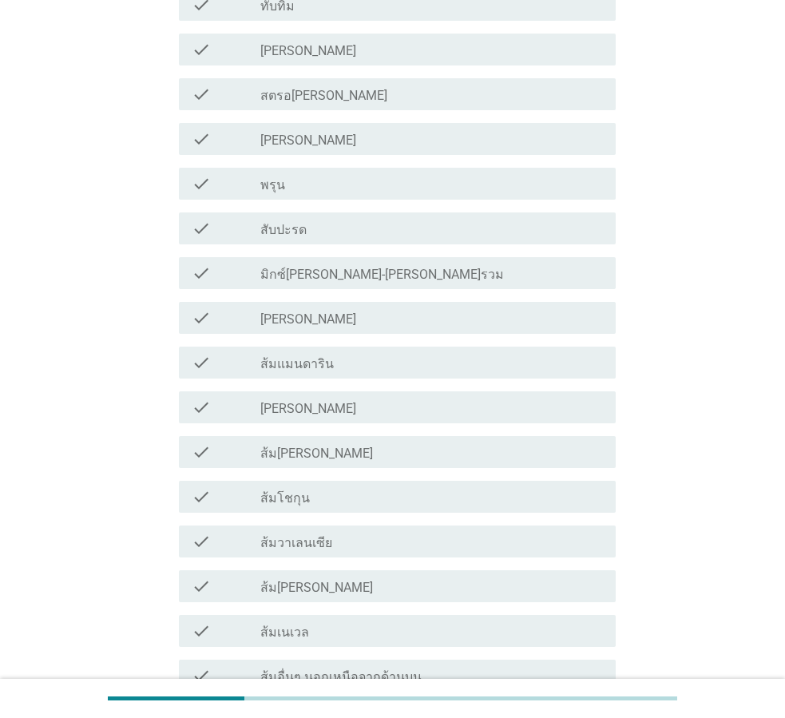
scroll to position [799, 0]
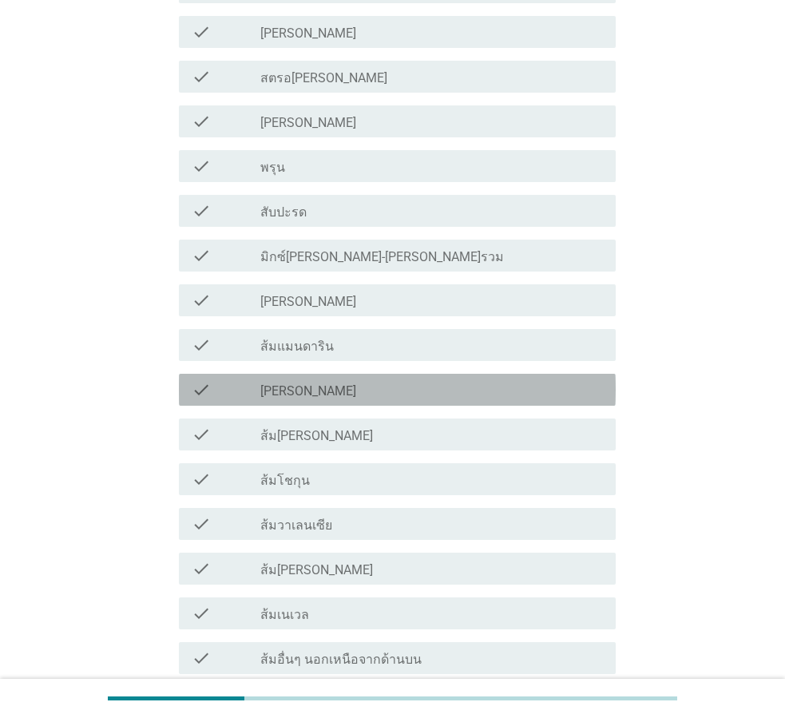
click at [200, 399] on icon "check" at bounding box center [201, 389] width 19 height 19
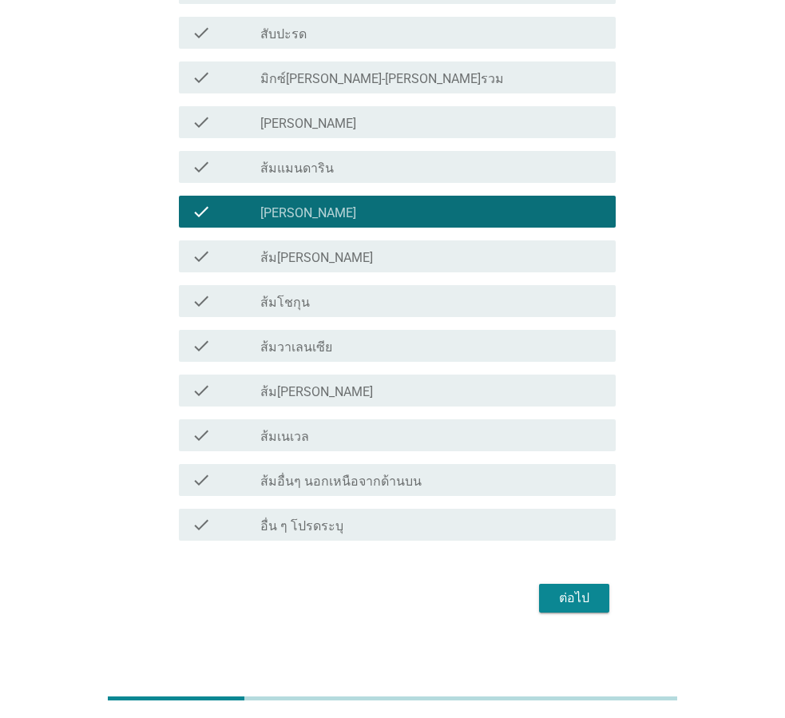
scroll to position [987, 0]
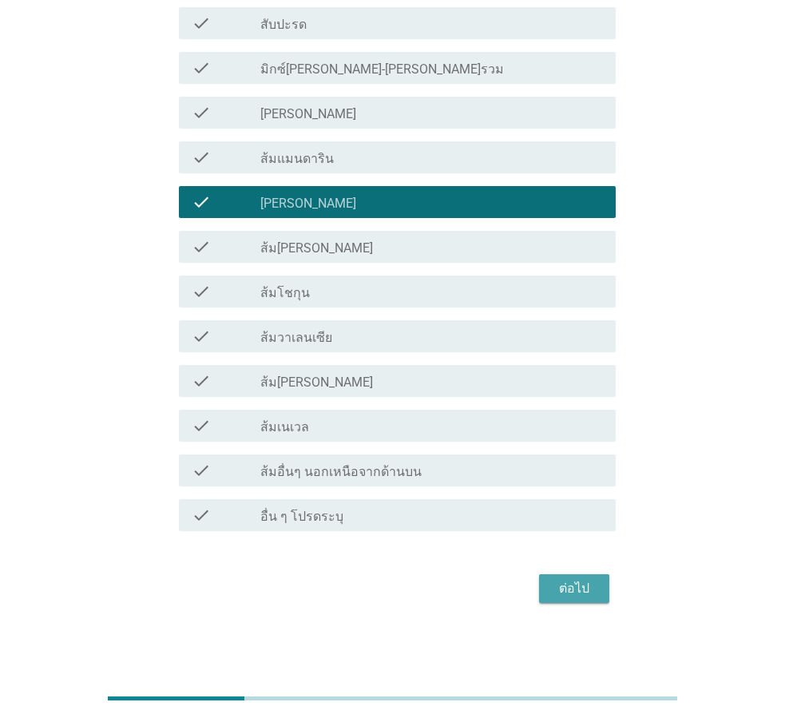
click at [546, 582] on button "ต่อไป" at bounding box center [574, 588] width 70 height 29
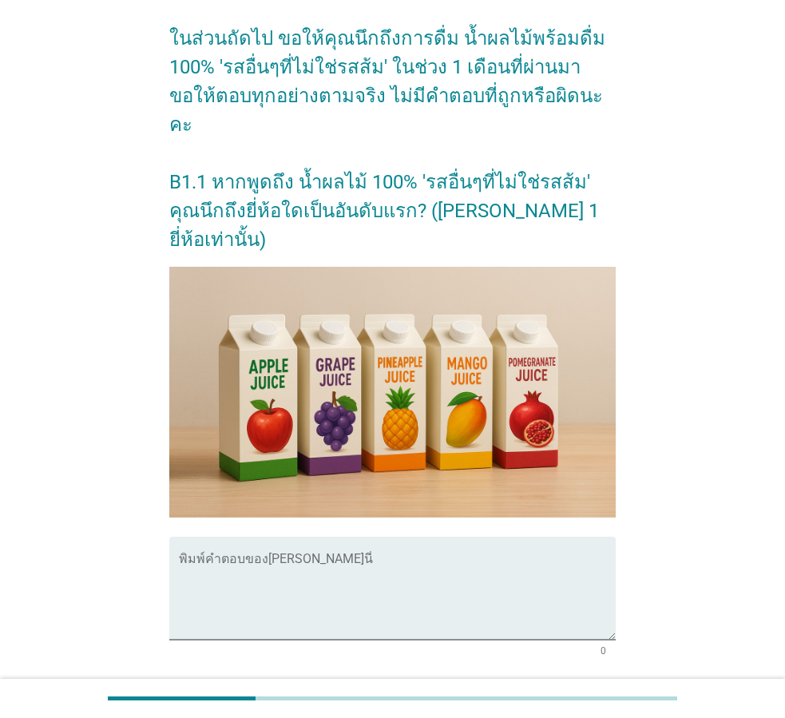
scroll to position [216, 0]
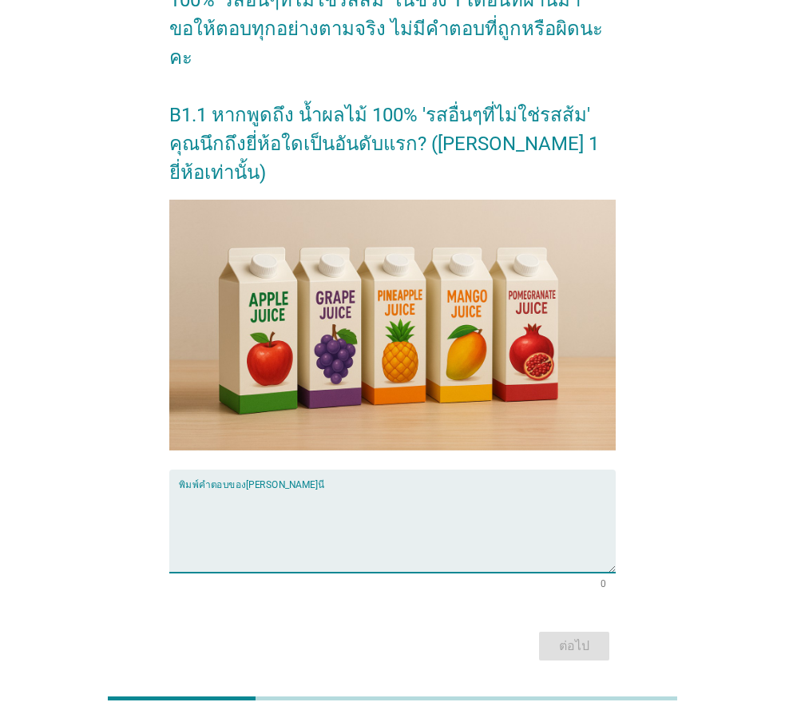
click at [247, 489] on textarea "พิมพ์คำตอบของคุณ ที่นี่" at bounding box center [397, 531] width 437 height 84
type textarea "[PERSON_NAME]"
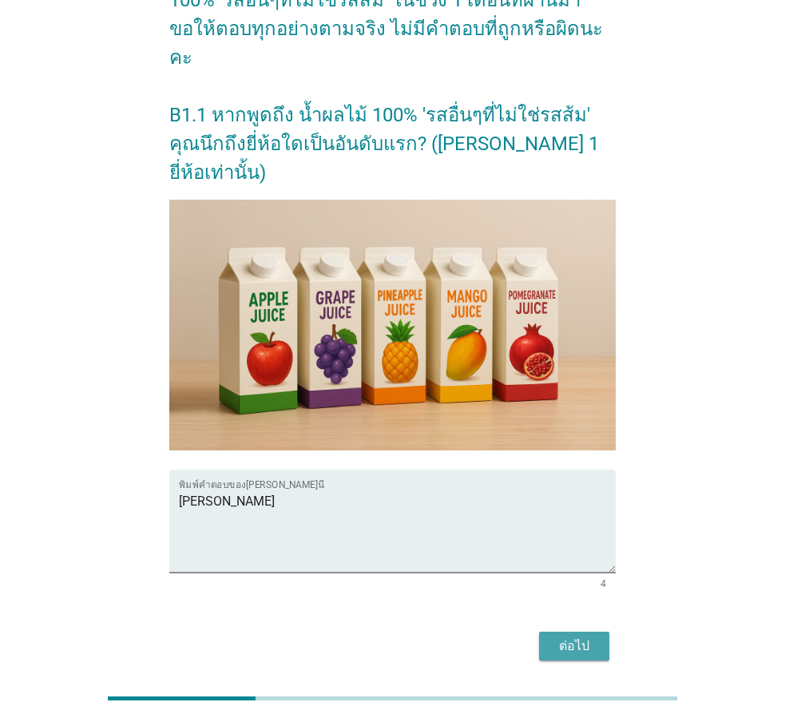
click at [547, 632] on button "ต่อไป" at bounding box center [574, 646] width 70 height 29
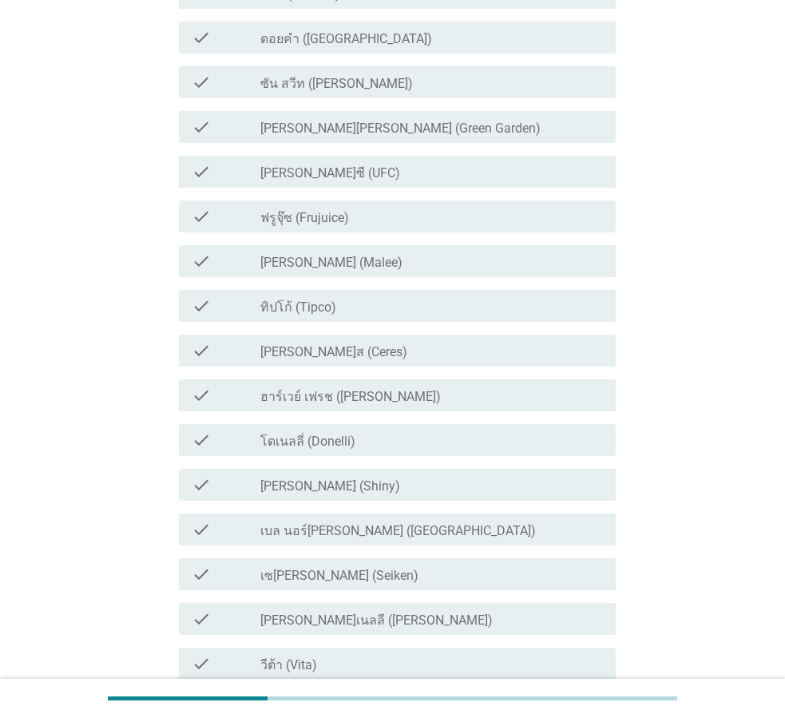
scroll to position [0, 0]
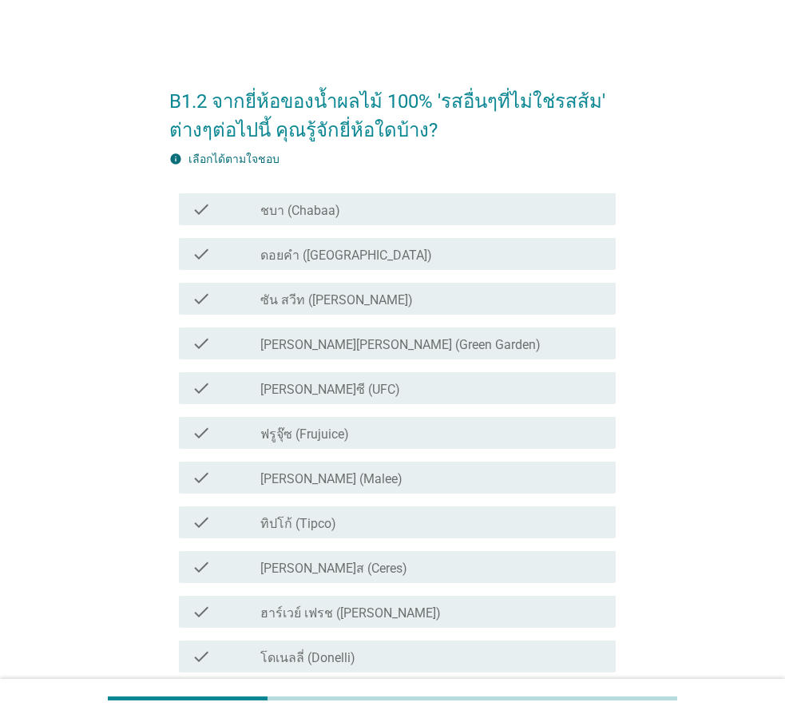
click at [371, 468] on div "check_box_outline_blank [PERSON_NAME] (Malee)" at bounding box center [431, 477] width 343 height 19
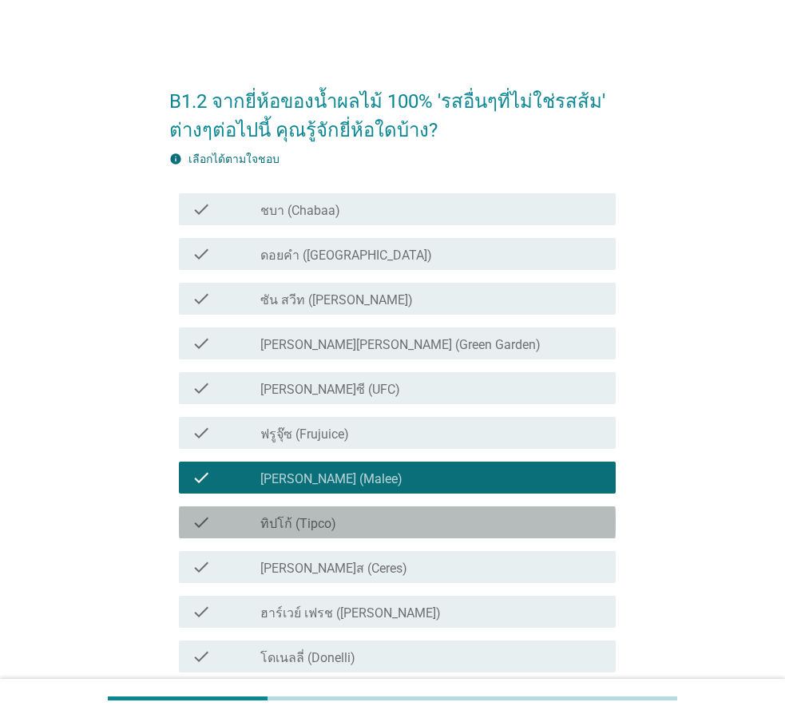
click at [343, 514] on div "check_box_outline_blank ทิปโก้ (Tipco)" at bounding box center [431, 522] width 343 height 19
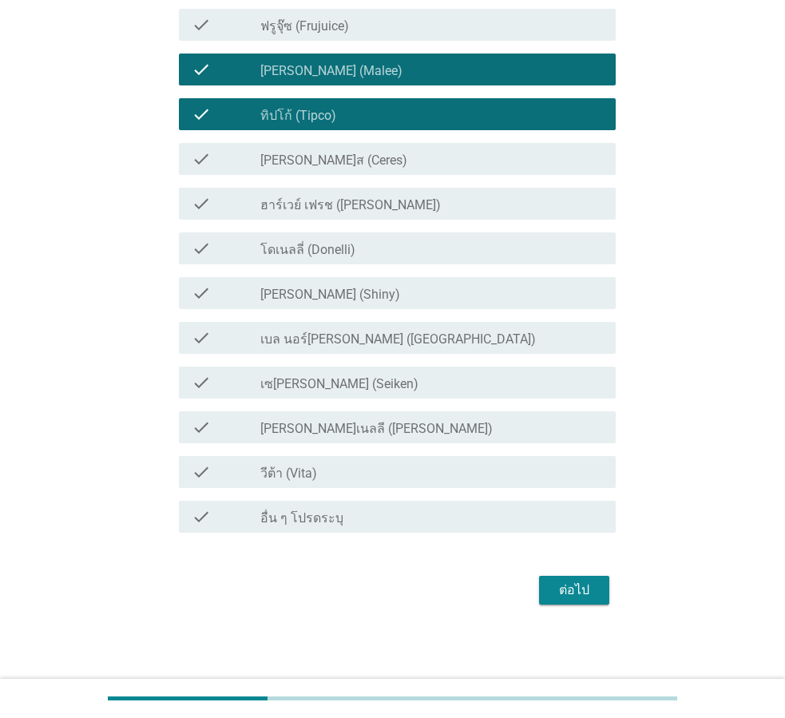
scroll to position [409, 0]
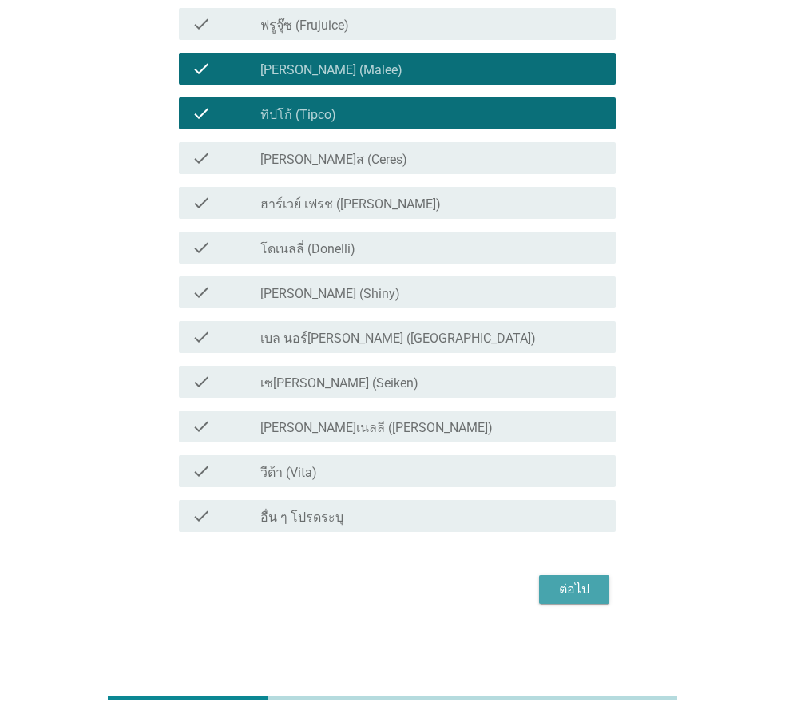
click at [554, 580] on div "ต่อไป" at bounding box center [574, 589] width 45 height 19
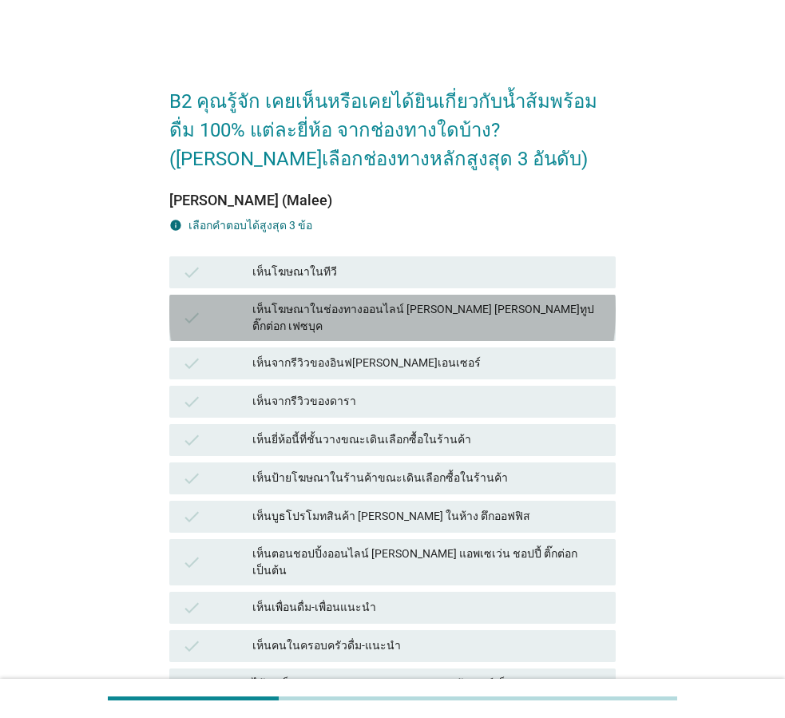
click at [339, 314] on div "เห็นโฆษณาในช่องทางออนไลน์ [PERSON_NAME] [PERSON_NAME]ทูป ติ๊กต่อก เฟซบุค" at bounding box center [427, 318] width 351 height 34
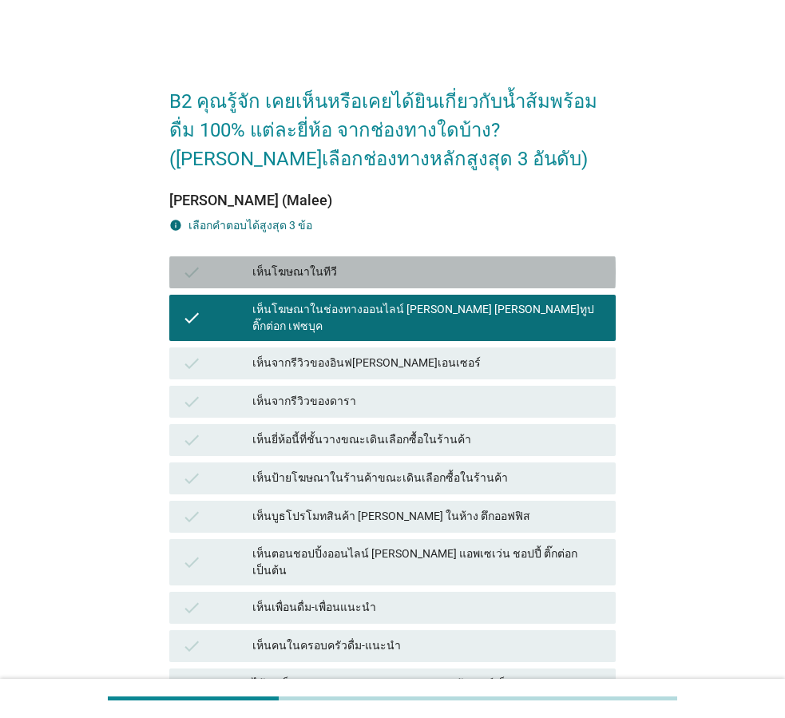
click at [344, 276] on div "เห็นโฆษณาในทีวี" at bounding box center [427, 272] width 351 height 19
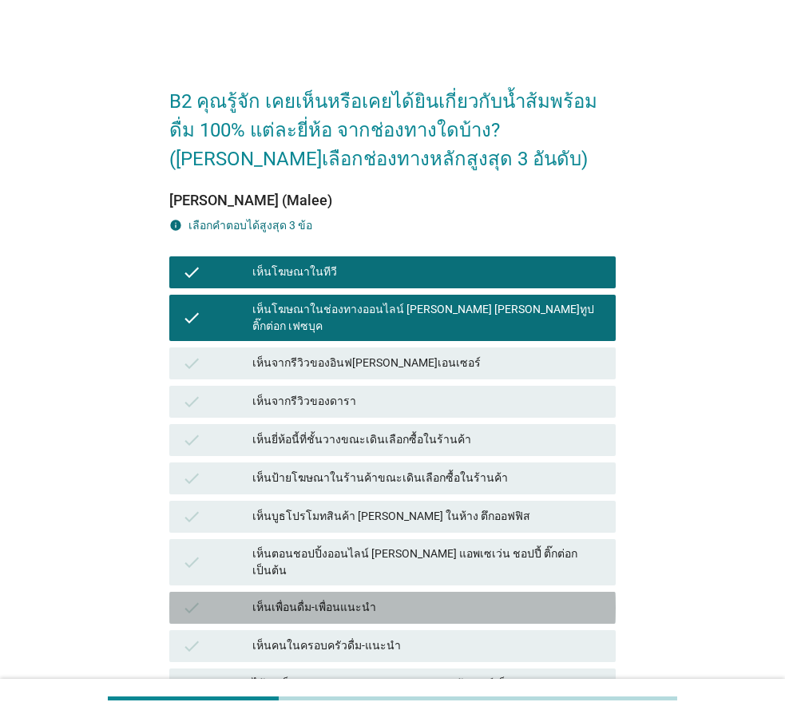
click at [422, 598] on div "เห็นเพื่อนดื่ม-เพื่อนแนะนำ" at bounding box center [427, 607] width 351 height 19
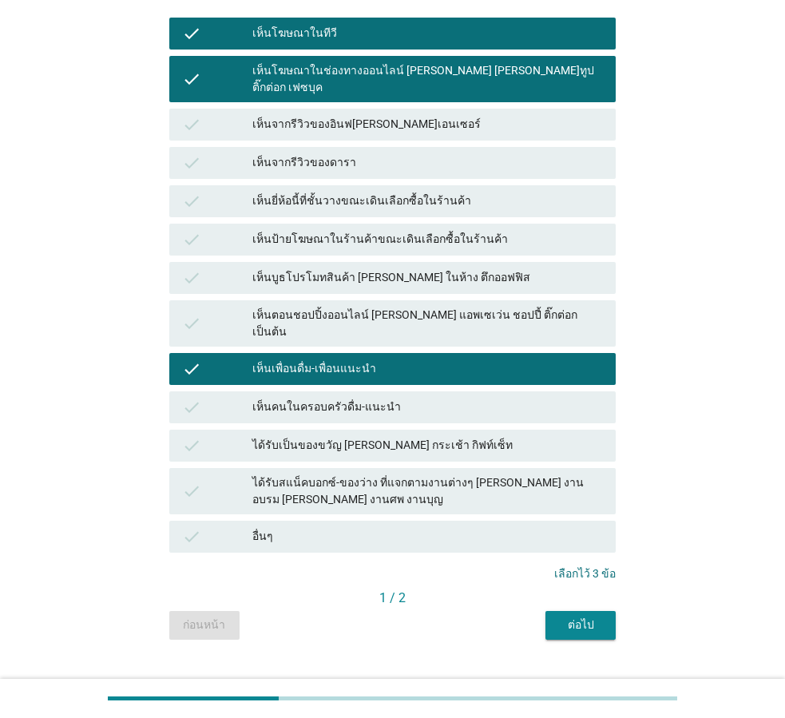
scroll to position [240, 0]
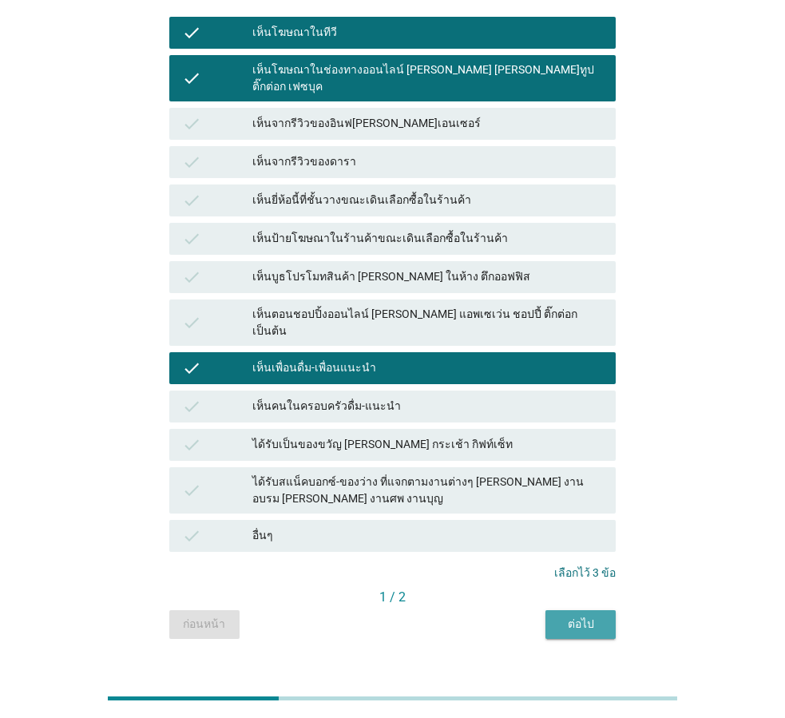
click at [580, 616] on div "ต่อไป" at bounding box center [580, 624] width 45 height 17
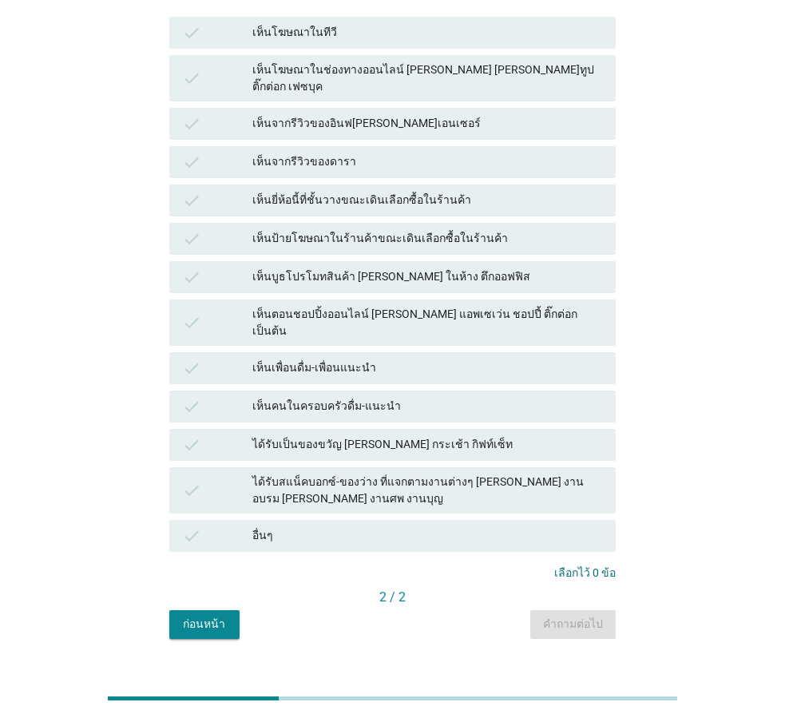
scroll to position [0, 0]
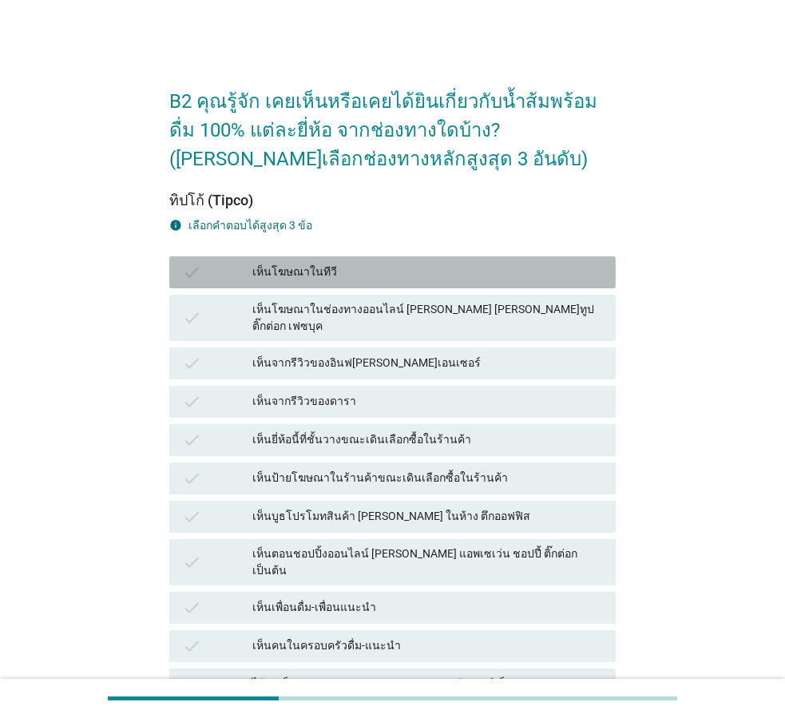
click at [298, 272] on div "เห็นโฆษณาในทีวี" at bounding box center [427, 272] width 351 height 19
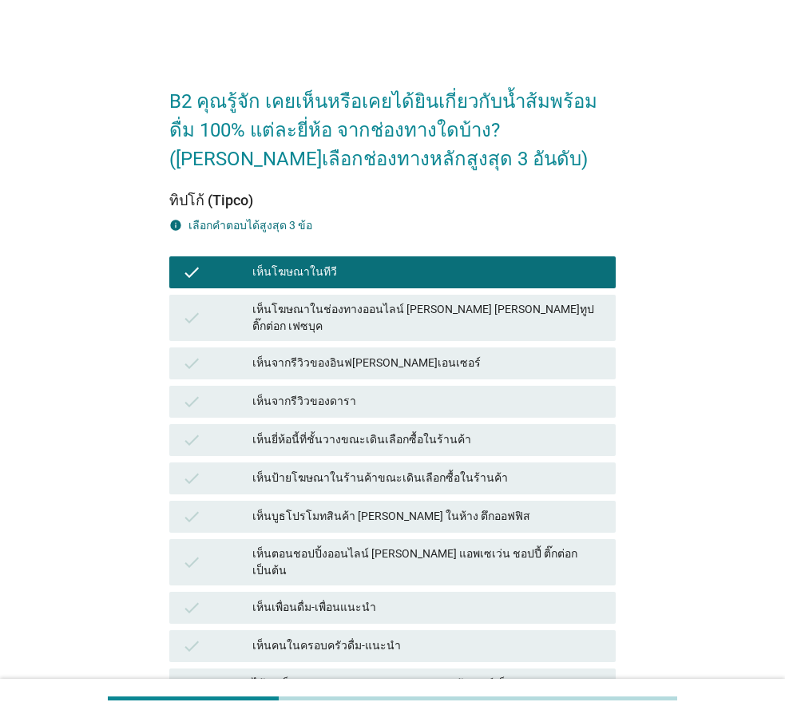
click at [336, 318] on div "เห็นโฆษณาในช่องทางออนไลน์ [PERSON_NAME] [PERSON_NAME]ทูป ติ๊กต่อก เฟซบุค" at bounding box center [427, 318] width 351 height 34
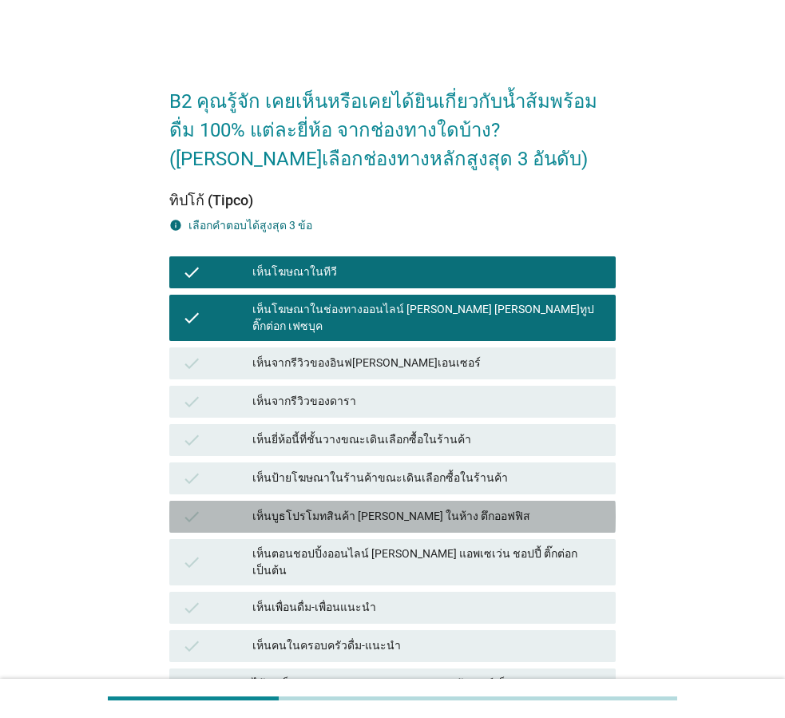
click at [392, 507] on div "เห็นบูธโปรโมทสินค้า [PERSON_NAME] ในห้าง ตึกออฟฟิส" at bounding box center [427, 516] width 351 height 19
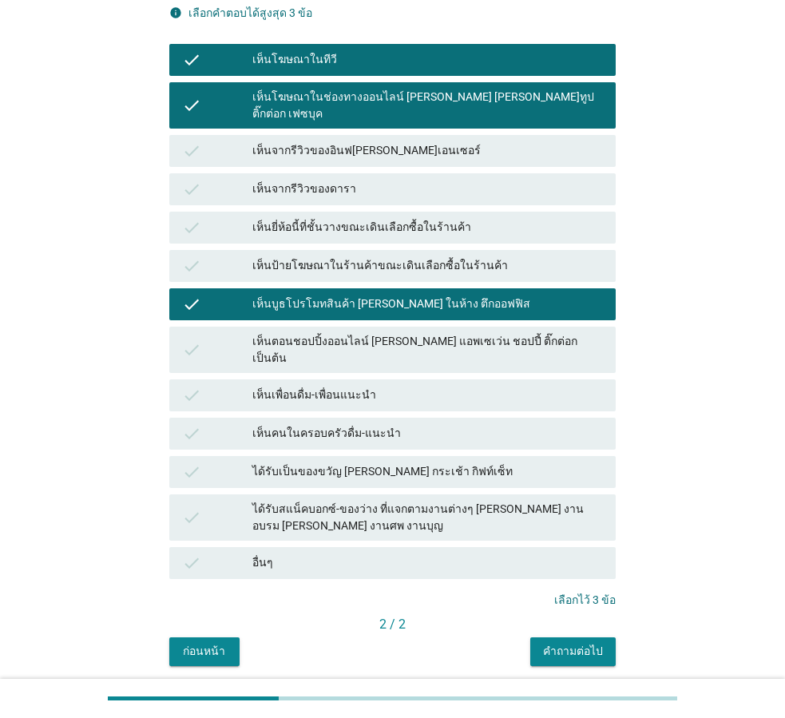
scroll to position [240, 0]
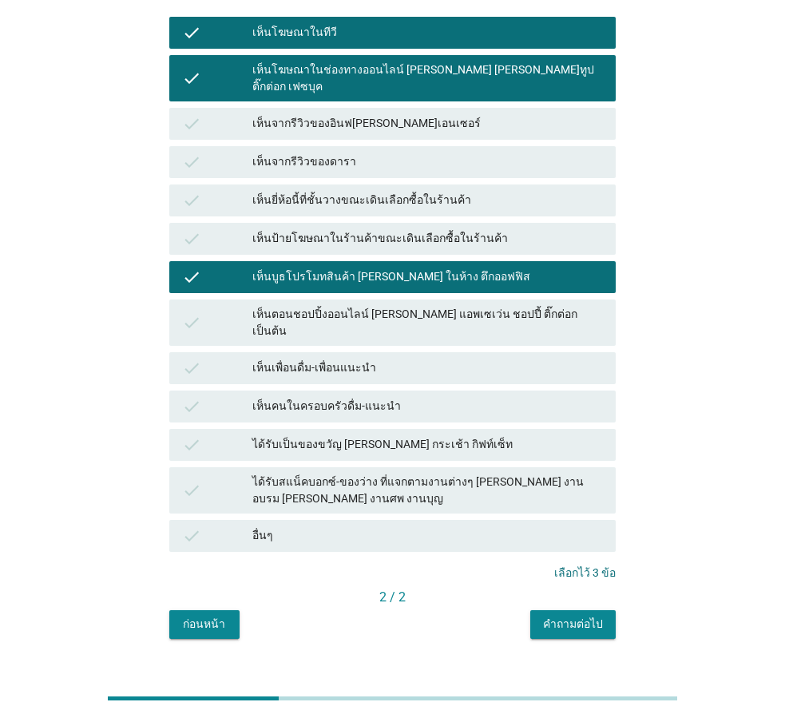
click at [576, 616] on div "คำถามต่อไป" at bounding box center [573, 624] width 60 height 17
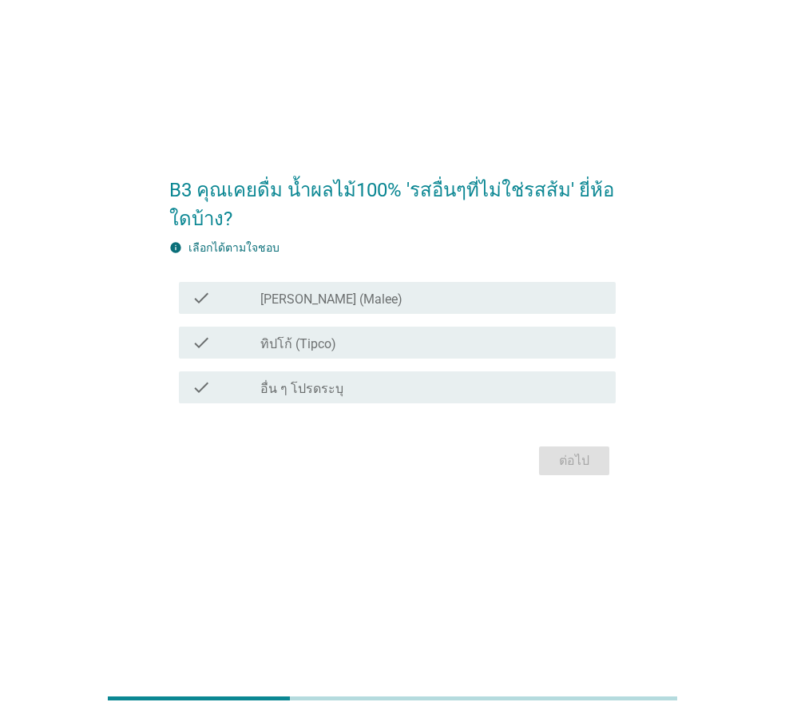
scroll to position [0, 0]
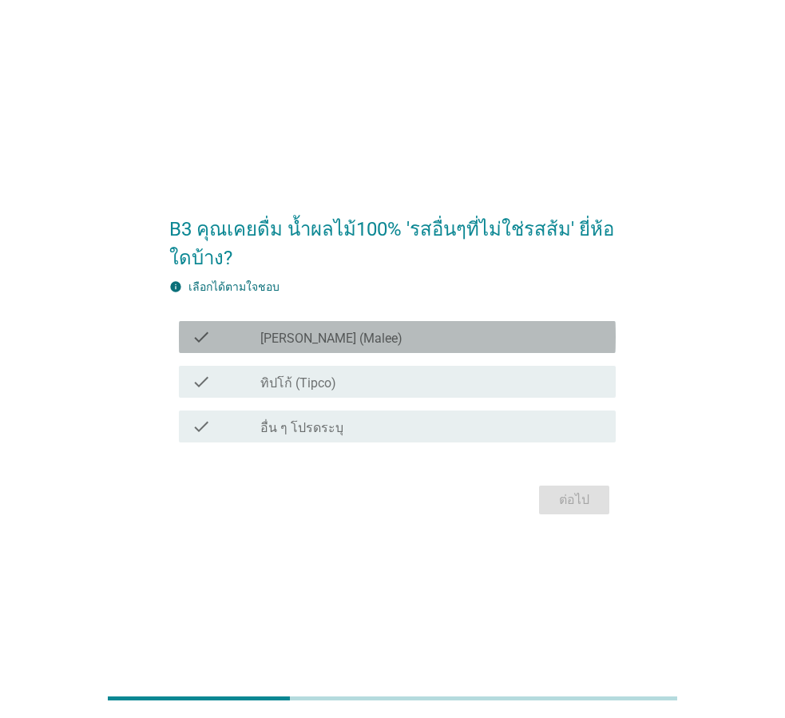
click at [244, 339] on div "check" at bounding box center [226, 337] width 69 height 19
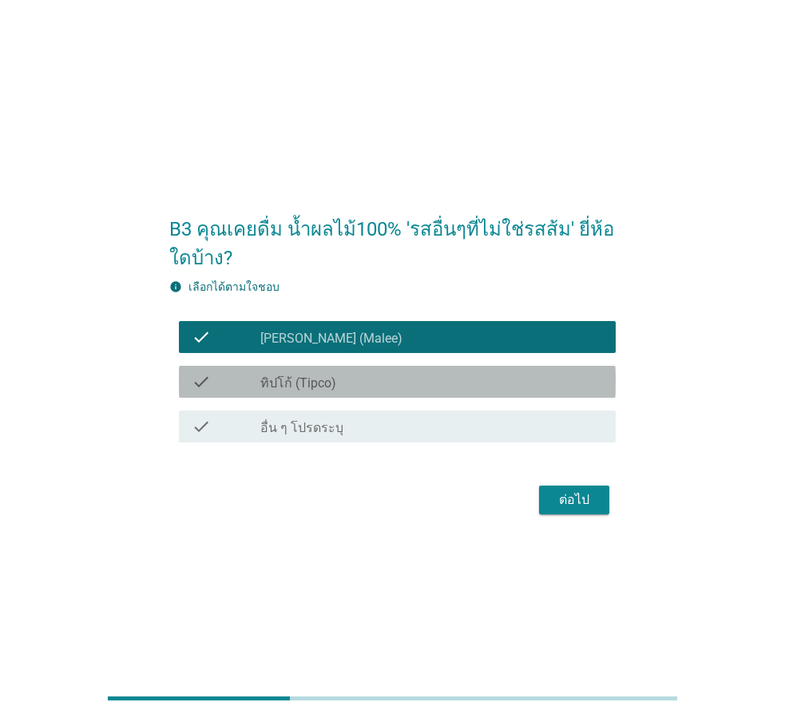
click at [244, 384] on div "check" at bounding box center [226, 381] width 69 height 19
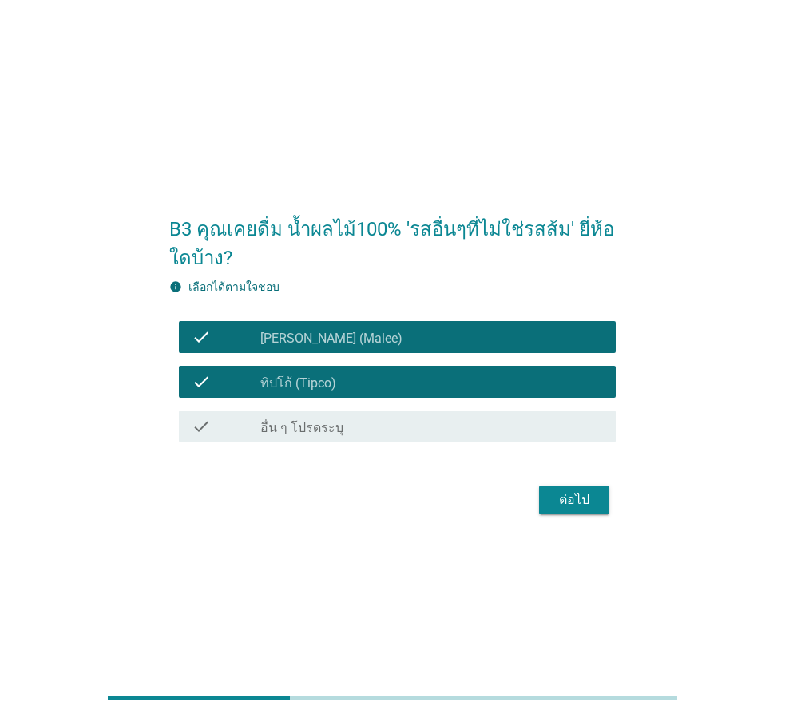
click at [560, 506] on div "ต่อไป" at bounding box center [574, 499] width 45 height 19
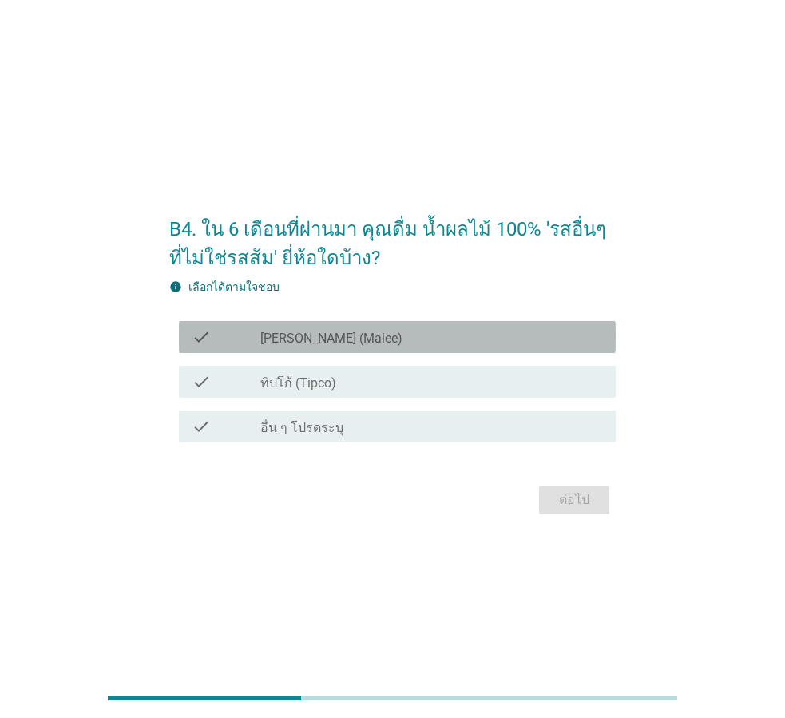
click at [328, 351] on div "check check_box_outline_blank [PERSON_NAME] (Malee)" at bounding box center [397, 337] width 437 height 32
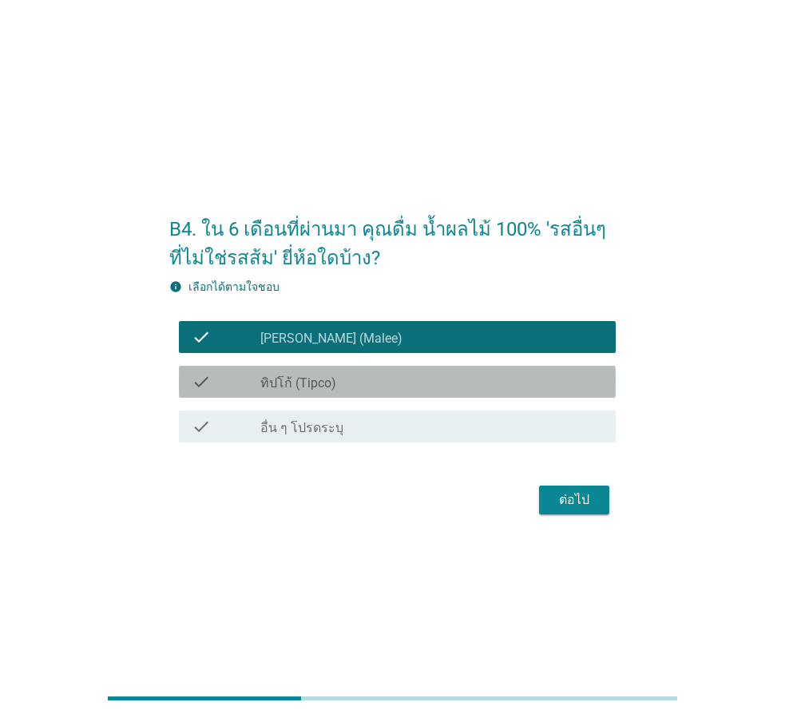
click at [328, 377] on label "ทิปโก้ (Tipco)" at bounding box center [298, 383] width 76 height 16
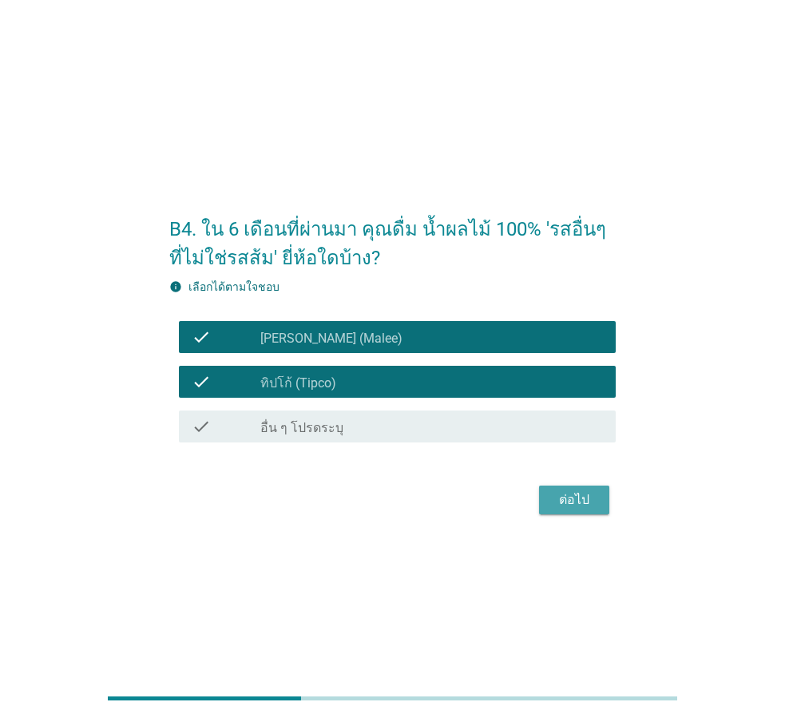
click at [554, 493] on div "ต่อไป" at bounding box center [574, 499] width 45 height 19
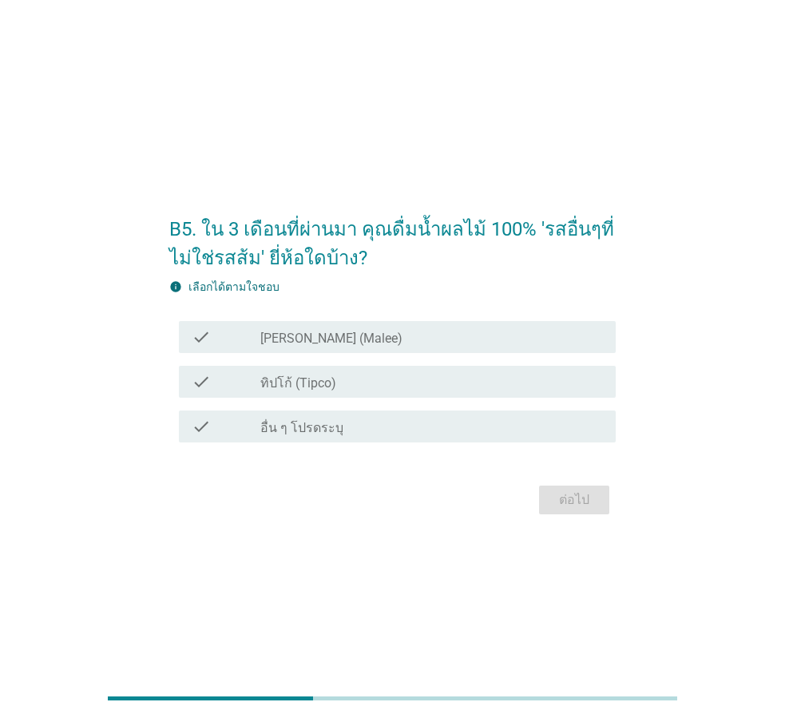
click at [342, 332] on div "check_box_outline_blank [PERSON_NAME] (Malee)" at bounding box center [431, 337] width 343 height 19
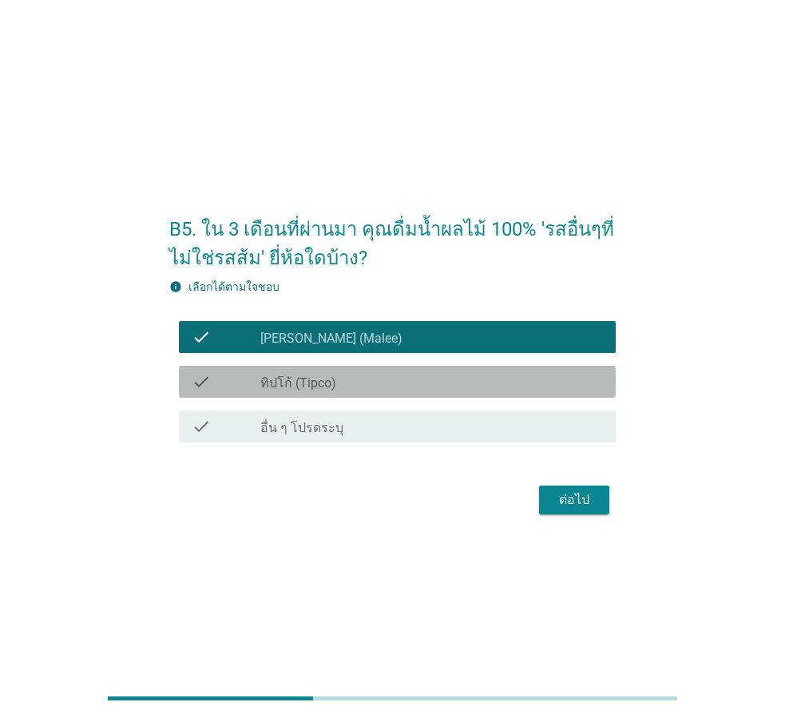
click at [330, 368] on div "check check_box ทิปโก้ (Tipco)" at bounding box center [397, 382] width 437 height 32
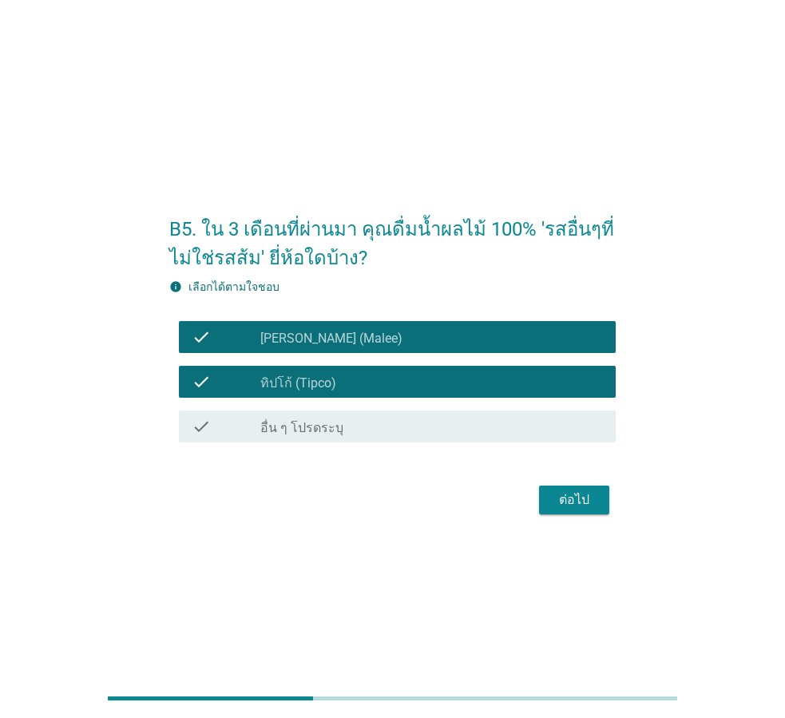
click at [589, 490] on button "ต่อไป" at bounding box center [574, 500] width 70 height 29
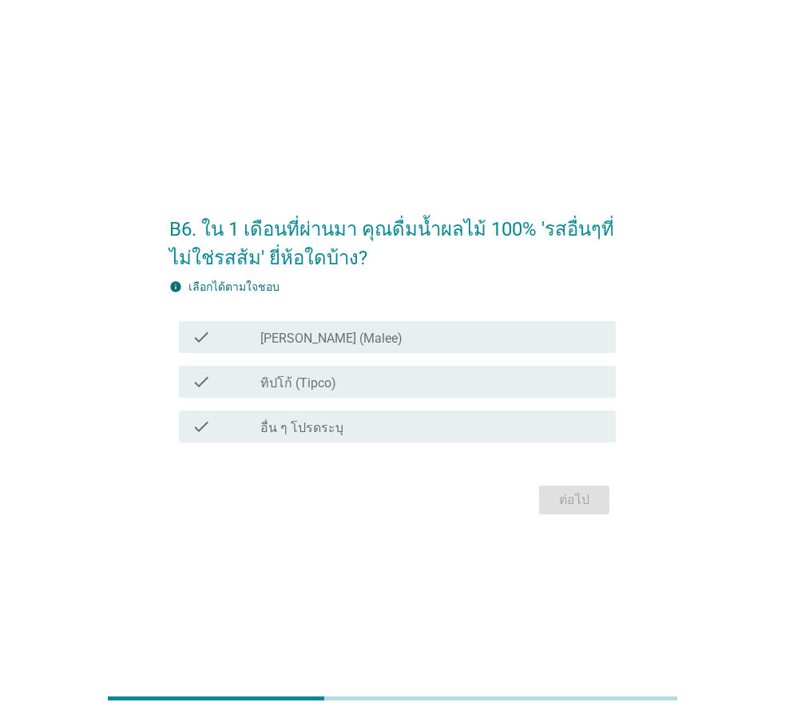
click at [355, 342] on div "check_box_outline_blank [PERSON_NAME] (Malee)" at bounding box center [431, 337] width 343 height 19
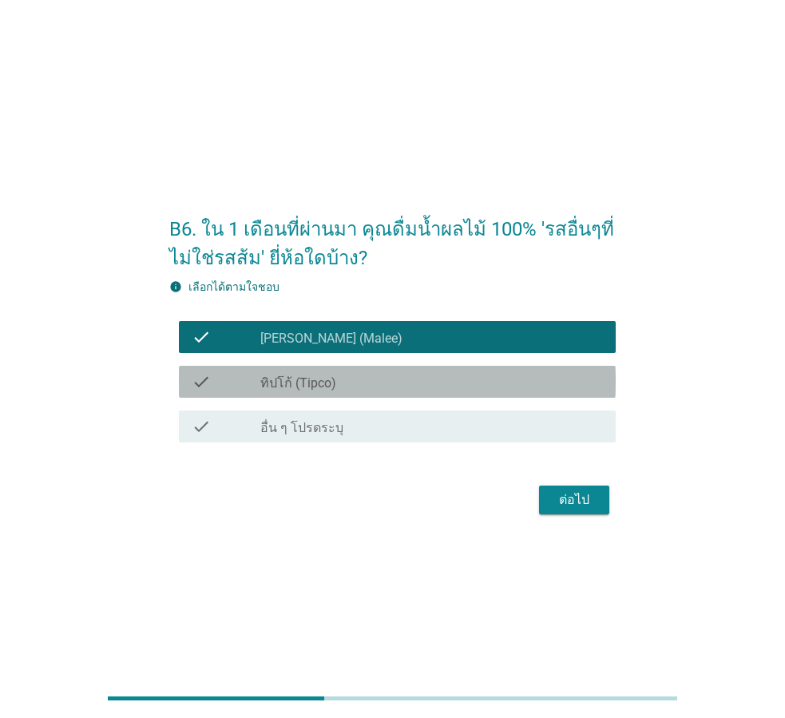
click at [343, 379] on div "check_box ทิปโก้ (Tipco)" at bounding box center [431, 381] width 343 height 19
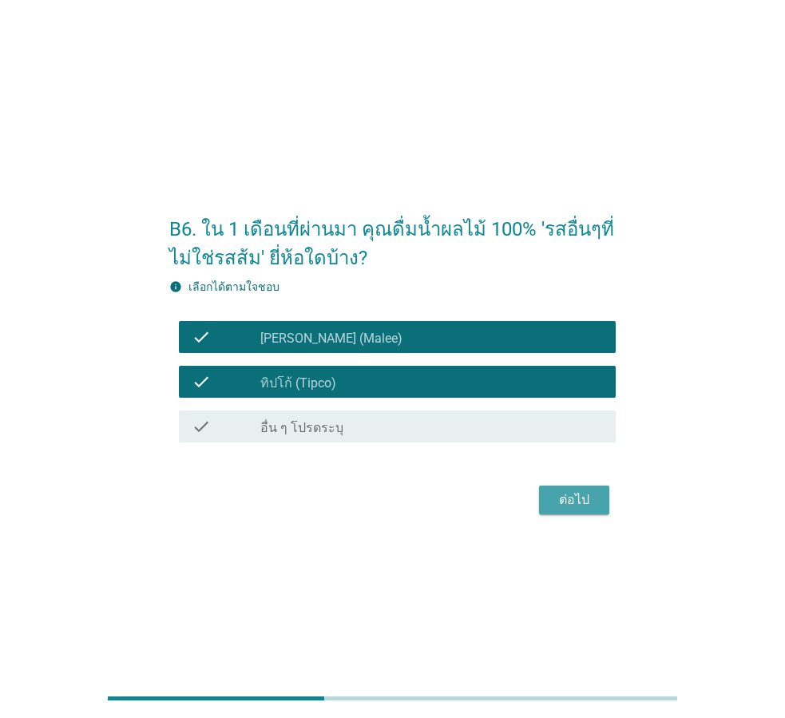
click at [597, 496] on div "ต่อไป" at bounding box center [574, 499] width 45 height 19
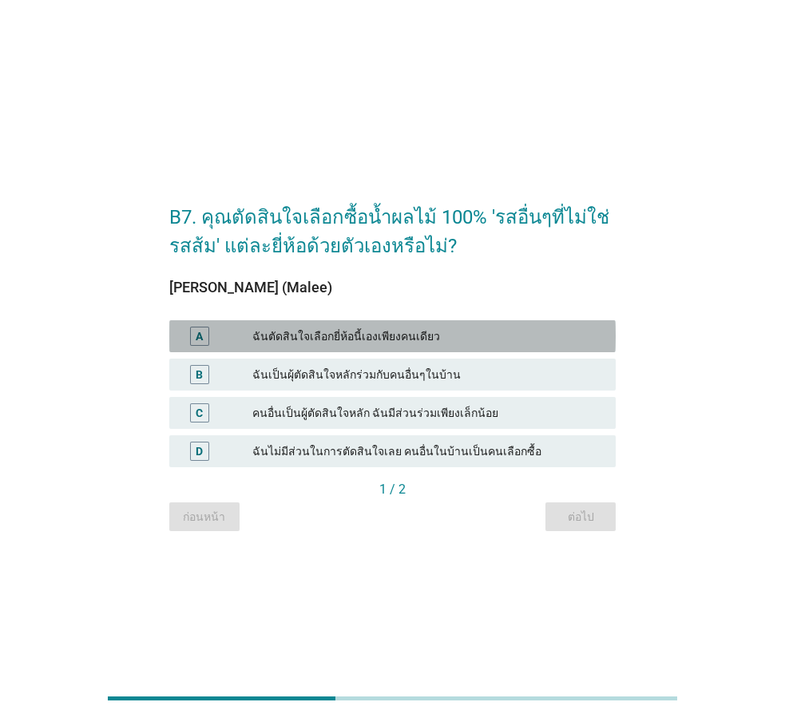
click at [391, 339] on div "ฉันตัดสินใจเลือกยี่ห้อนี้เองเพียงคนเดียว" at bounding box center [427, 336] width 351 height 19
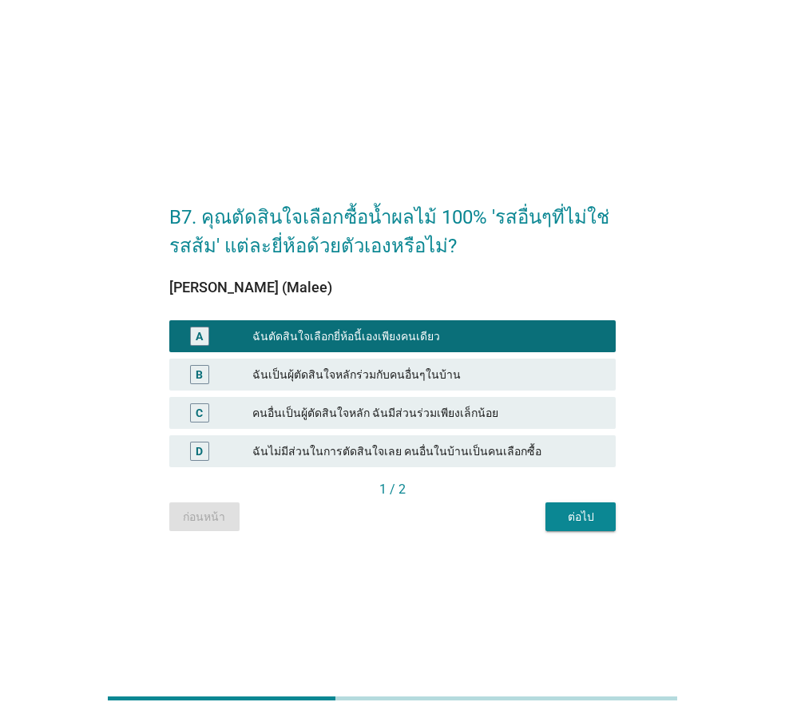
click at [558, 511] on div "ต่อไป" at bounding box center [580, 517] width 45 height 17
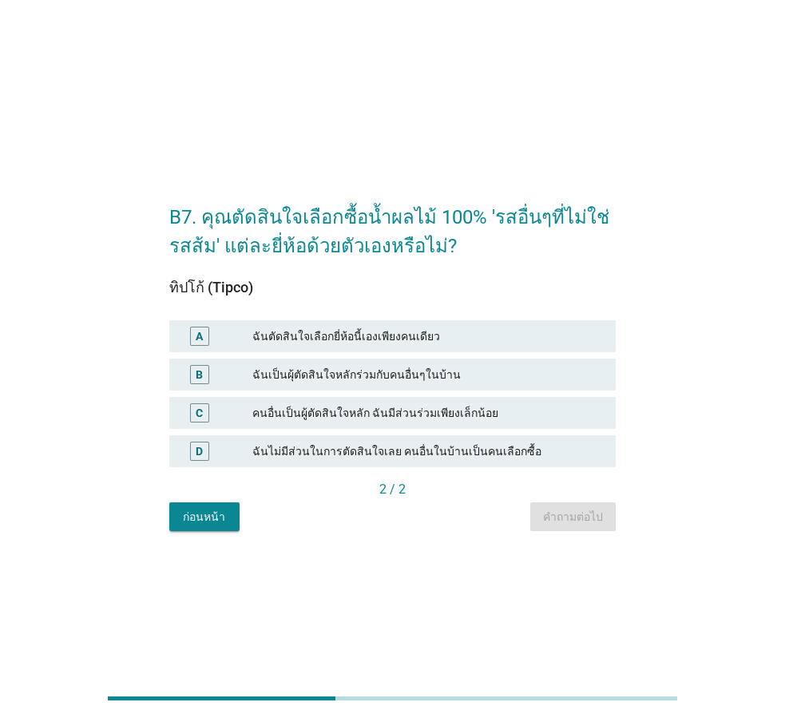
click at [453, 332] on div "ฉันตัดสินใจเลือกยี่ห้อนี้เองเพียงคนเดียว" at bounding box center [427, 336] width 351 height 19
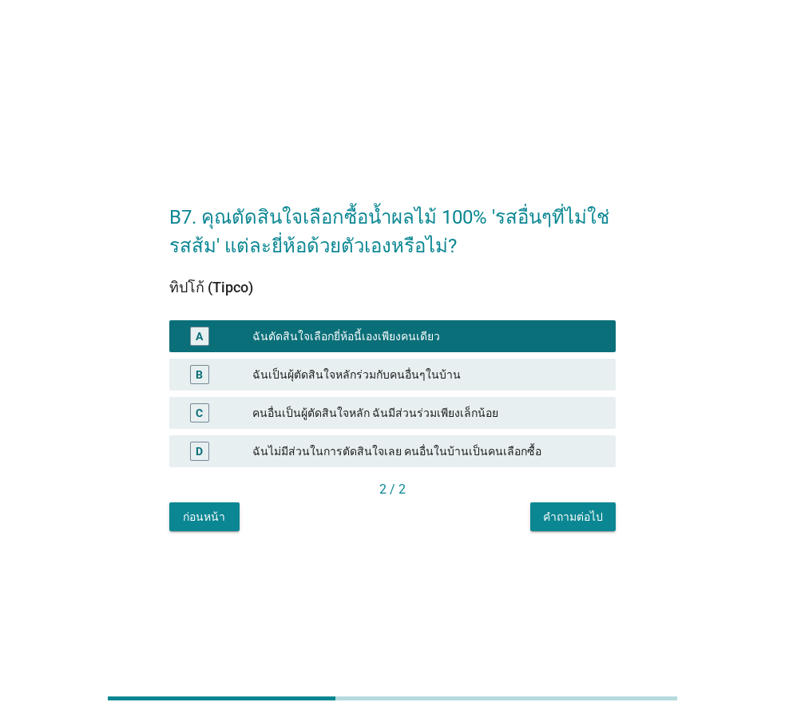
click at [569, 509] on div "คำถามต่อไป" at bounding box center [573, 517] width 60 height 17
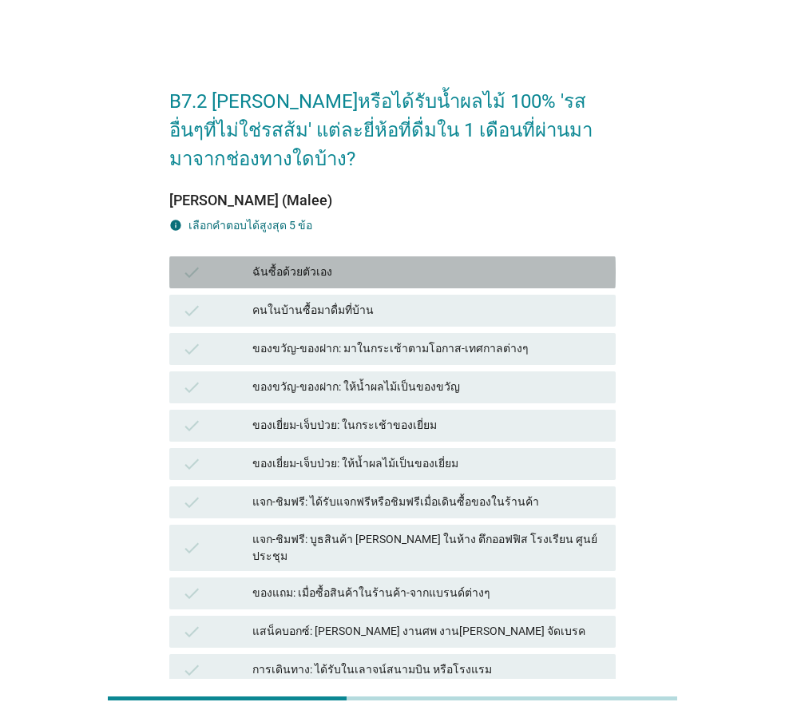
click at [494, 280] on div "ฉันซื้อด้วยตัวเอง" at bounding box center [427, 272] width 351 height 19
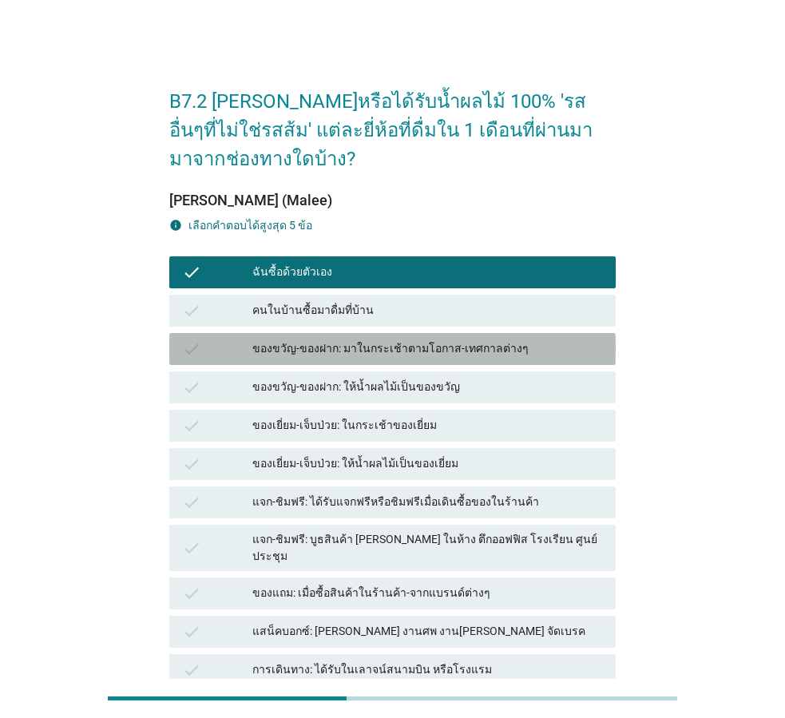
click at [555, 359] on div "check ของขวัญ-ของฝาก: มาในกระเช้าตามโอกาส-เทศกาลต่างๆ" at bounding box center [392, 349] width 447 height 32
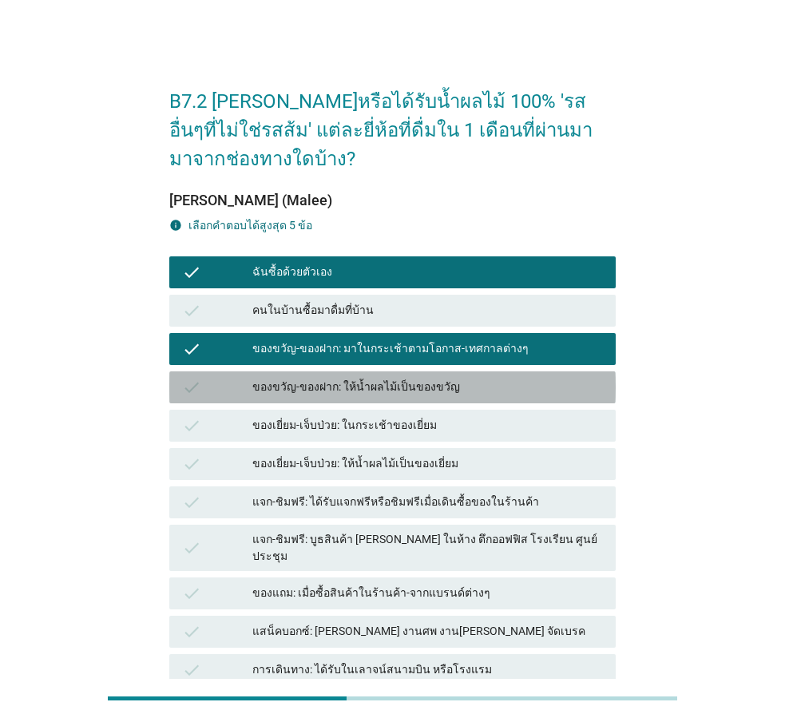
click at [491, 391] on div "ของขวัญ-ของฝาก: ให้น้ำผลไม้เป็นของขวัญ" at bounding box center [427, 387] width 351 height 19
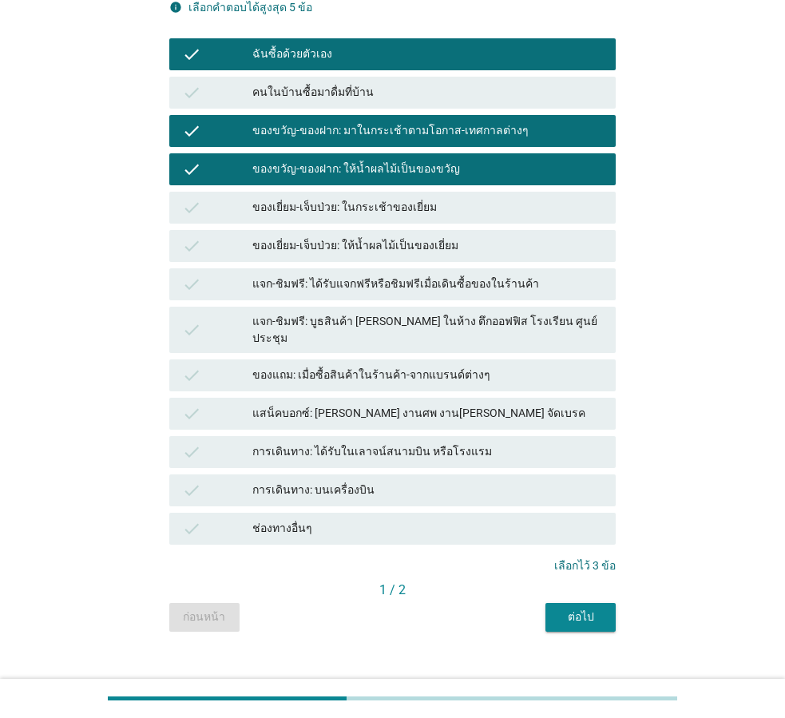
scroll to position [227, 0]
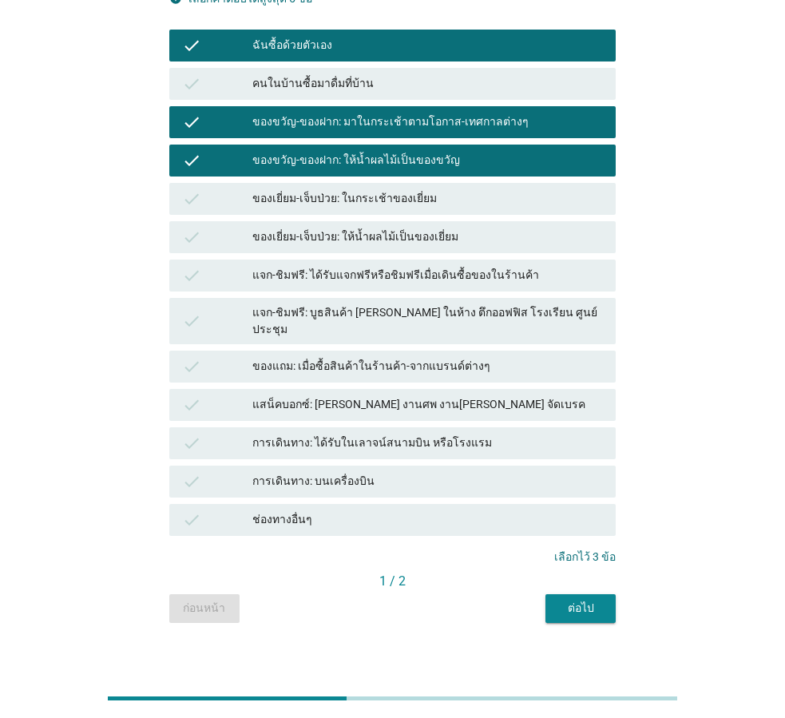
click at [554, 594] on button "ต่อไป" at bounding box center [581, 608] width 70 height 29
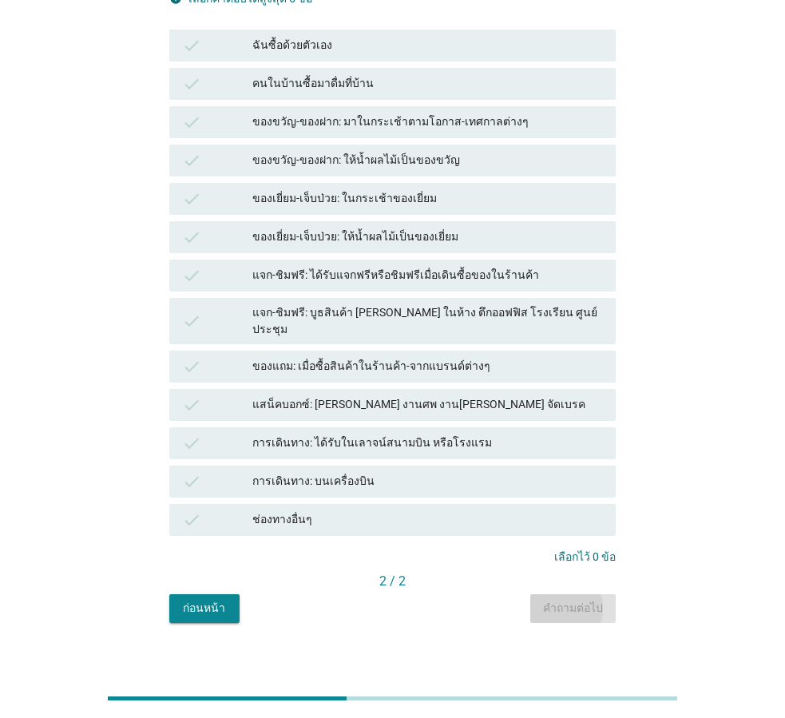
scroll to position [0, 0]
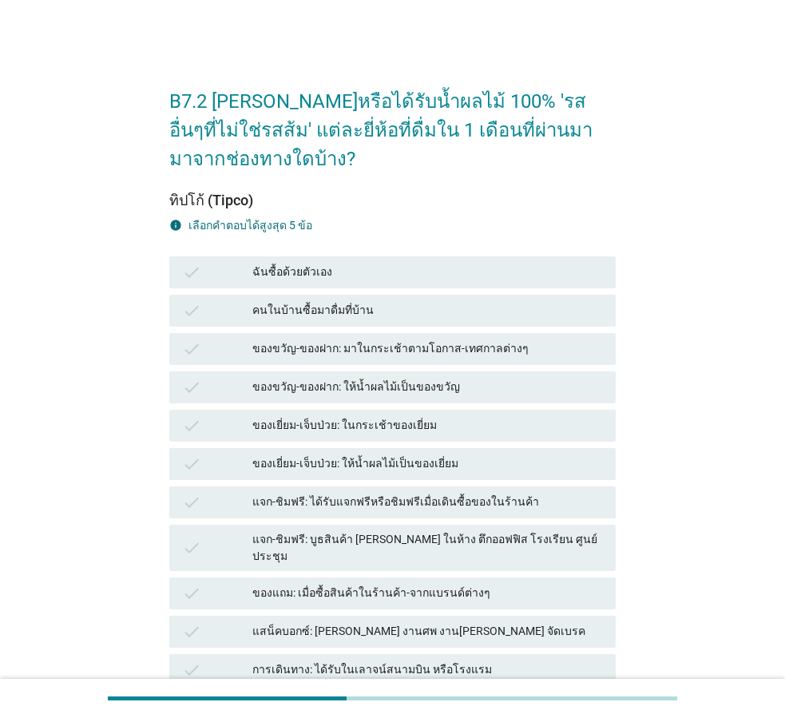
click at [374, 285] on div "check ฉันซื้อด้วยตัวเอง" at bounding box center [392, 272] width 447 height 32
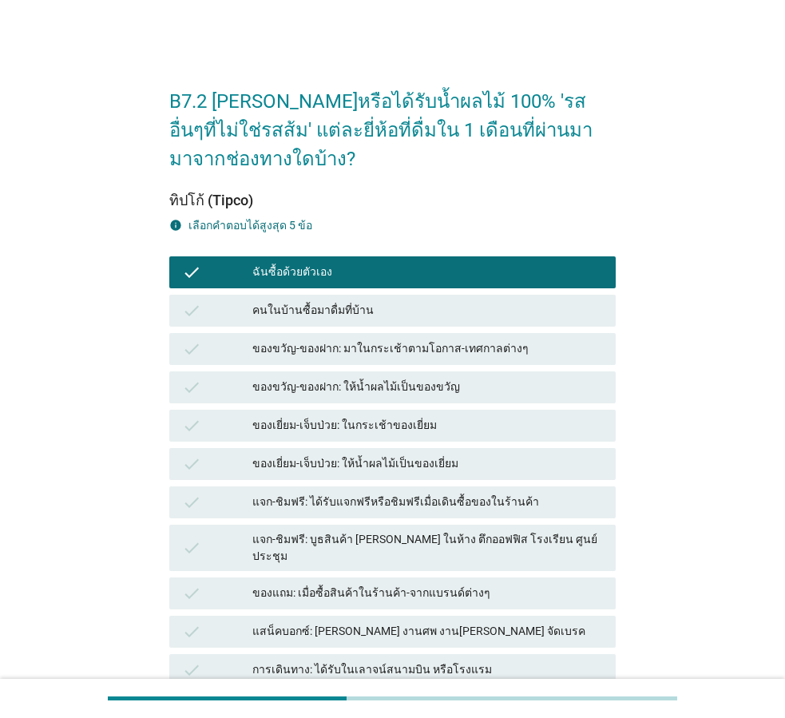
click at [391, 345] on div "ของขวัญ-ของฝาก: มาในกระเช้าตามโอกาส-เทศกาลต่างๆ" at bounding box center [427, 348] width 351 height 19
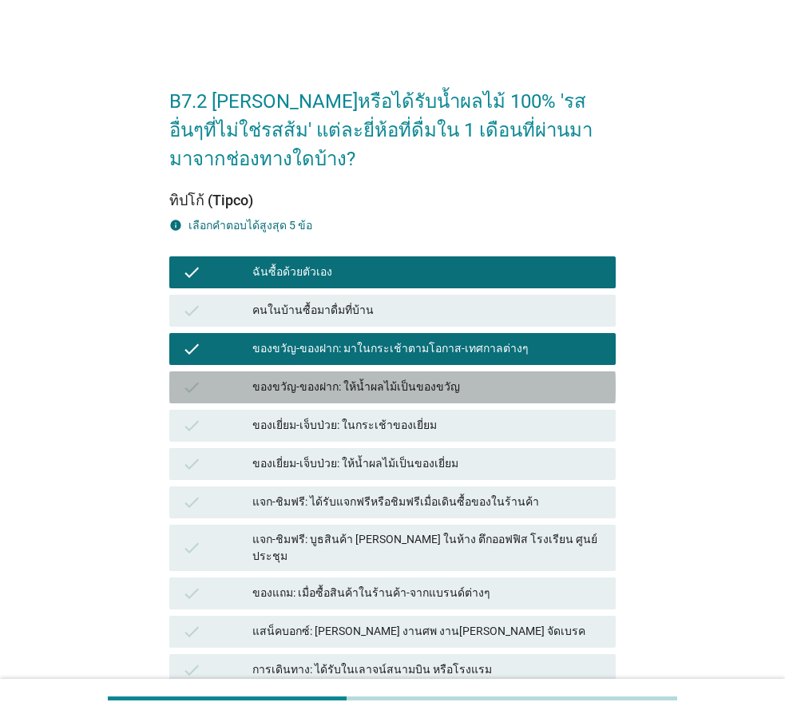
click at [398, 383] on div "ของขวัญ-ของฝาก: ให้น้ำผลไม้เป็นของขวัญ" at bounding box center [427, 387] width 351 height 19
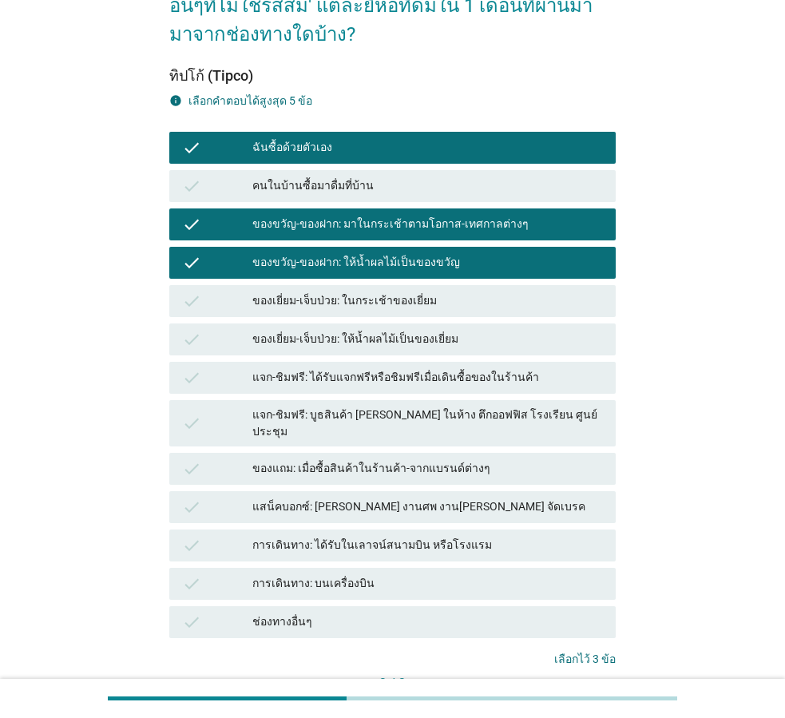
scroll to position [160, 0]
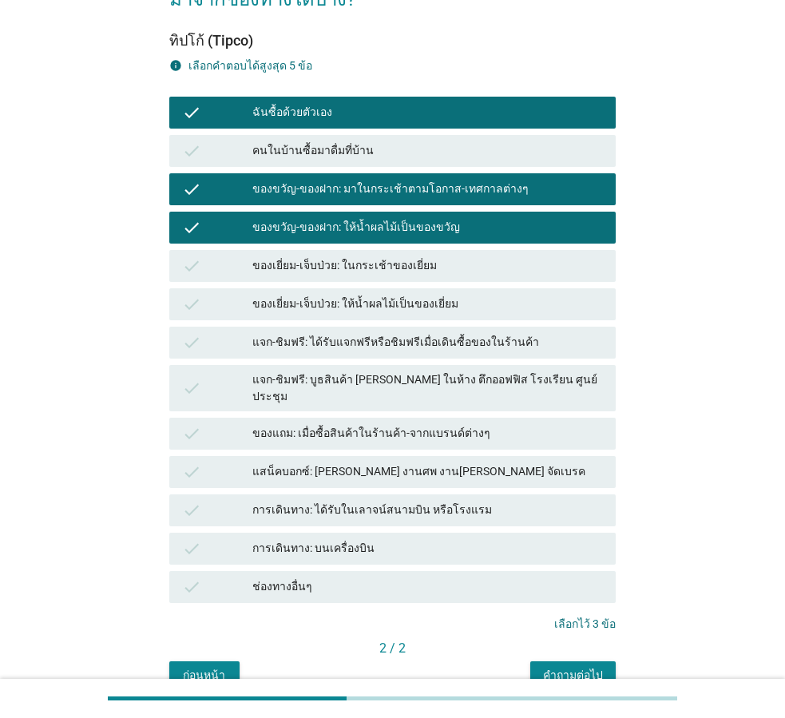
click at [586, 661] on button "คำถามต่อไป" at bounding box center [572, 675] width 85 height 29
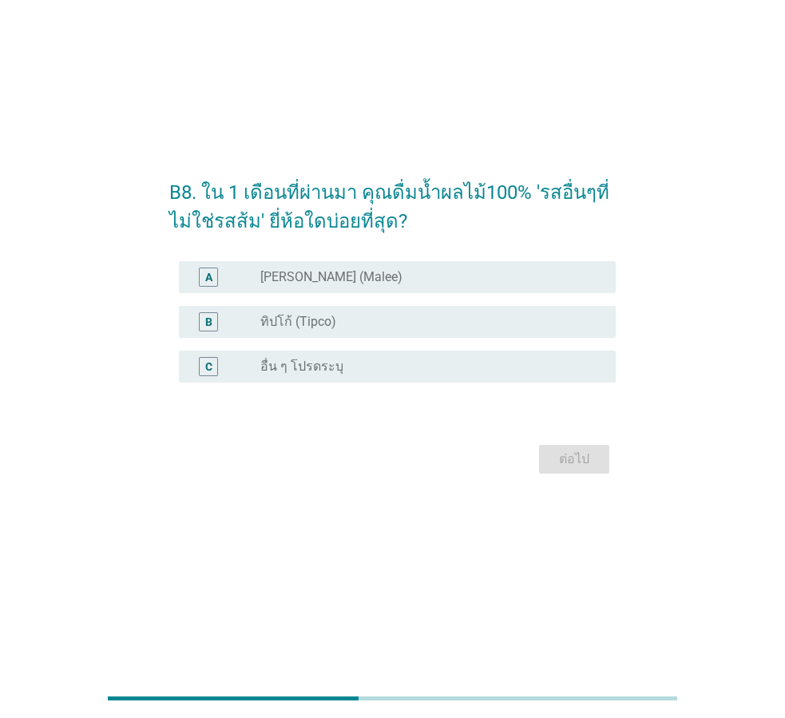
scroll to position [0, 0]
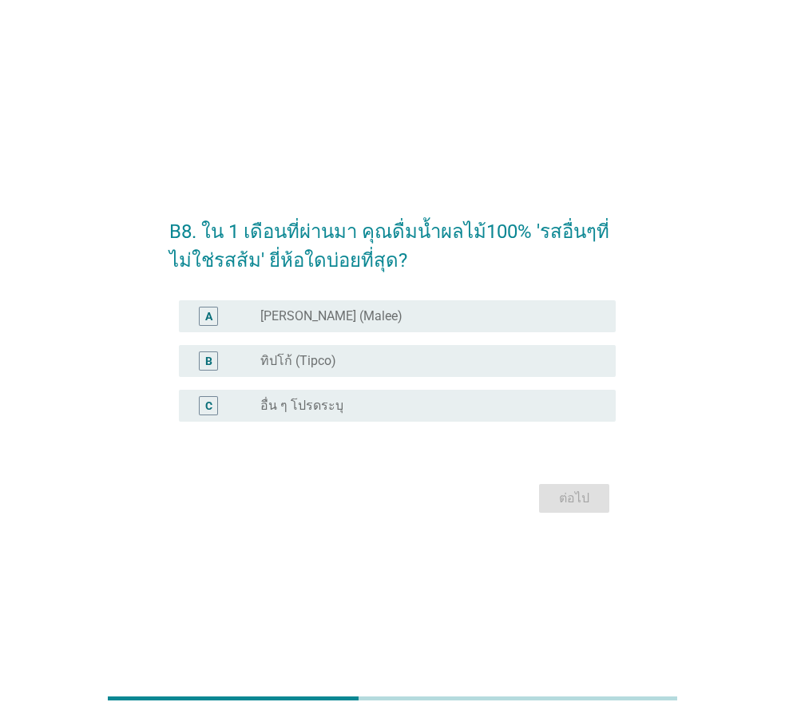
click at [346, 308] on div "radio_button_unchecked [PERSON_NAME] (Malee)" at bounding box center [425, 316] width 330 height 16
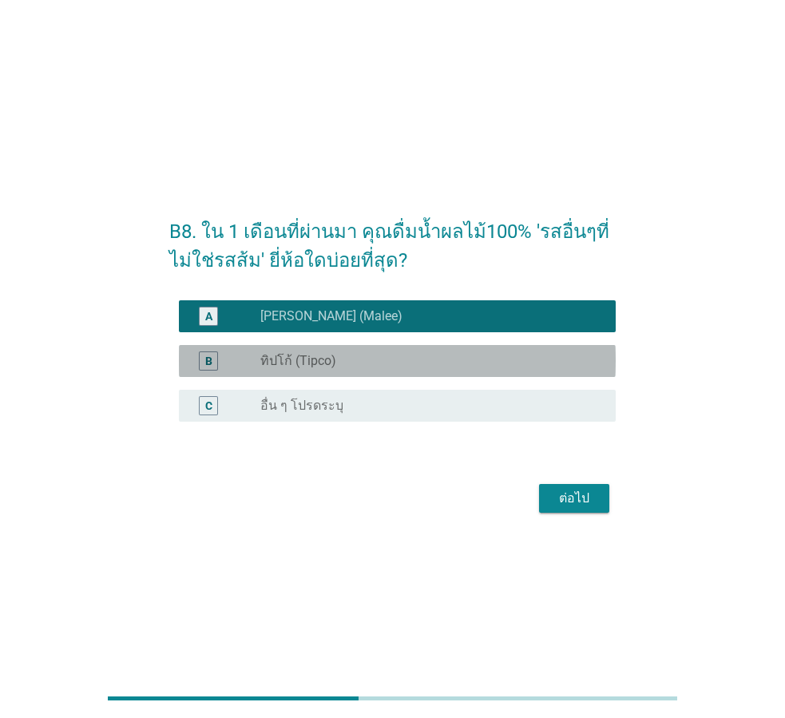
click at [343, 346] on div "B radio_button_unchecked ทิปโก้ (Tipco)" at bounding box center [397, 361] width 437 height 32
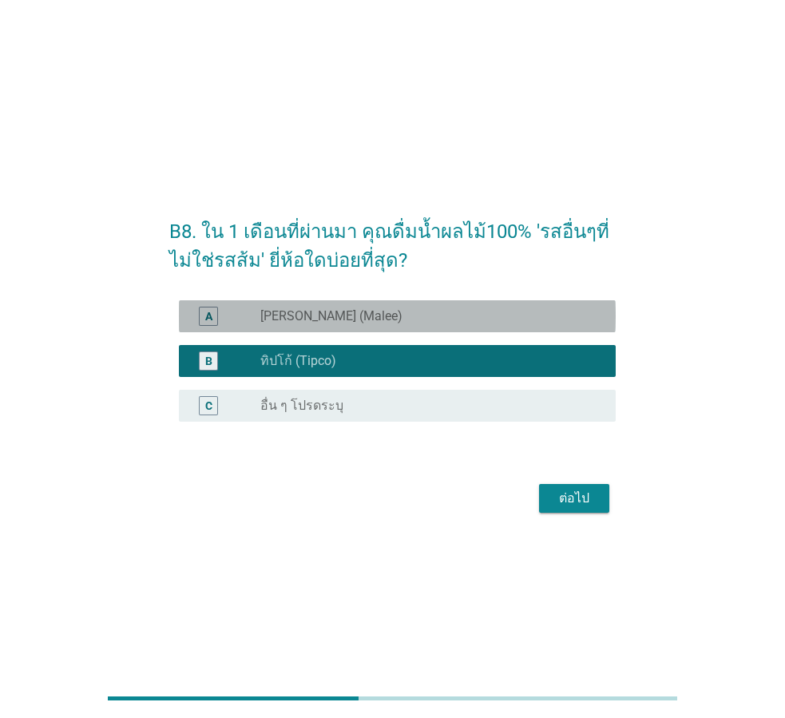
click at [382, 307] on div "radio_button_unchecked [PERSON_NAME] (Malee)" at bounding box center [431, 316] width 343 height 19
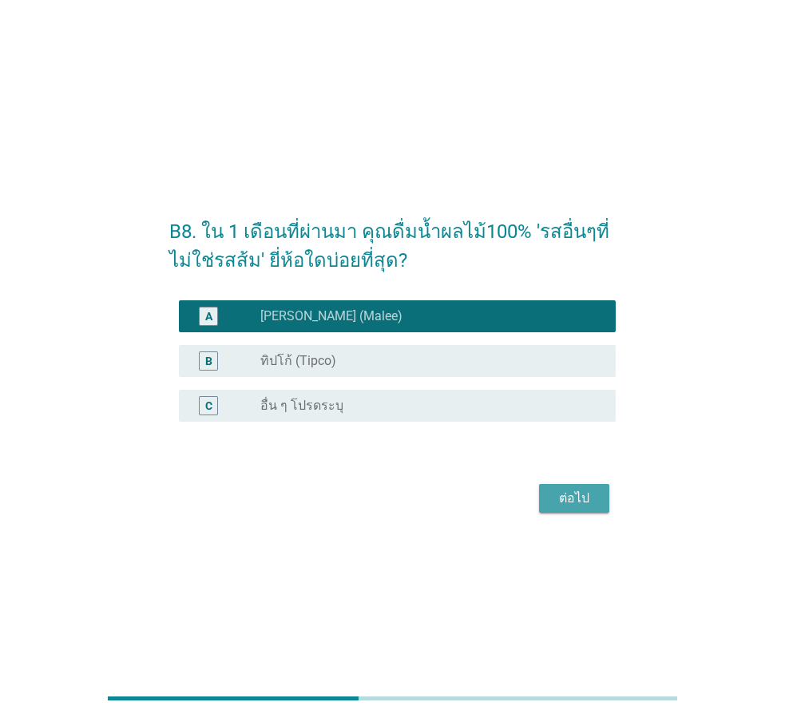
click at [570, 494] on div "ต่อไป" at bounding box center [574, 498] width 45 height 19
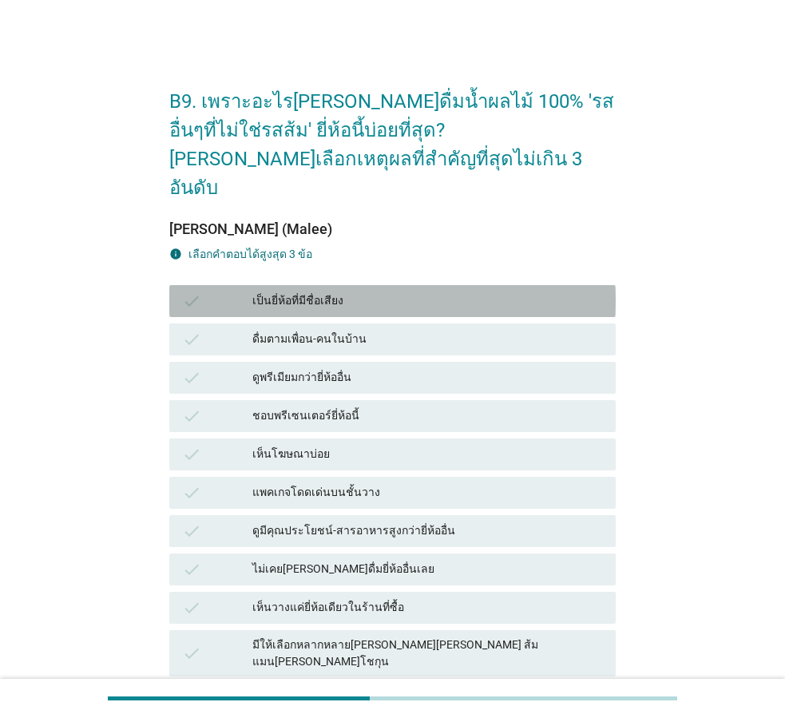
click at [403, 292] on div "เป็นยี่ห้อที่มีชื่อเสียง" at bounding box center [427, 301] width 351 height 19
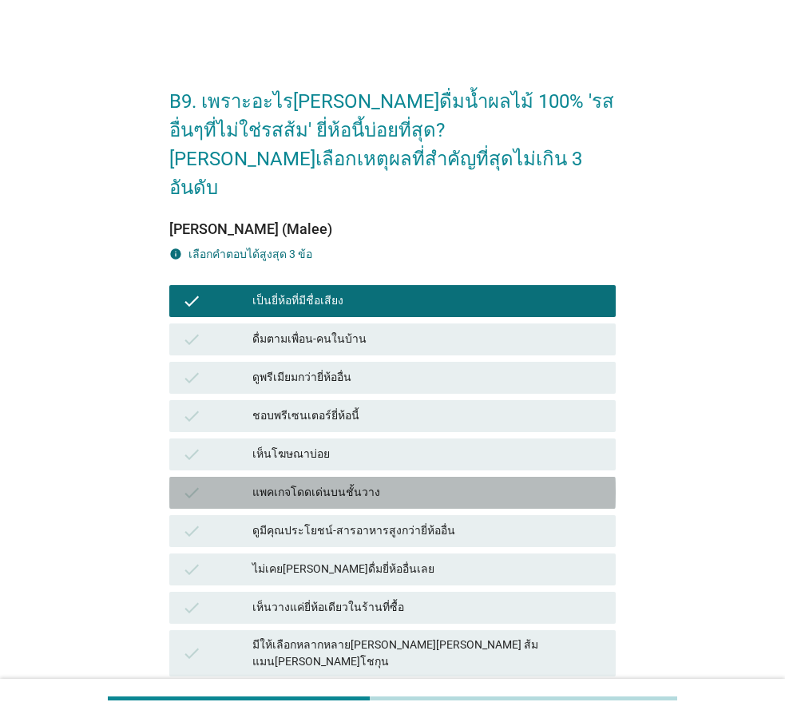
click at [417, 483] on div "แพคเกจโดดเด่นบนชั้นวาง" at bounding box center [427, 492] width 351 height 19
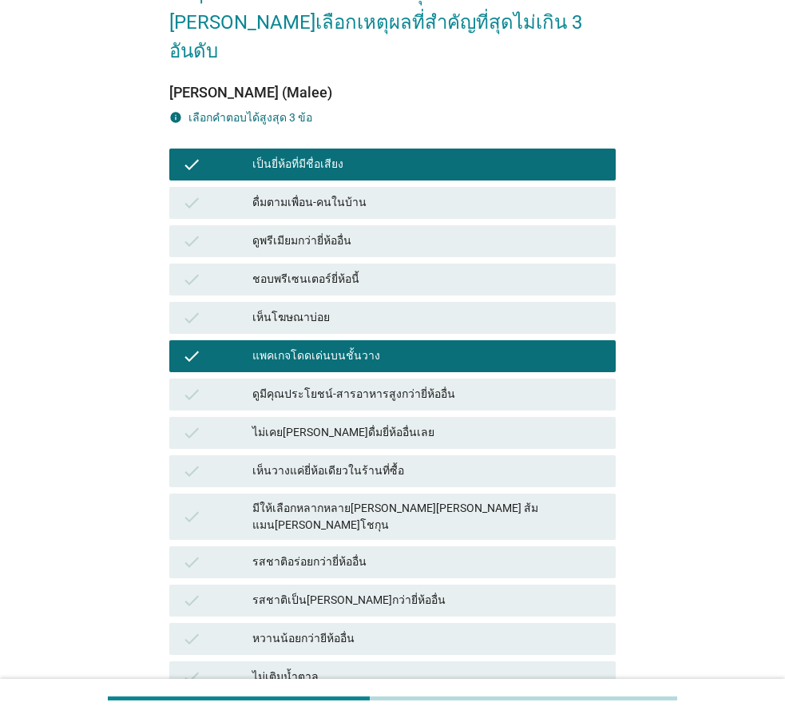
scroll to position [160, 0]
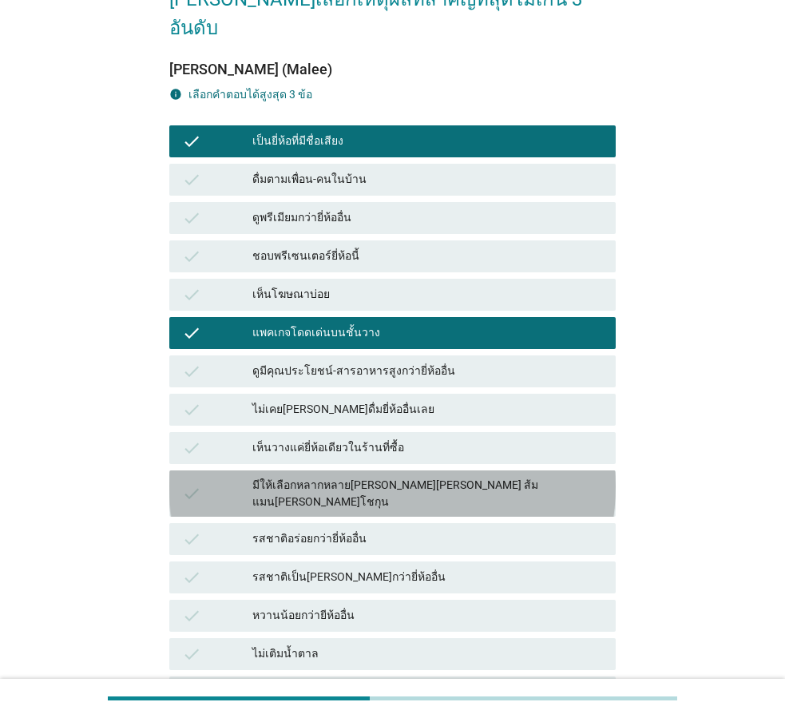
click at [433, 477] on div "มีให้เลือกหลากหลาย[PERSON_NAME][PERSON_NAME] ส้มแมน[PERSON_NAME]โชกุน" at bounding box center [427, 494] width 351 height 34
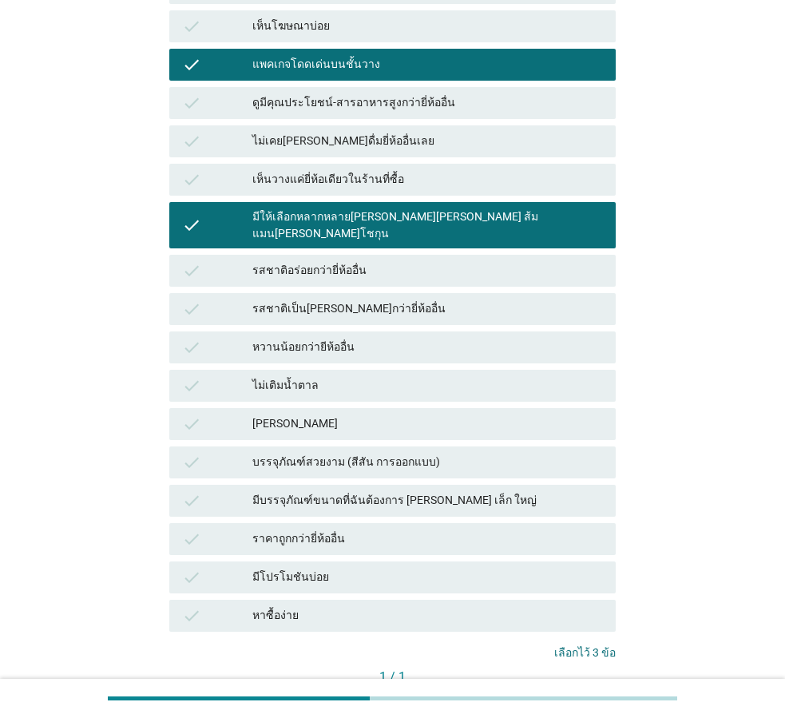
scroll to position [479, 0]
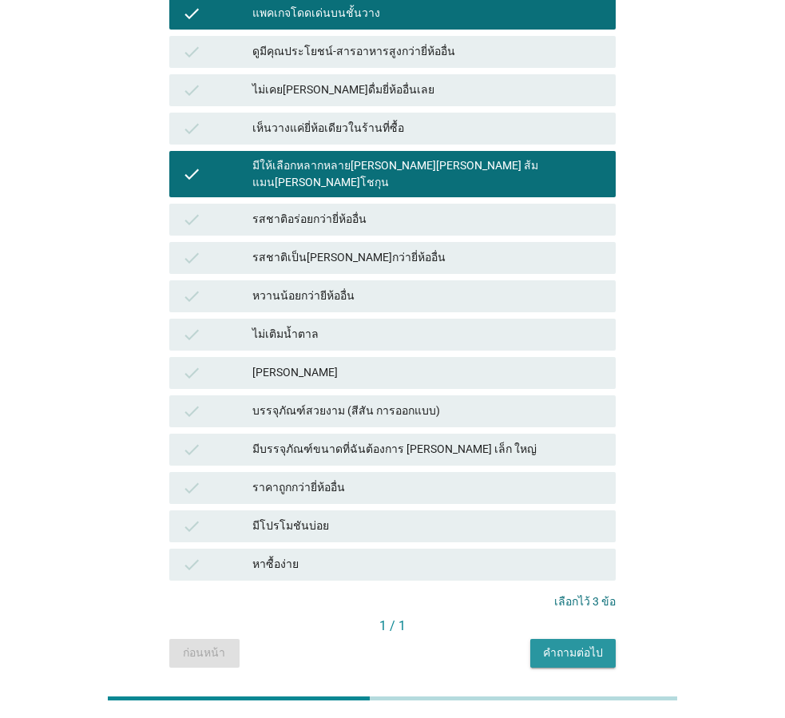
click at [550, 645] on div "คำถามต่อไป" at bounding box center [573, 653] width 60 height 17
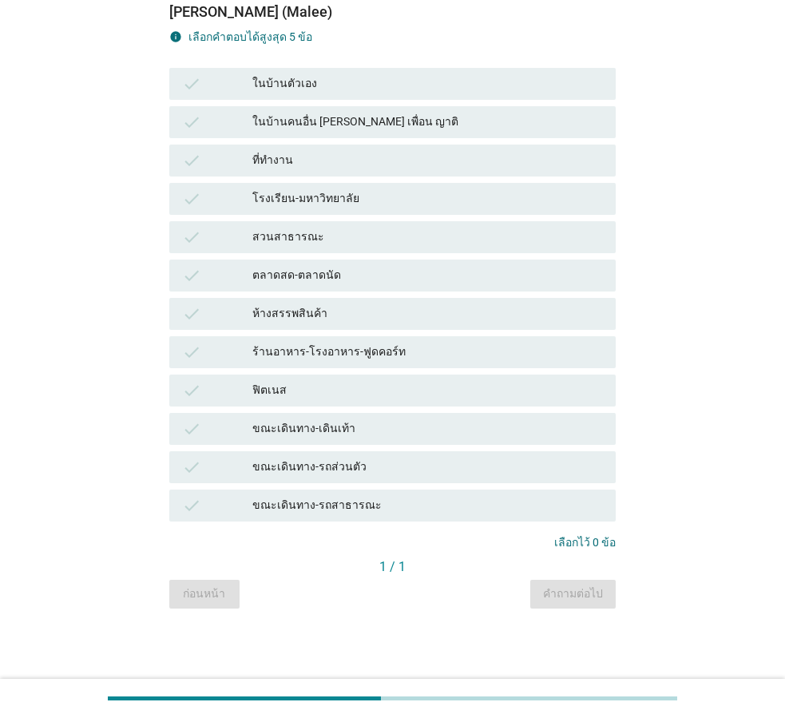
scroll to position [0, 0]
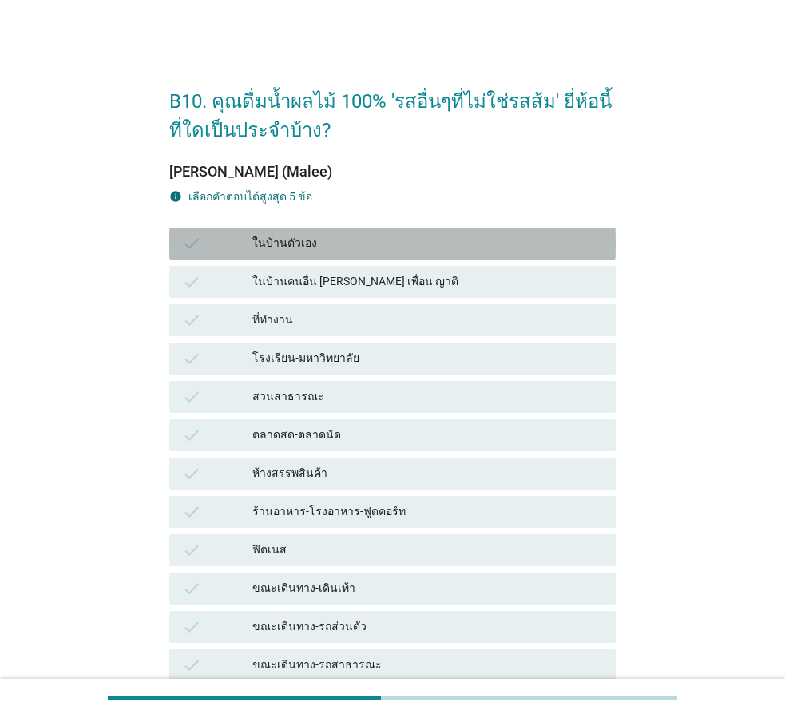
click at [445, 248] on div "ในบ้านตัวเอง" at bounding box center [427, 243] width 351 height 19
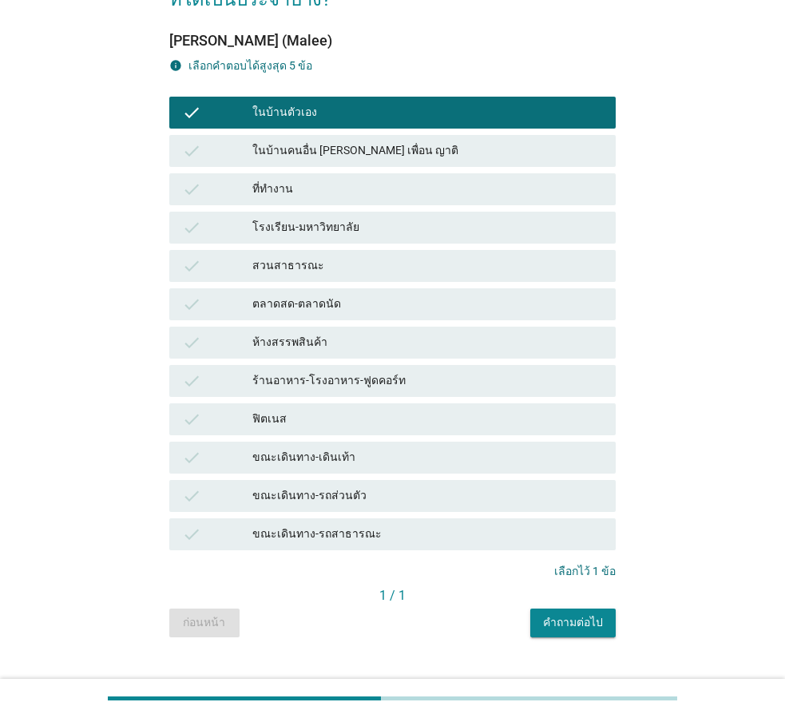
scroll to position [160, 0]
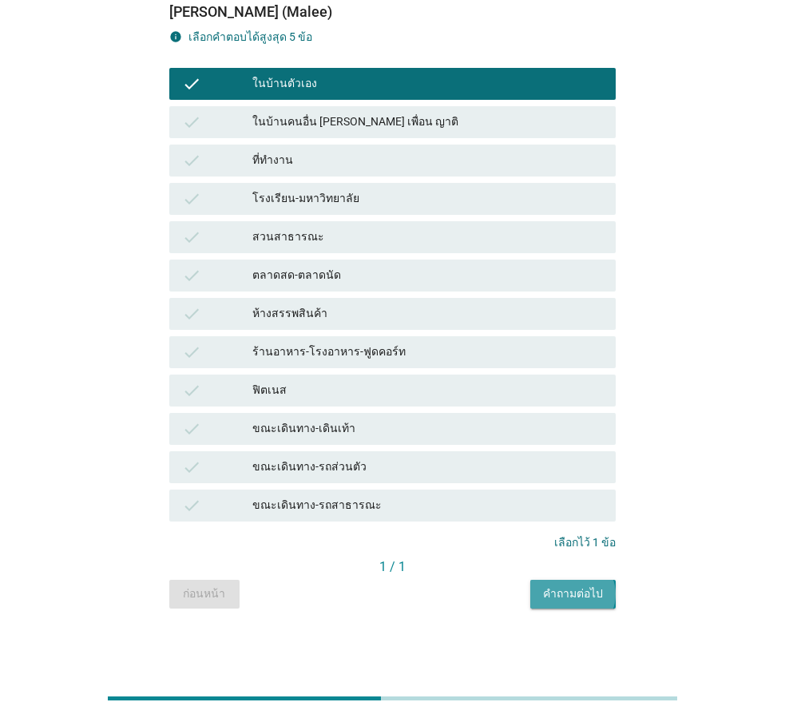
click at [597, 582] on button "คำถามต่อไป" at bounding box center [572, 594] width 85 height 29
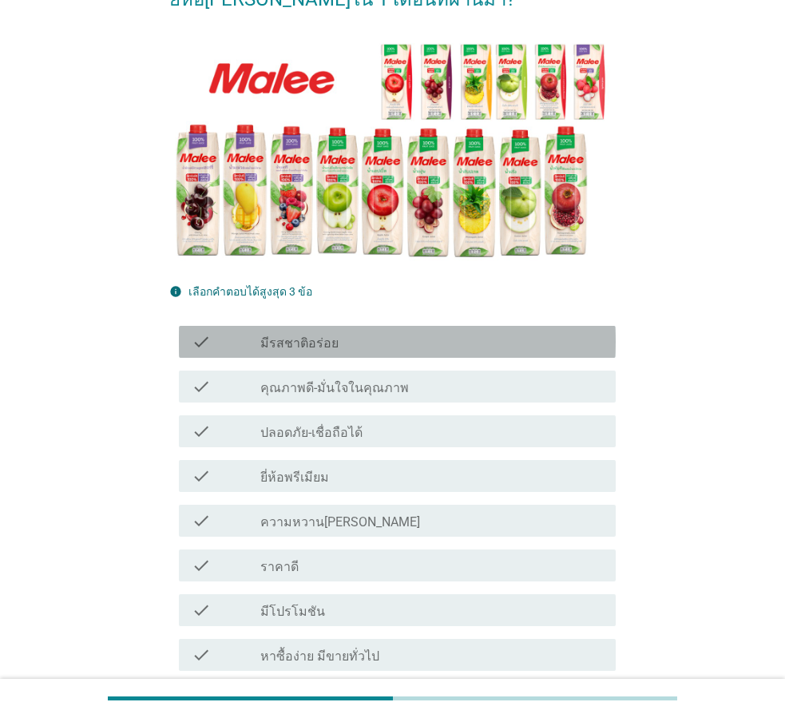
click at [389, 348] on div "check_box_outline_blank มีรสชาติอร่อย" at bounding box center [431, 341] width 343 height 19
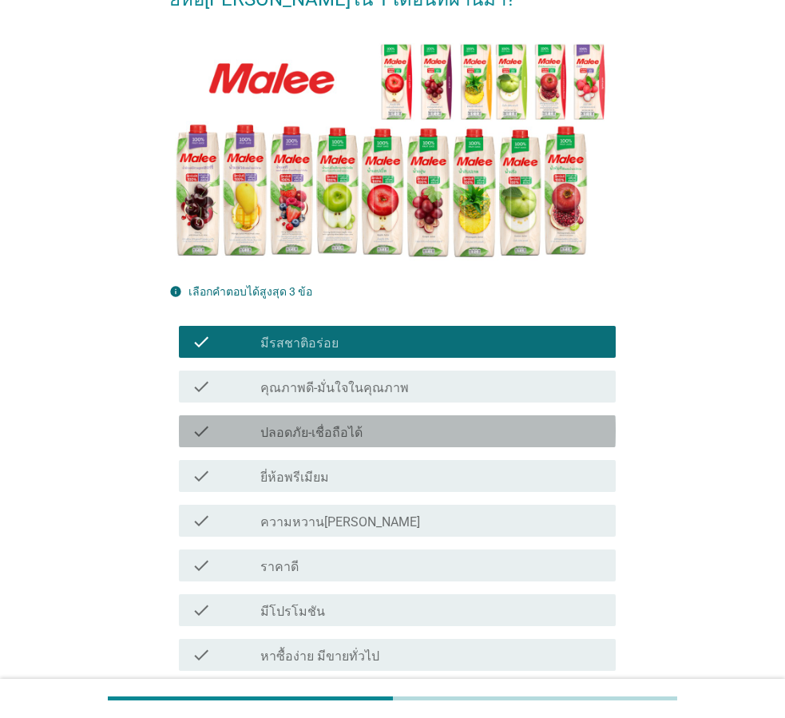
click at [477, 447] on div "check check_box_outline_blank ปลอดภัย-เชื่อถือได้" at bounding box center [397, 431] width 437 height 32
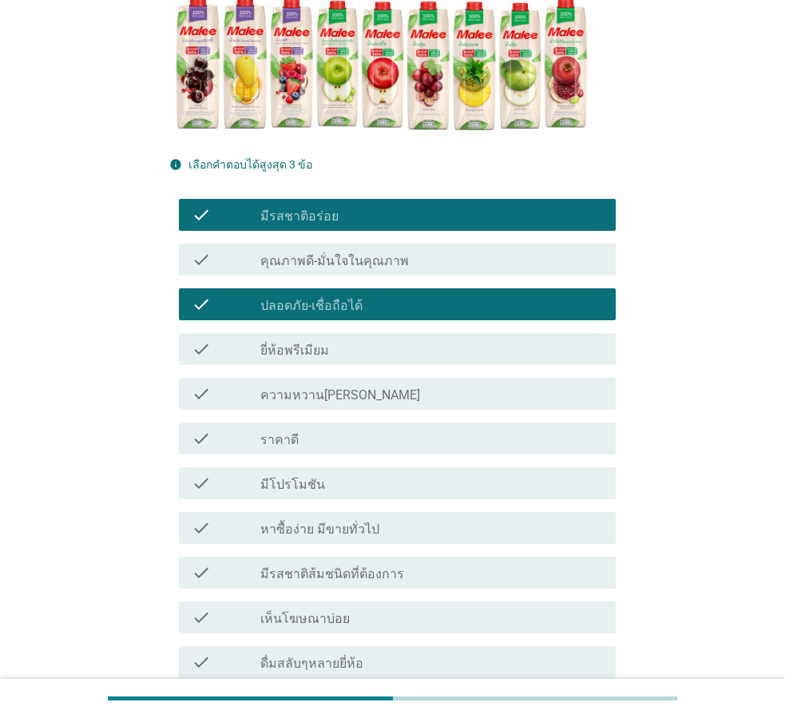
scroll to position [320, 0]
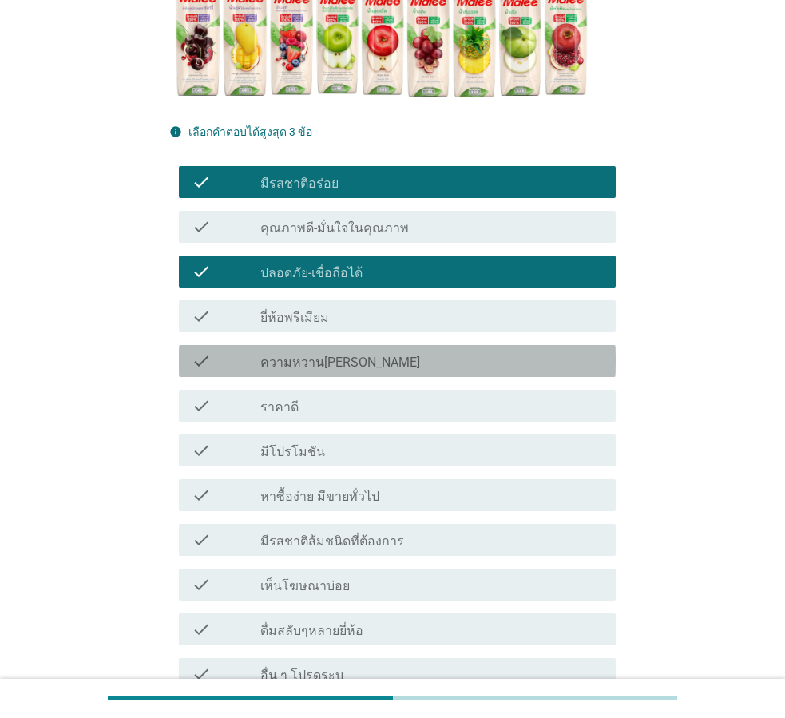
click at [386, 351] on div "check_box_outline_blank ความหวาน[PERSON_NAME]" at bounding box center [431, 360] width 343 height 19
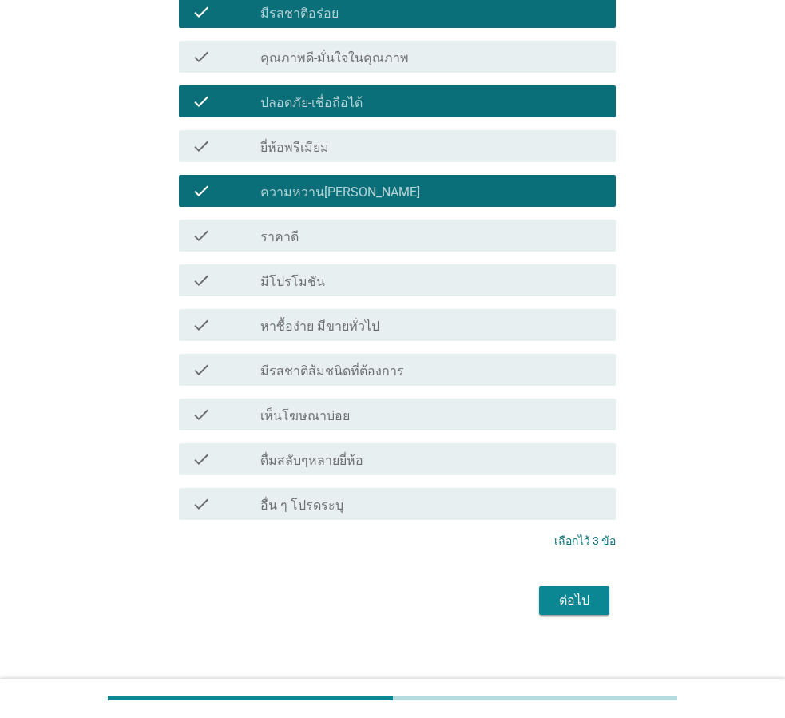
scroll to position [502, 0]
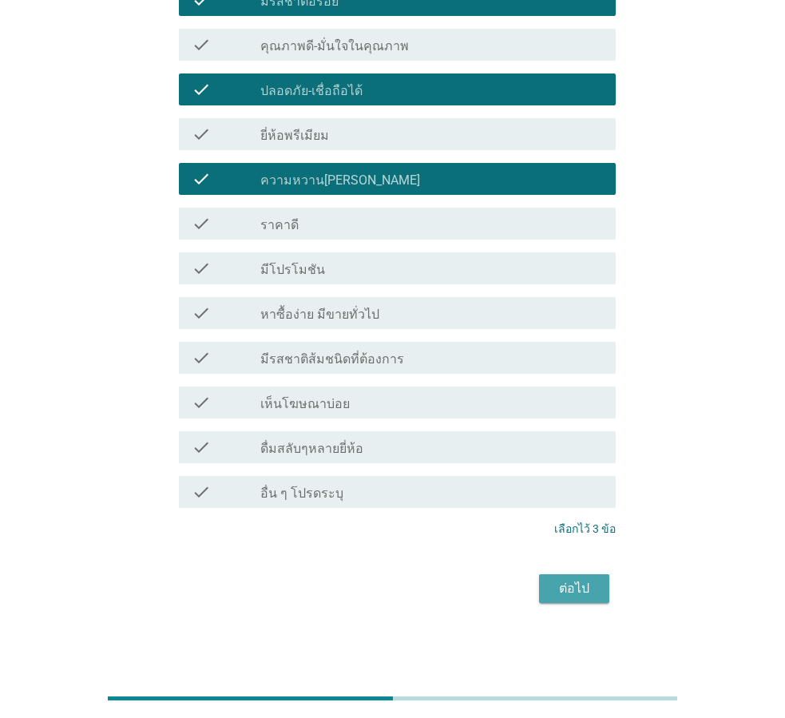
click at [554, 580] on div "ต่อไป" at bounding box center [574, 588] width 45 height 19
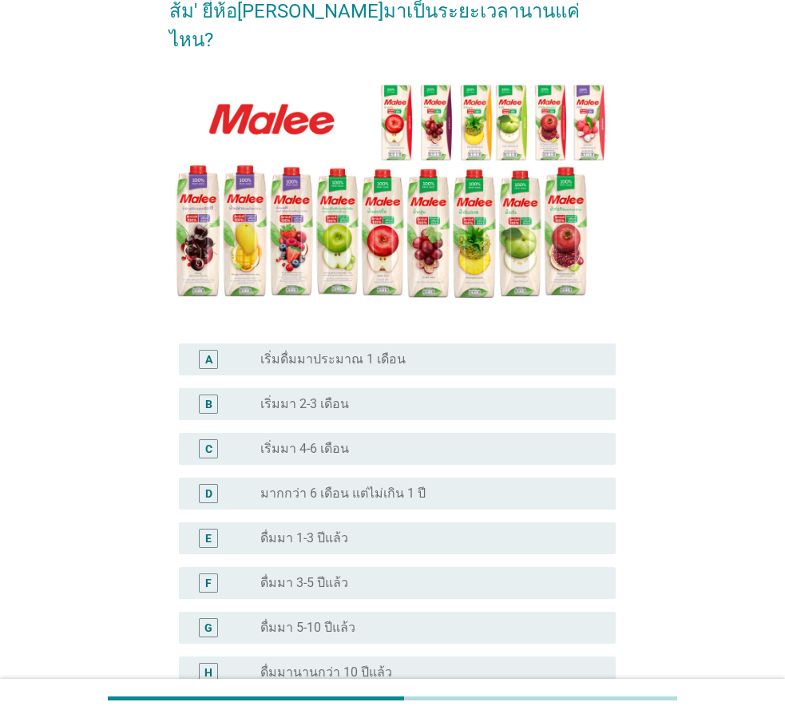
scroll to position [80, 0]
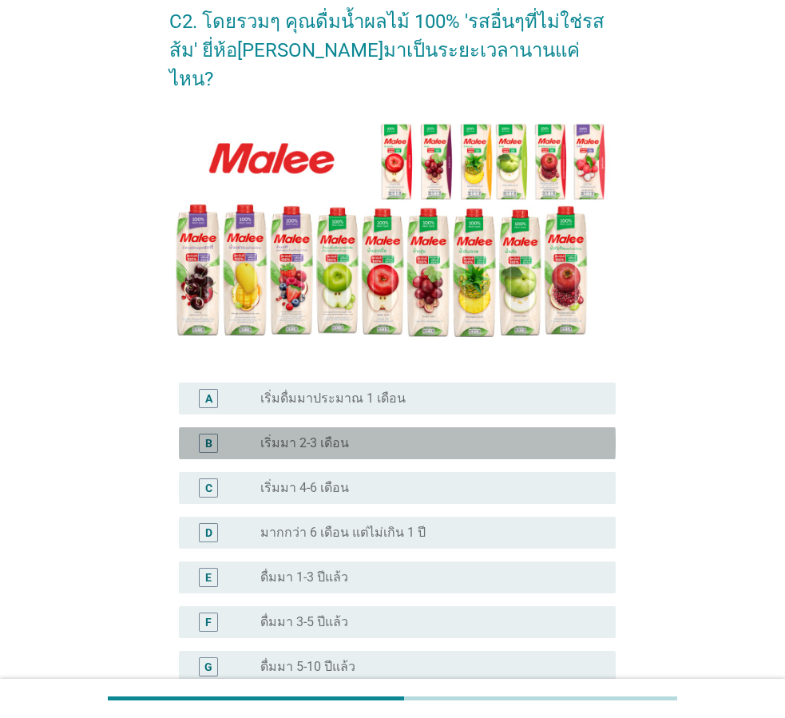
click at [395, 435] on div "radio_button_unchecked เริ่มมา 2-3 เดือน" at bounding box center [425, 443] width 330 height 16
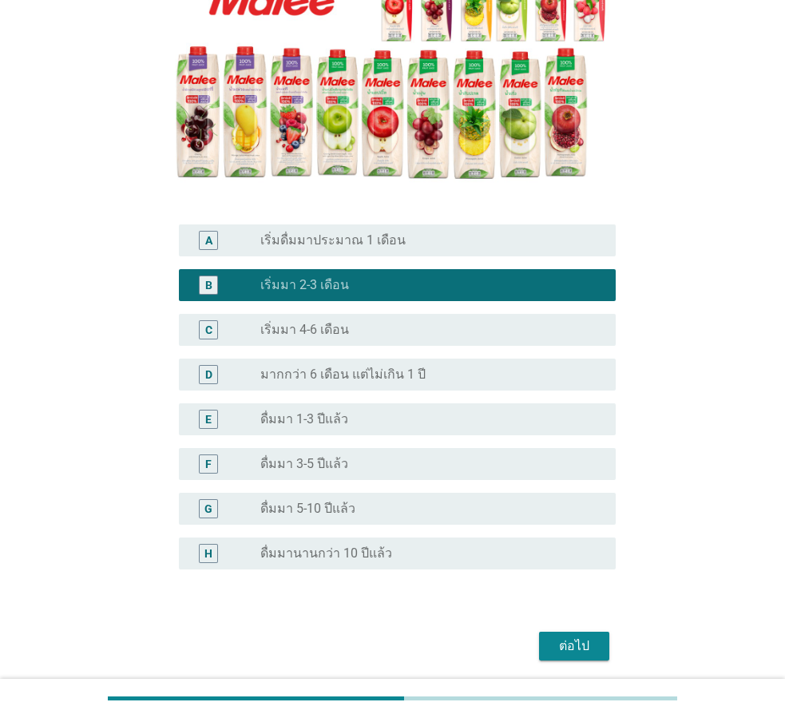
scroll to position [240, 0]
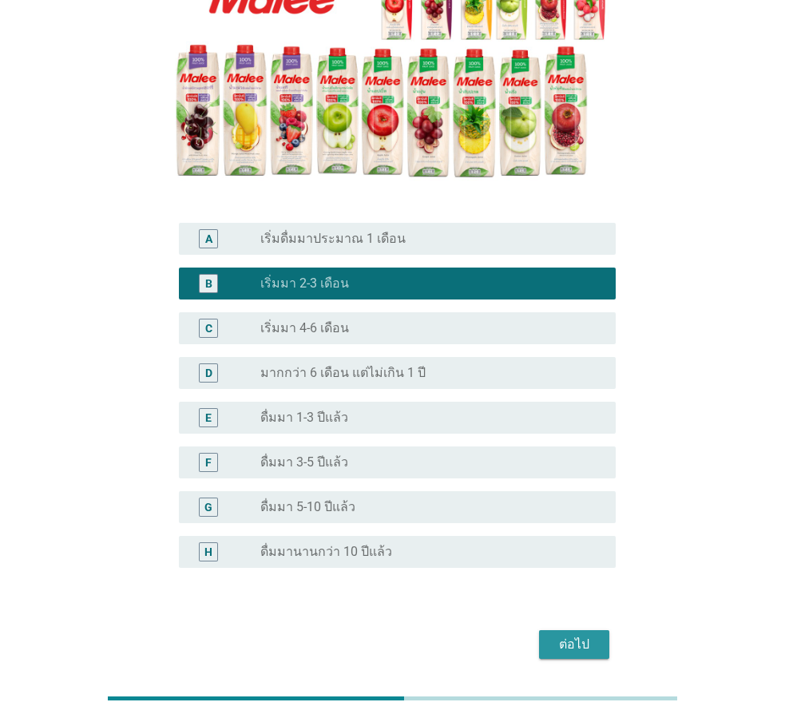
click at [550, 630] on button "ต่อไป" at bounding box center [574, 644] width 70 height 29
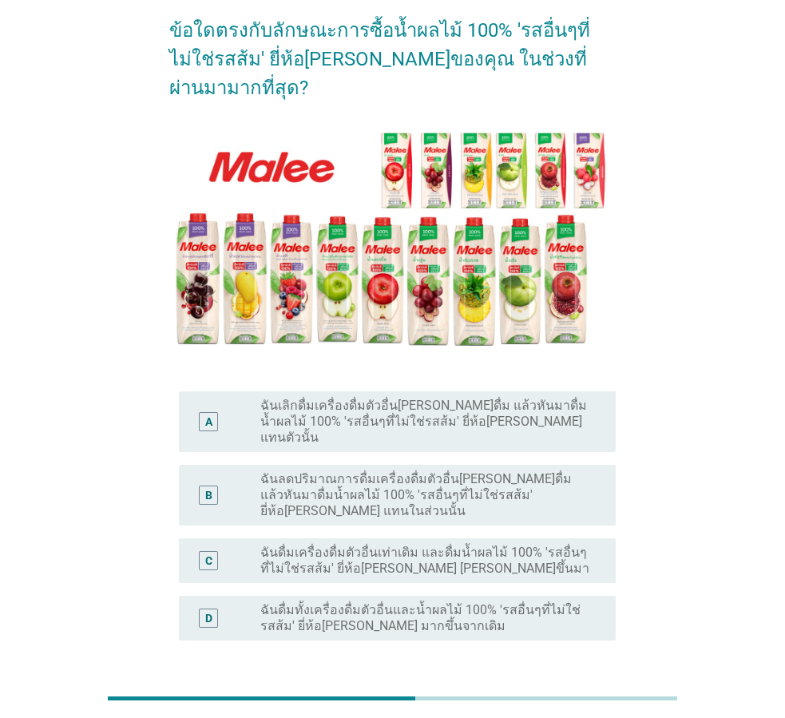
scroll to position [160, 0]
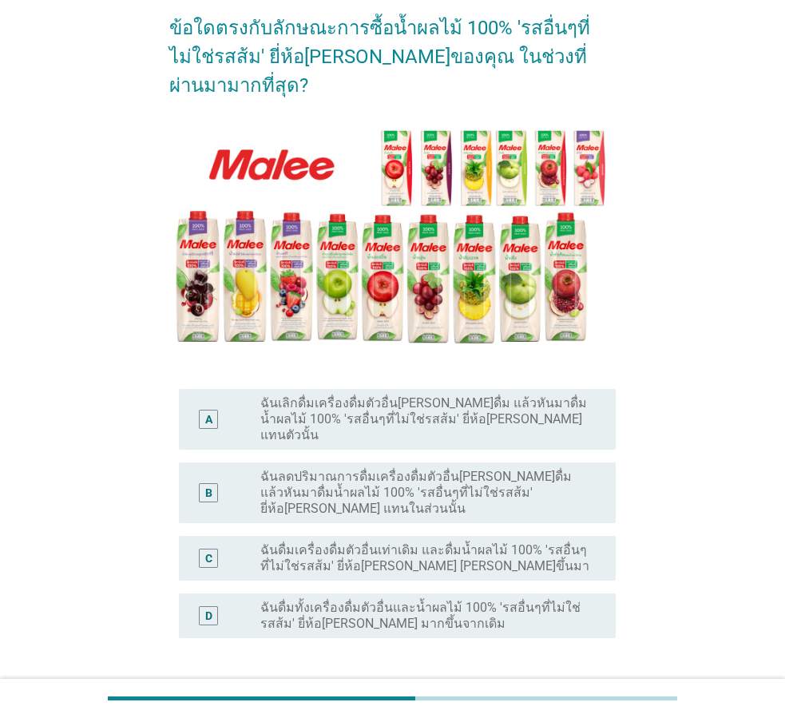
click at [390, 600] on label "ฉันดื่มทั้งเครื่องดื่มตัวอื่นและน้ำผลไม้ 100% 'รสอื่นๆที่ไม่ใช่รสส้ม' ยี่ห้อ[PE…" at bounding box center [425, 616] width 330 height 32
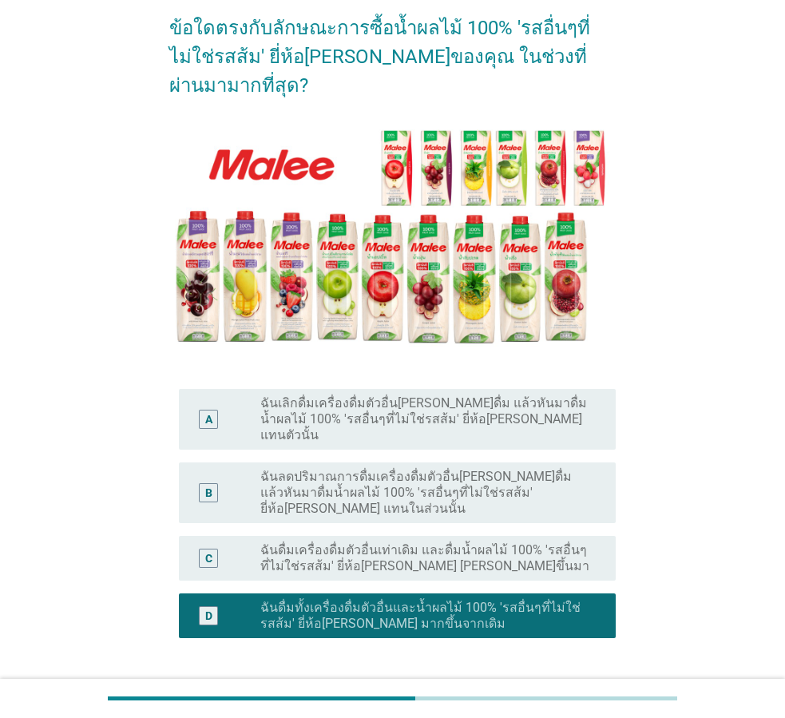
click at [567, 701] on button "ต่อไป" at bounding box center [574, 715] width 70 height 29
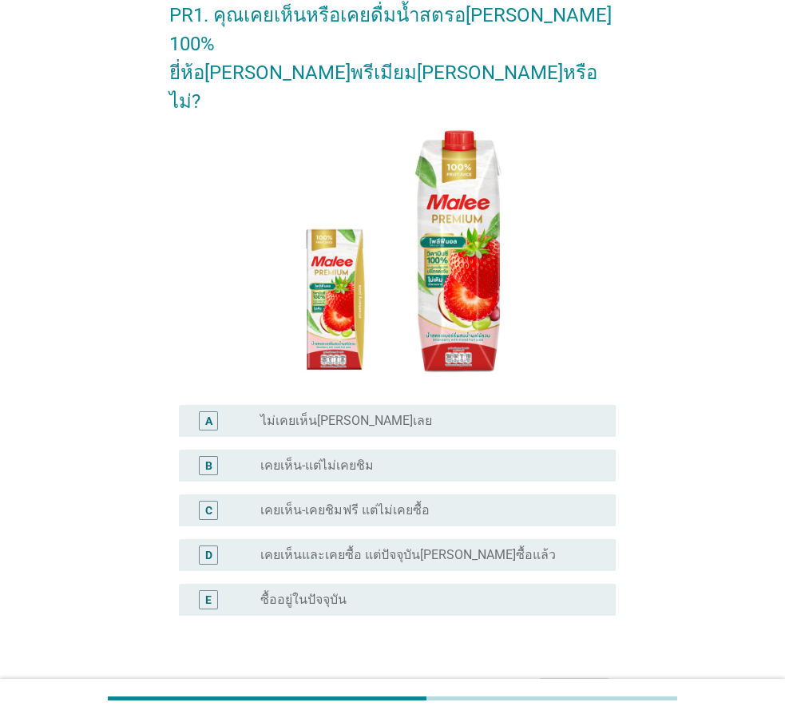
scroll to position [133, 0]
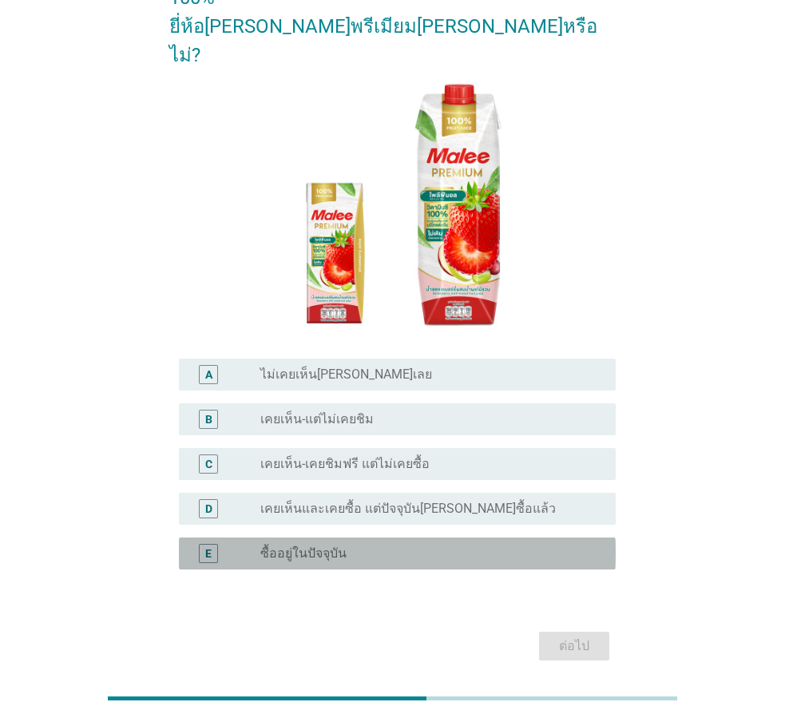
click at [317, 546] on label "ซื้ออยู่ในปัจจุบัน" at bounding box center [303, 554] width 86 height 16
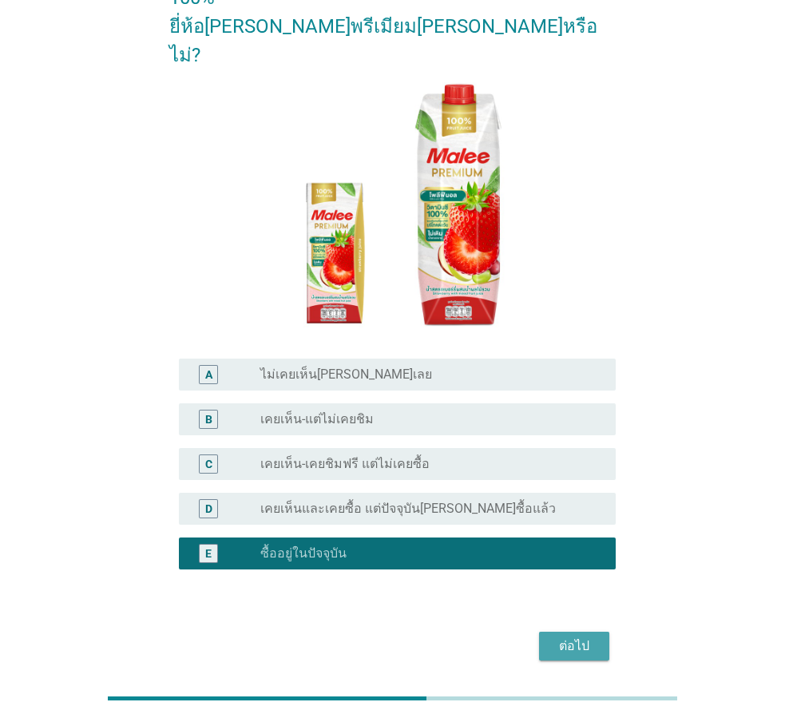
click at [551, 632] on button "ต่อไป" at bounding box center [574, 646] width 70 height 29
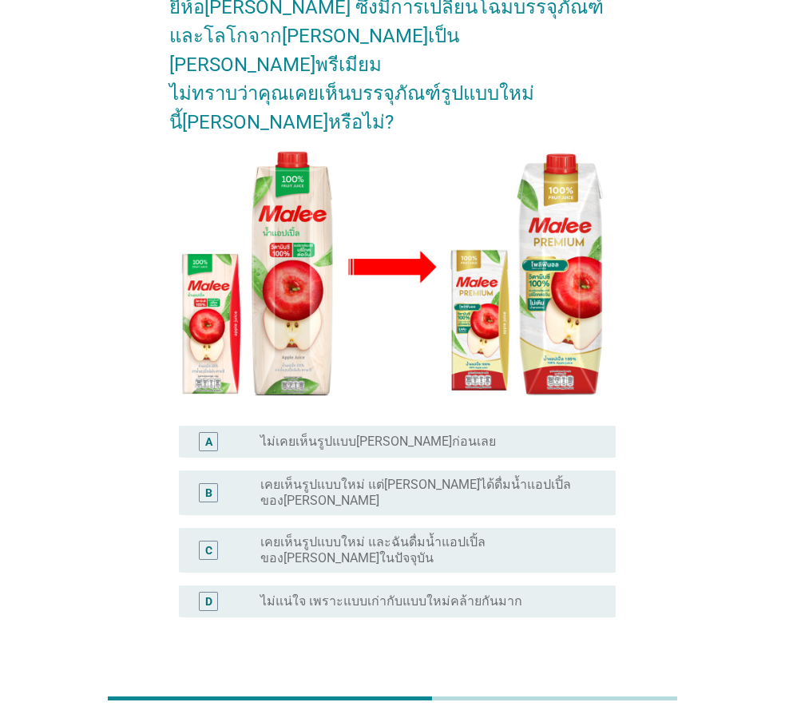
scroll to position [94, 0]
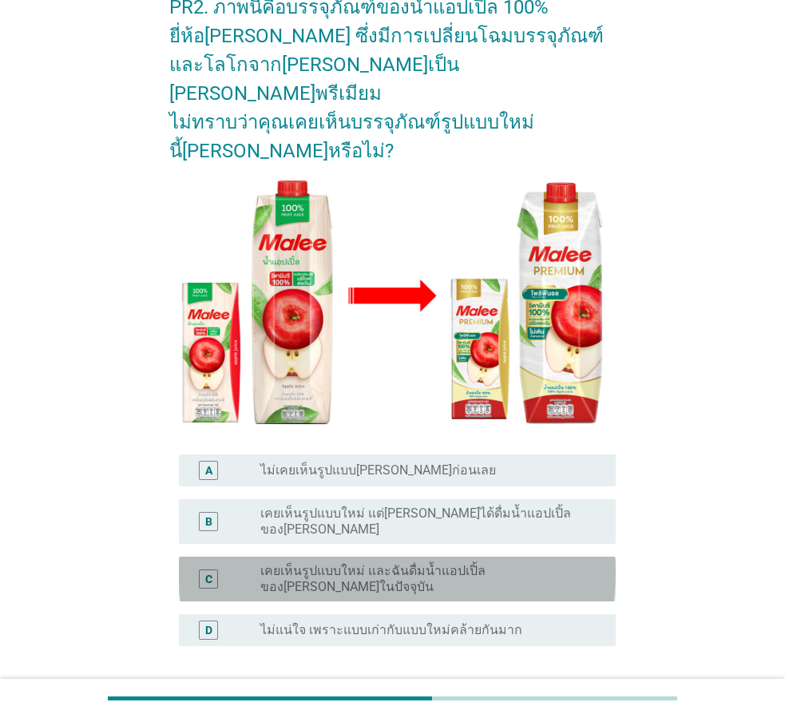
click at [325, 563] on label "เคยเห็นรูปแบบใหม่ และฉันดื่มน้ำแอปเปิ้ลของ[PERSON_NAME]ในปัจจุบัน" at bounding box center [425, 579] width 330 height 32
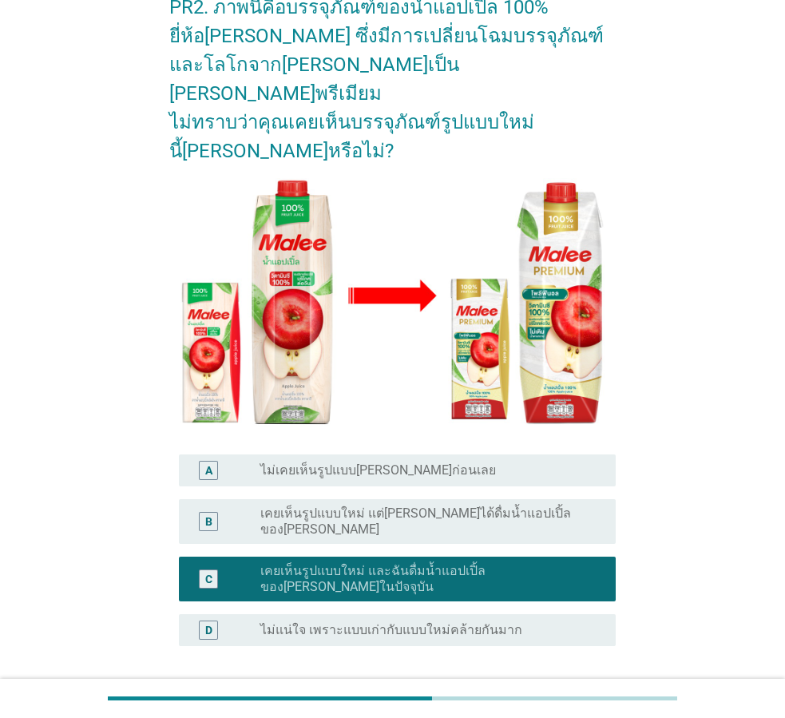
click at [550, 709] on button "ต่อไป" at bounding box center [574, 723] width 70 height 29
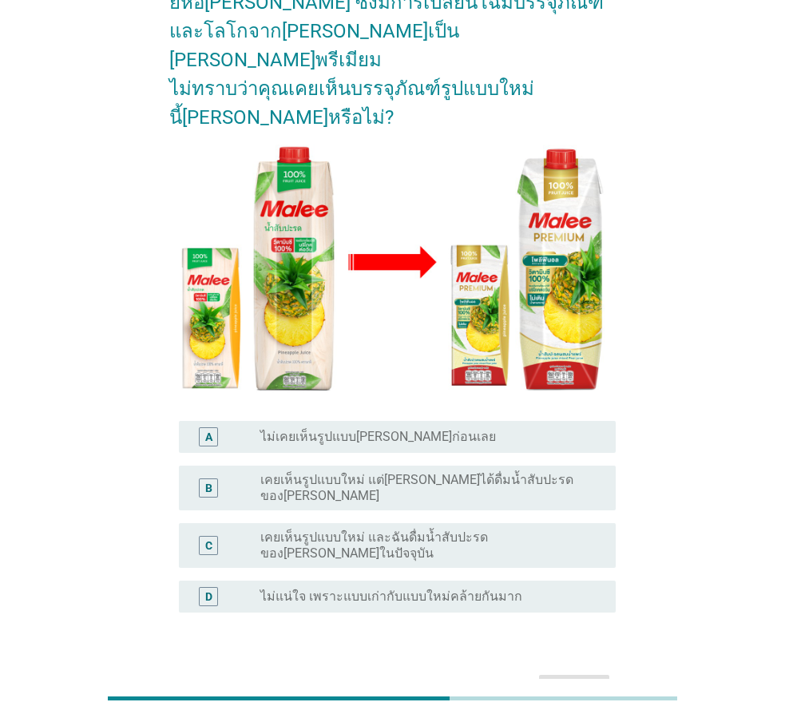
scroll to position [160, 0]
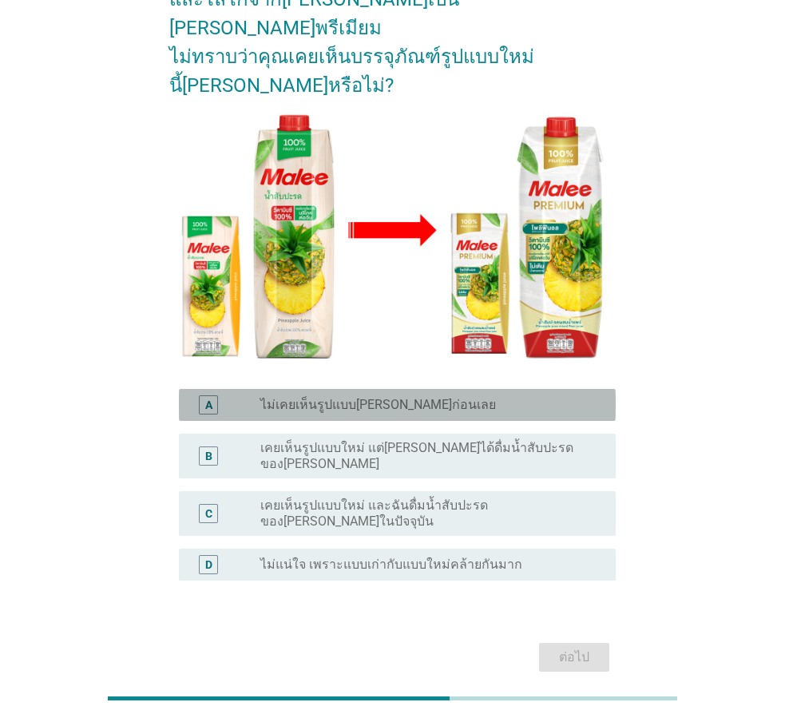
click at [410, 397] on label "ไม่เคยเห็นรูปแบบ[PERSON_NAME]ก่อนเลย" at bounding box center [378, 405] width 236 height 16
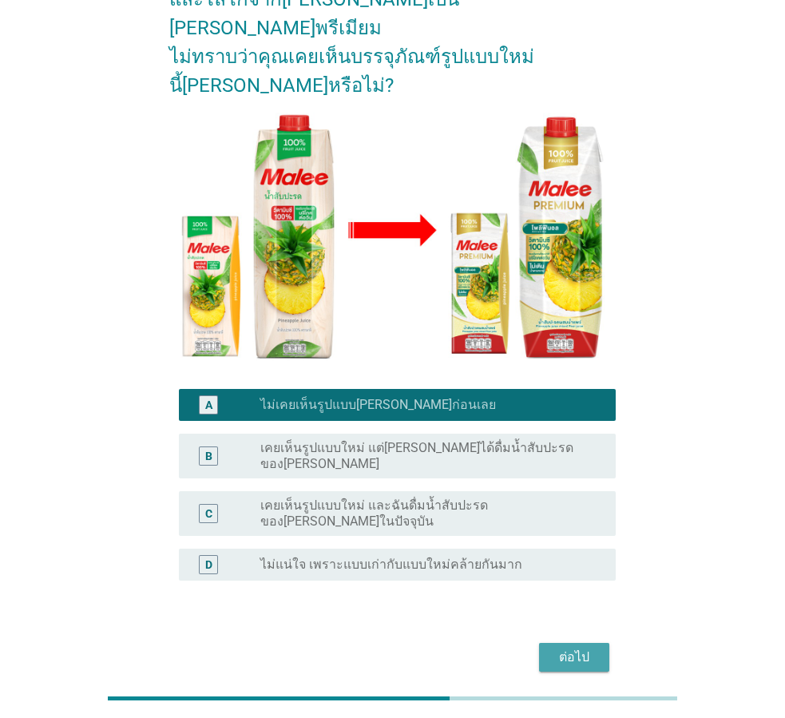
click at [580, 648] on div "ต่อไป" at bounding box center [574, 657] width 45 height 19
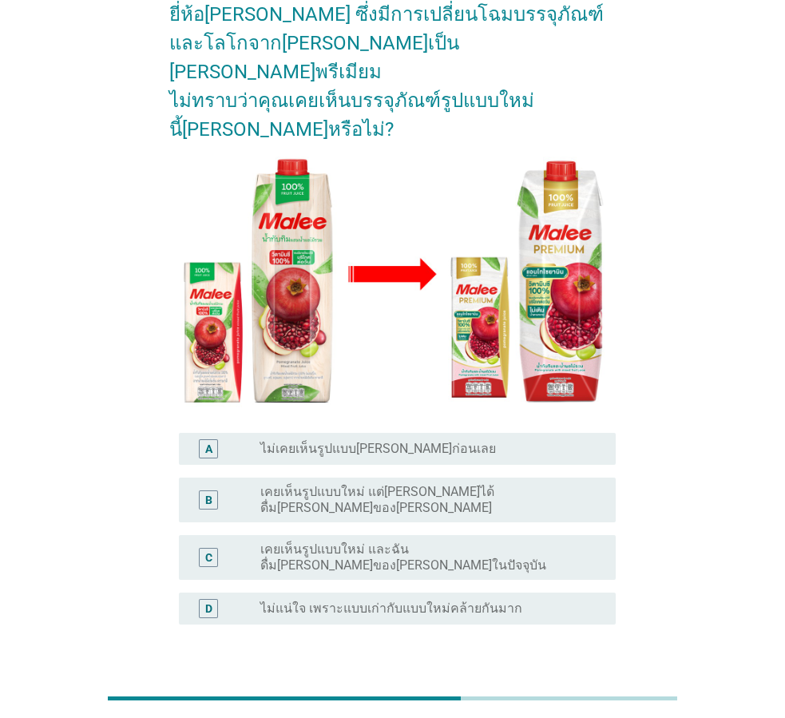
scroll to position [174, 0]
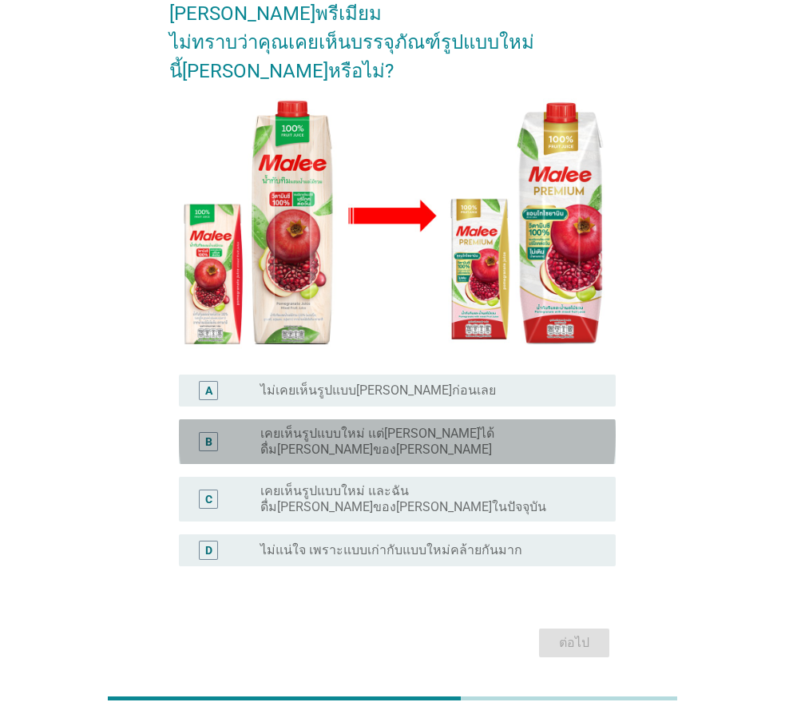
click at [425, 426] on label "เคยเห็นรูปแบบใหม่ แต่[PERSON_NAME]ได้ดื่ม[PERSON_NAME]ของ[PERSON_NAME]" at bounding box center [425, 442] width 330 height 32
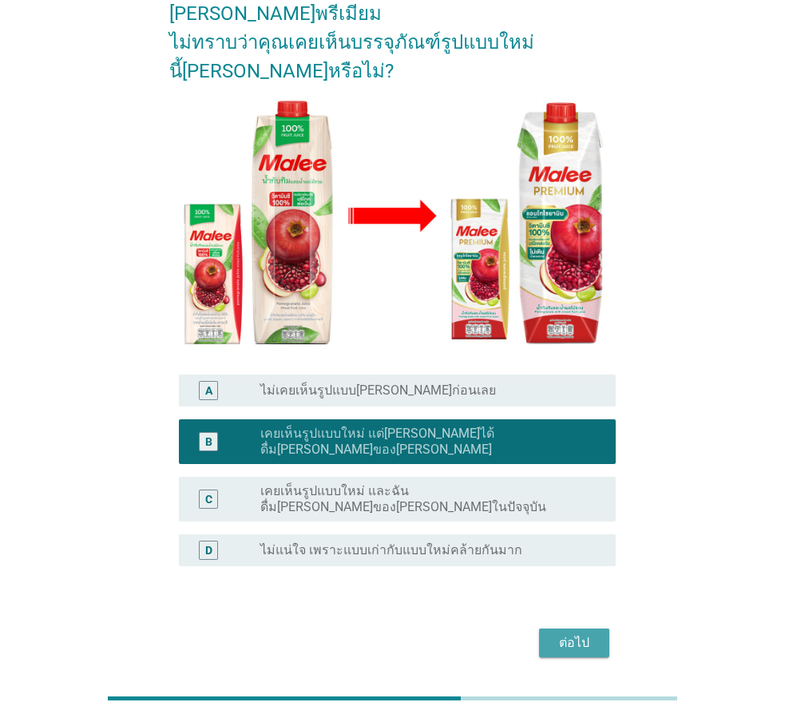
click at [567, 629] on button "ต่อไป" at bounding box center [574, 643] width 70 height 29
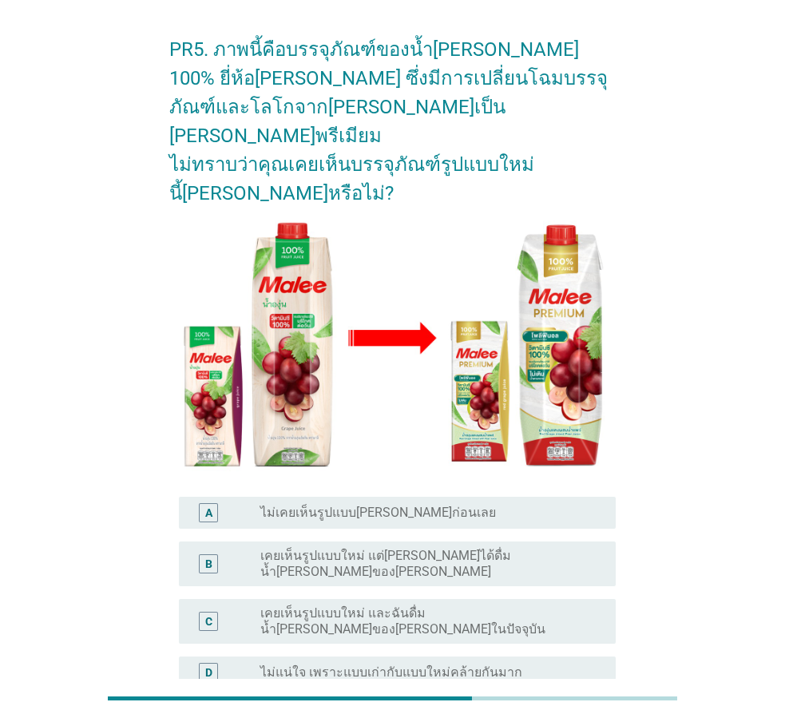
scroll to position [80, 0]
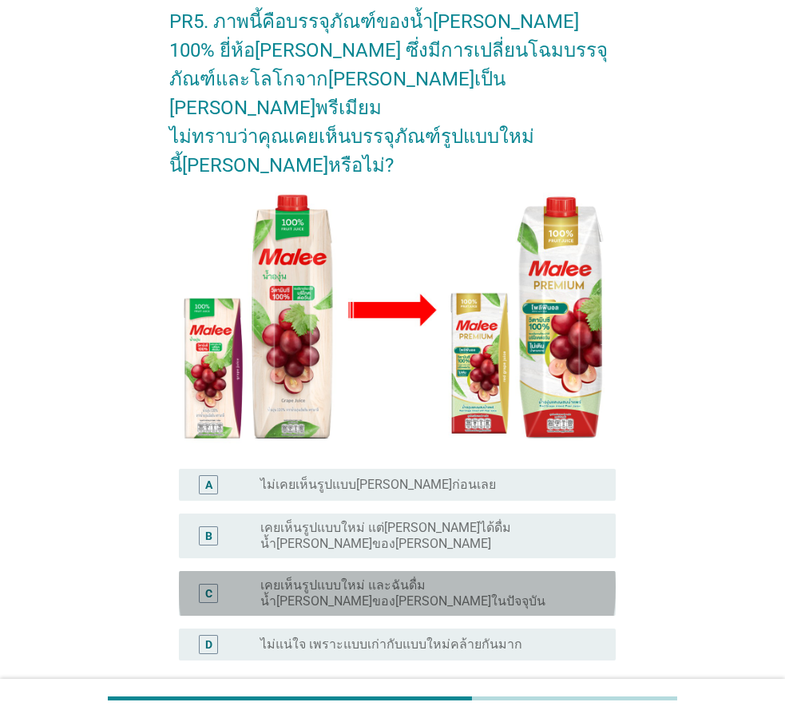
click at [402, 578] on label "เคยเห็นรูปแบบใหม่ และฉันดื่มน้ำ[PERSON_NAME]ของ[PERSON_NAME]ในปัจจุบัน" at bounding box center [425, 594] width 330 height 32
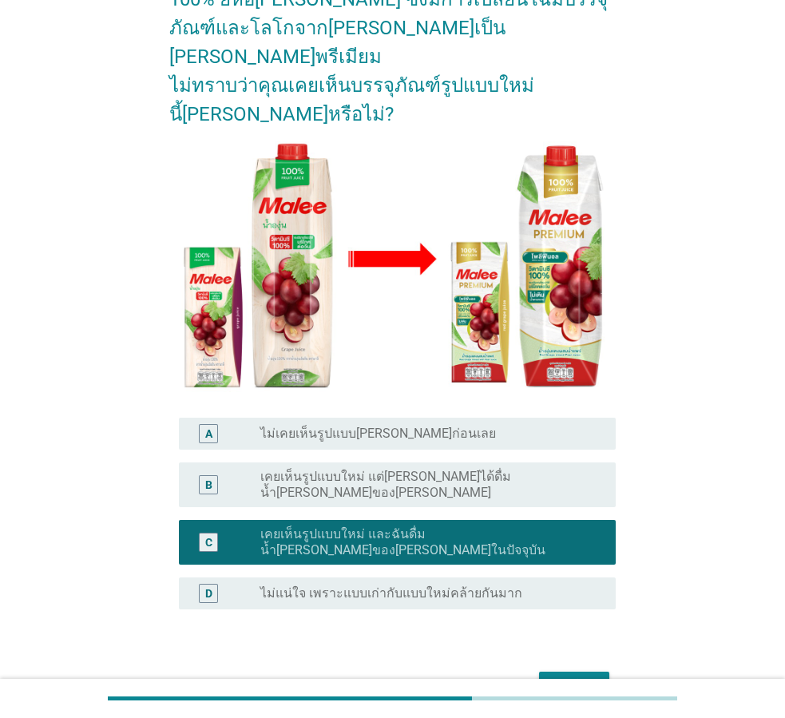
scroll to position [174, 0]
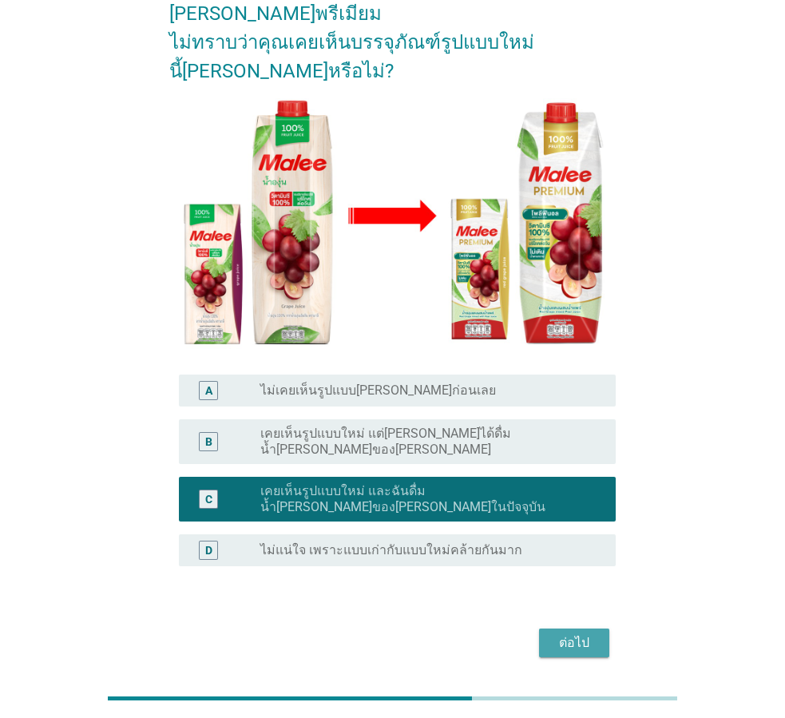
click at [560, 633] on div "ต่อไป" at bounding box center [574, 642] width 45 height 19
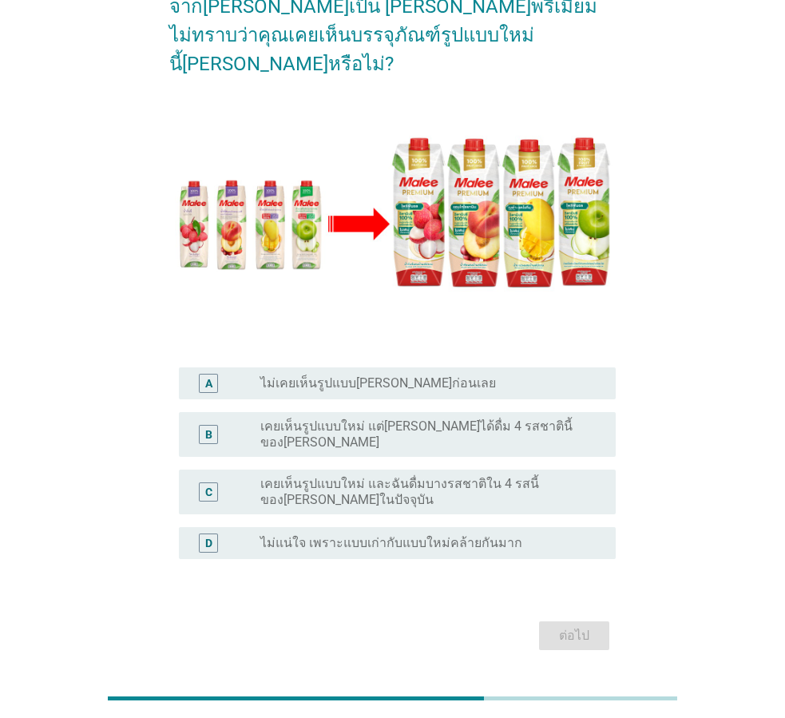
scroll to position [187, 0]
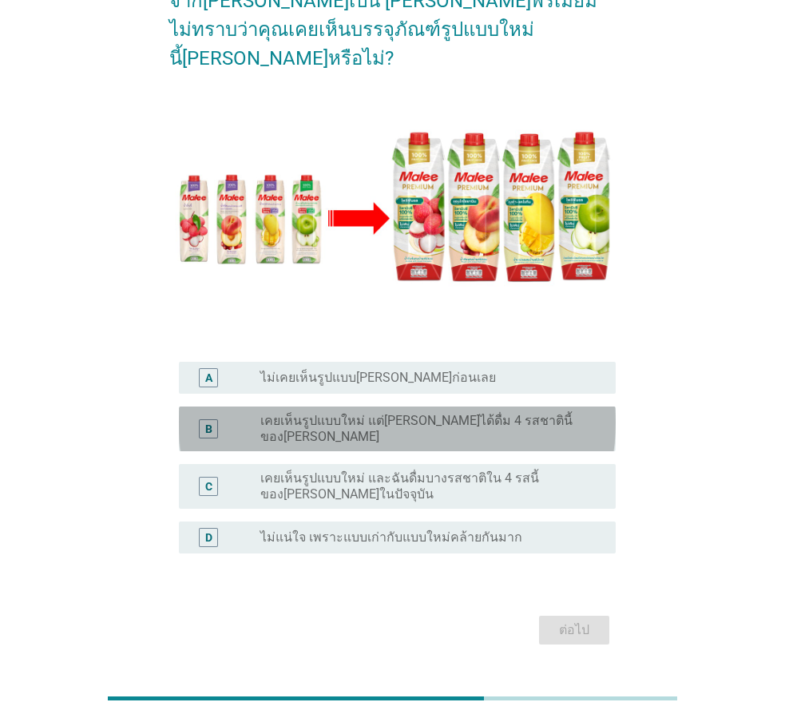
click at [423, 407] on div "B radio_button_unchecked เคยเห็นรูปแบบใหม่ แต่[PERSON_NAME]ได้ดื่ม 4 รสชาตินี้ข…" at bounding box center [397, 429] width 437 height 45
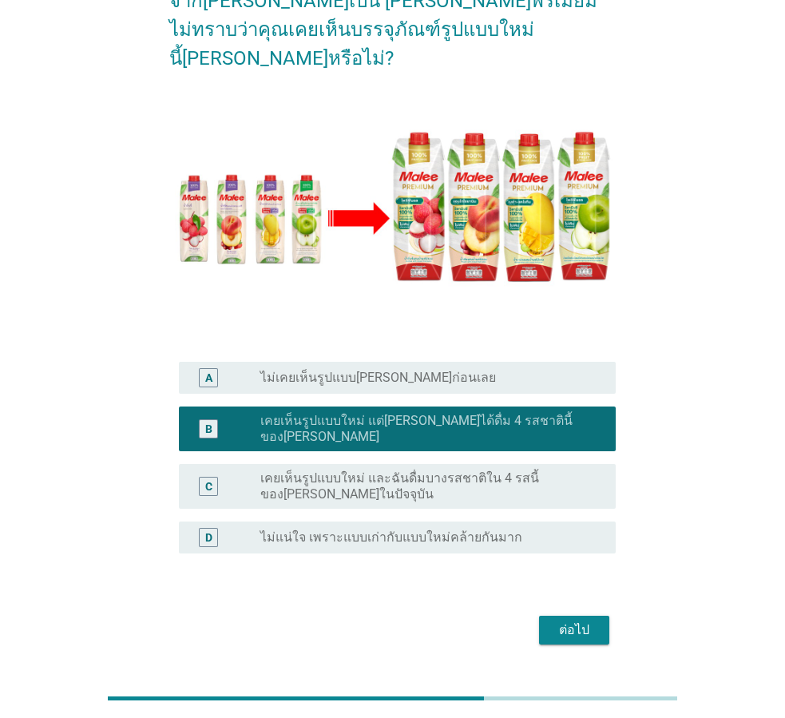
click at [543, 616] on button "ต่อไป" at bounding box center [574, 630] width 70 height 29
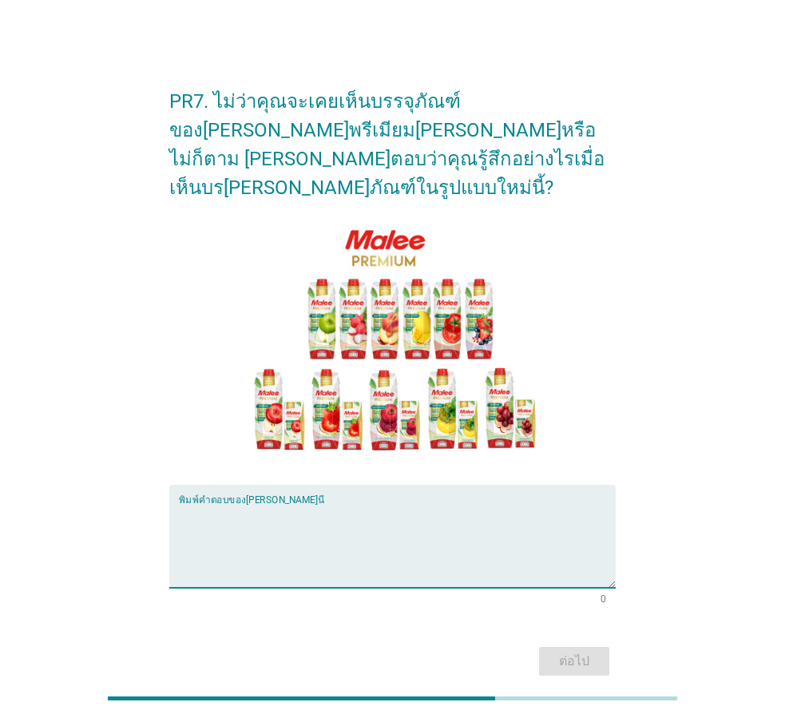
drag, startPoint x: 458, startPoint y: 533, endPoint x: 451, endPoint y: 518, distance: 16.5
click at [455, 533] on textarea "พิมพ์คำตอบของคุณ ที่นี่" at bounding box center [397, 546] width 437 height 84
type textarea "ชอบในรสชาติอร่อย"
click at [593, 652] on div "ต่อไป" at bounding box center [574, 661] width 45 height 19
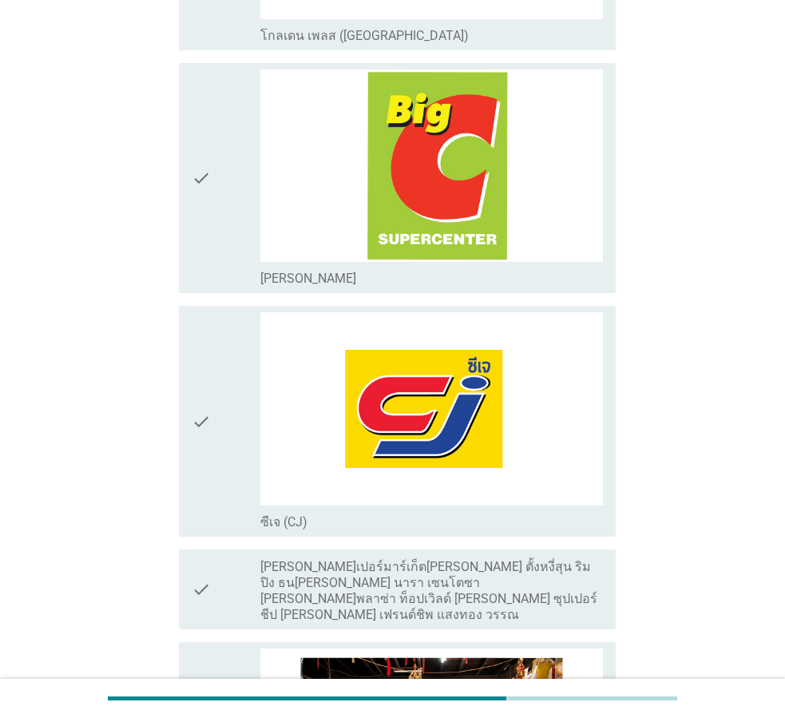
scroll to position [2077, 0]
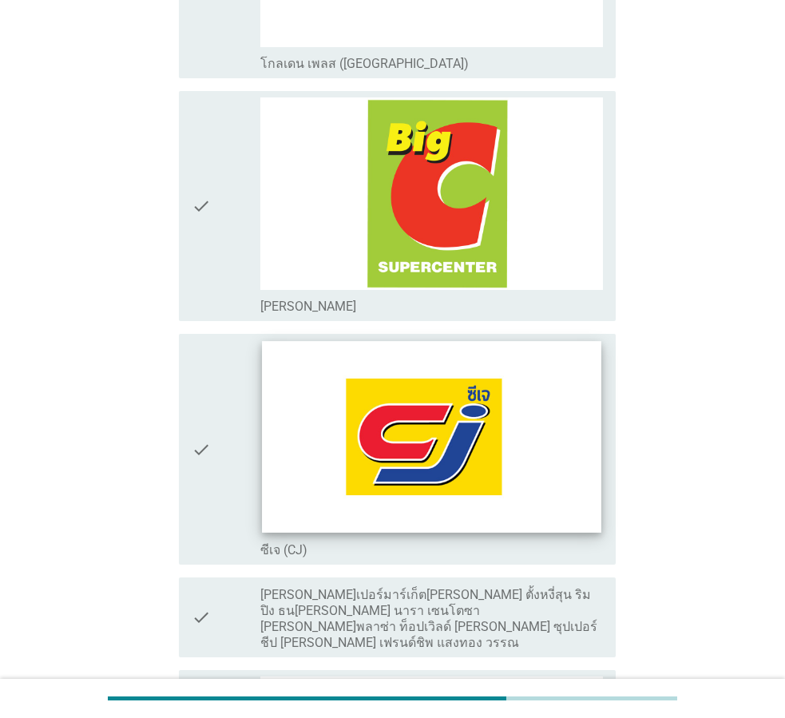
click at [540, 431] on img at bounding box center [431, 437] width 339 height 191
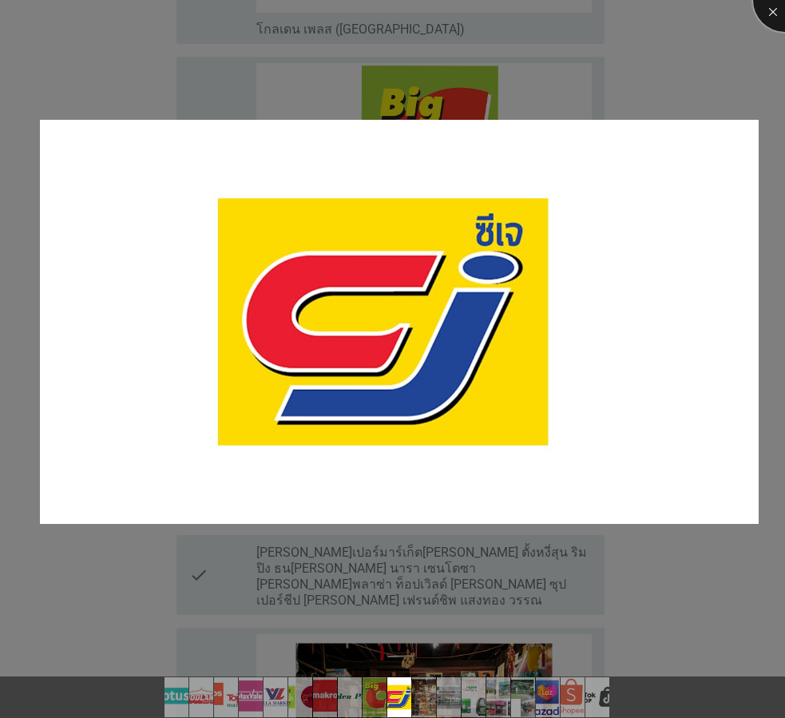
click at [762, 14] on div at bounding box center [785, 0] width 64 height 64
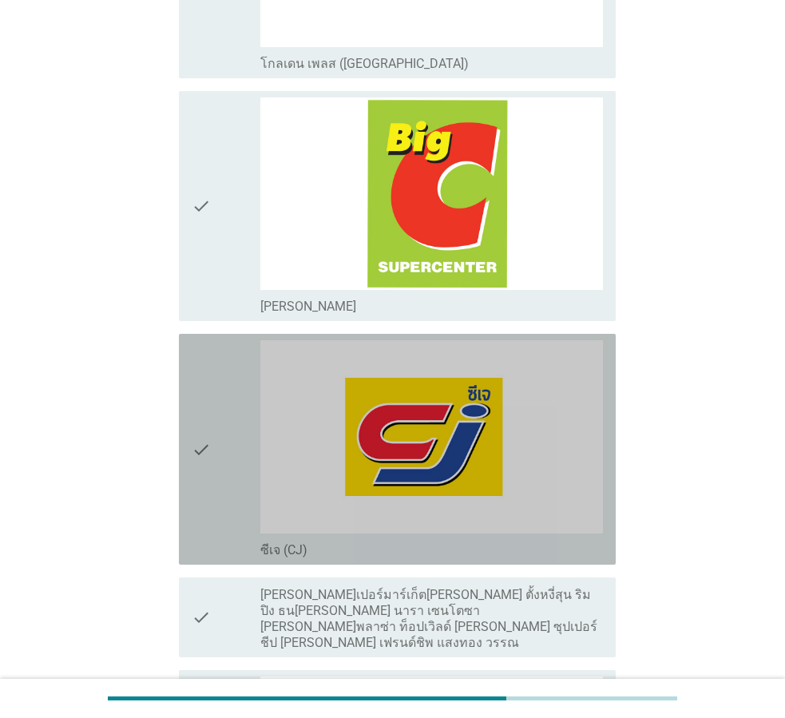
click at [204, 393] on icon "check" at bounding box center [201, 449] width 19 height 218
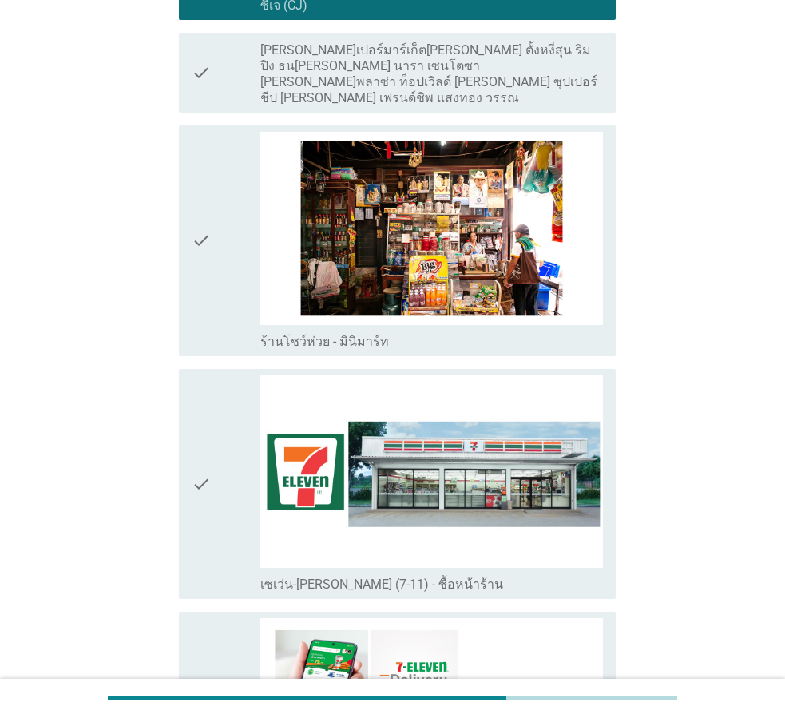
scroll to position [2716, 0]
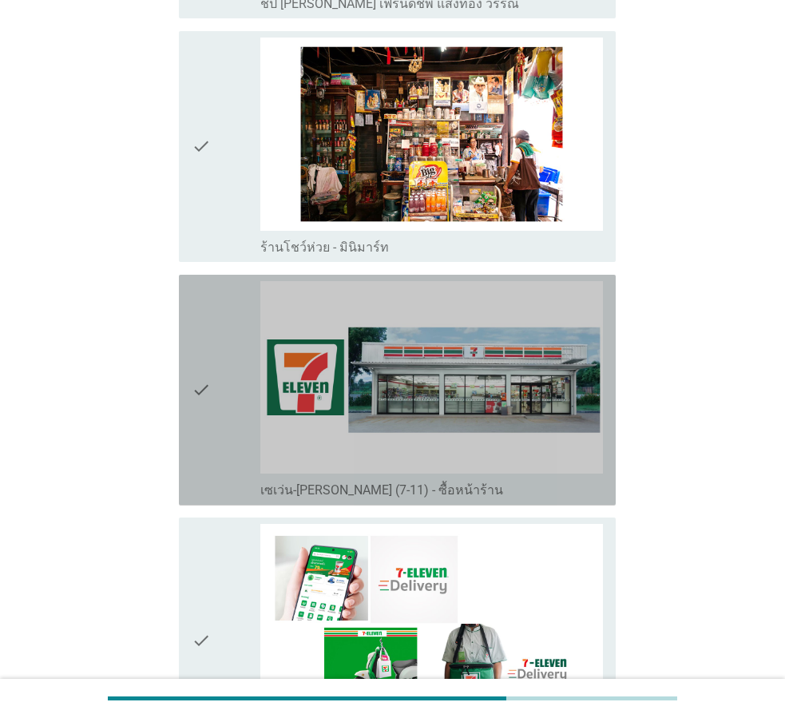
click at [229, 371] on div "check" at bounding box center [226, 390] width 69 height 218
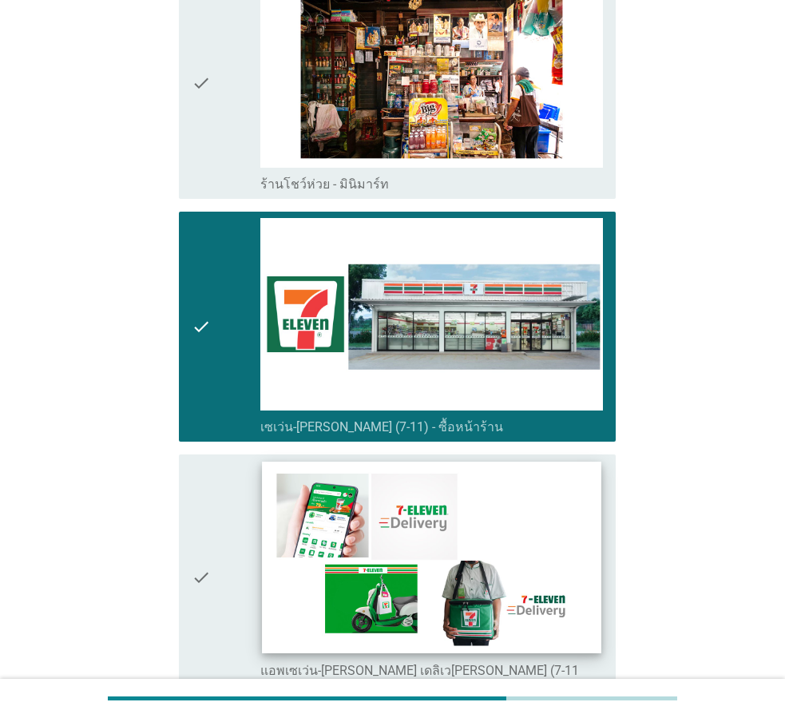
scroll to position [2876, 0]
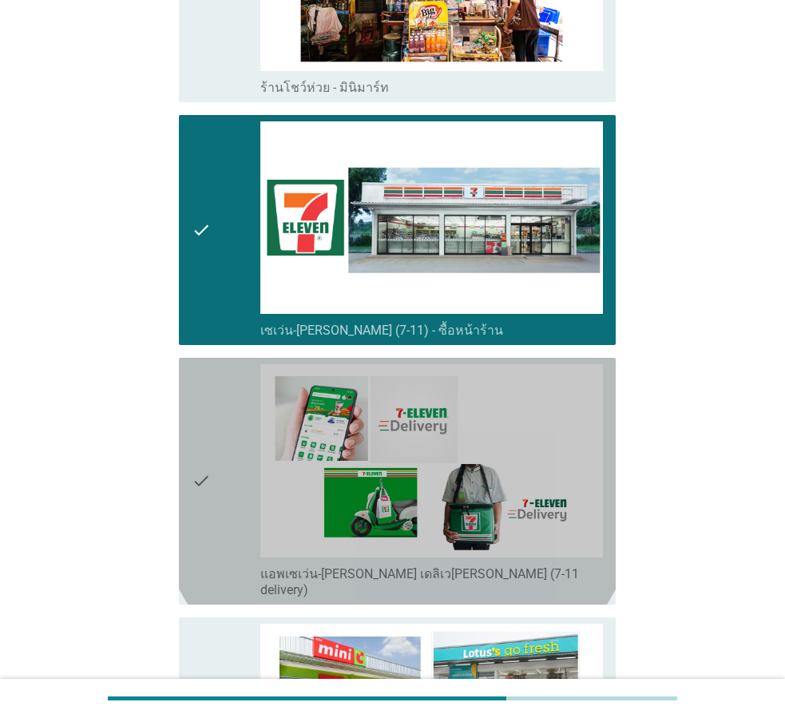
click at [215, 448] on div "check" at bounding box center [226, 481] width 69 height 234
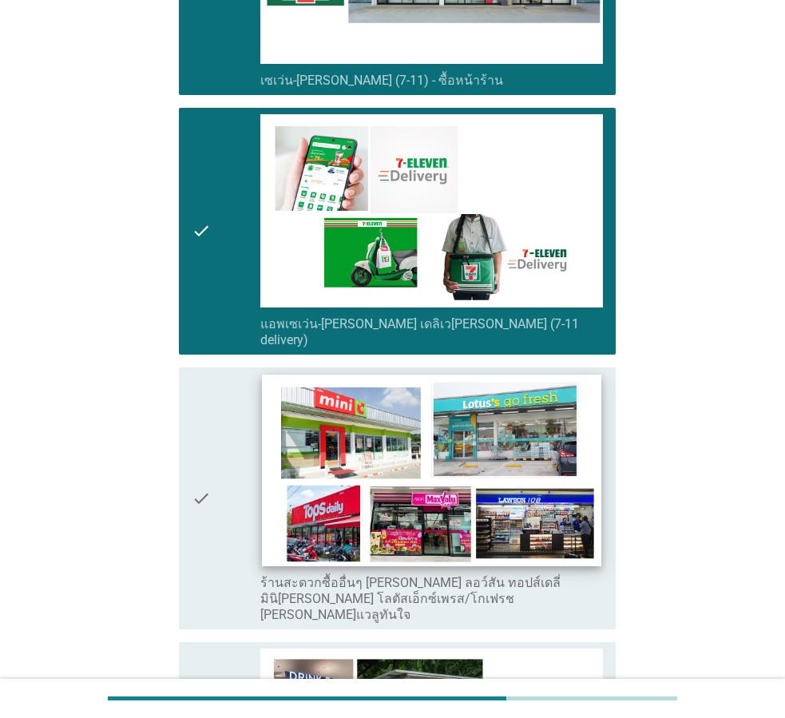
scroll to position [3105, 0]
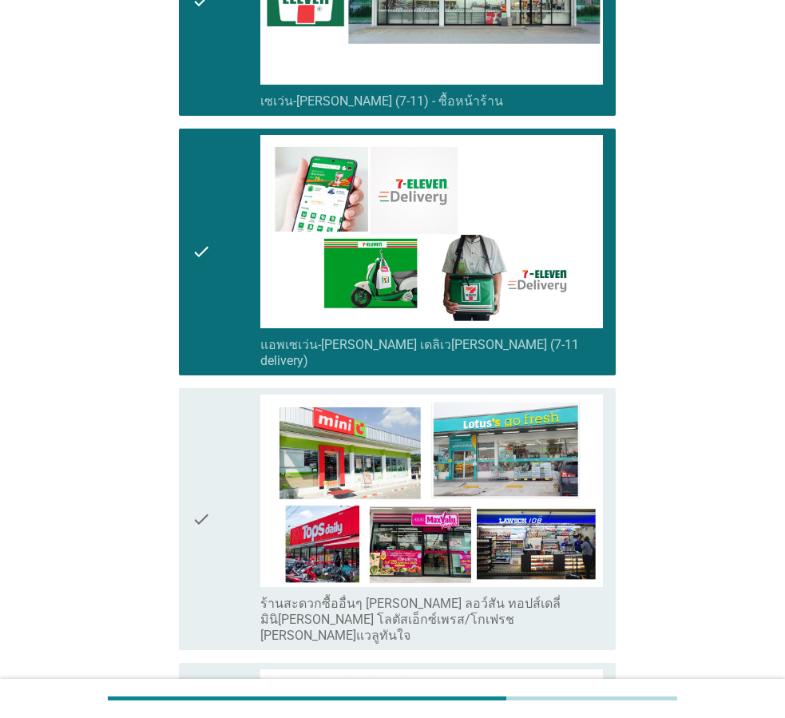
click at [213, 234] on div "check" at bounding box center [226, 252] width 69 height 234
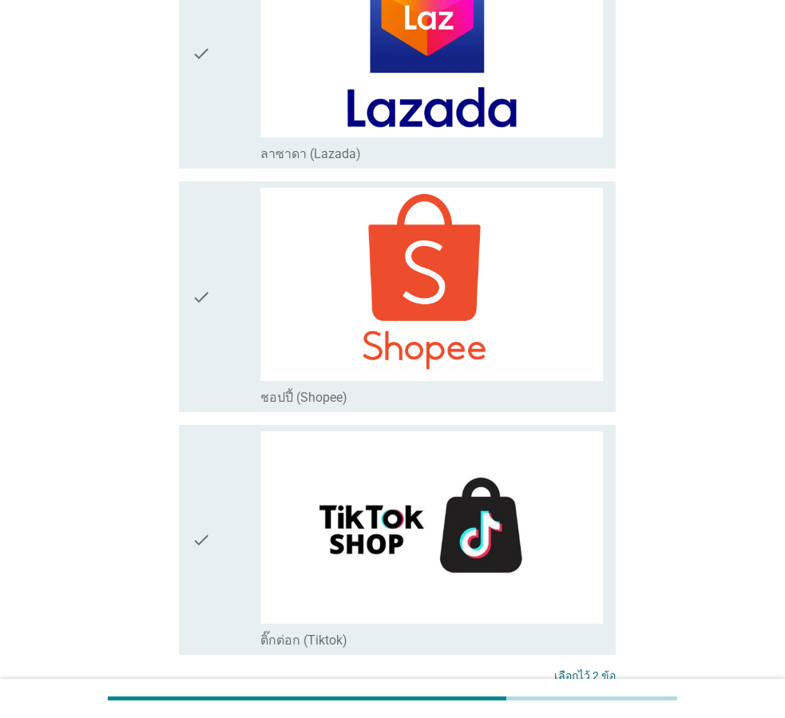
scroll to position [4143, 0]
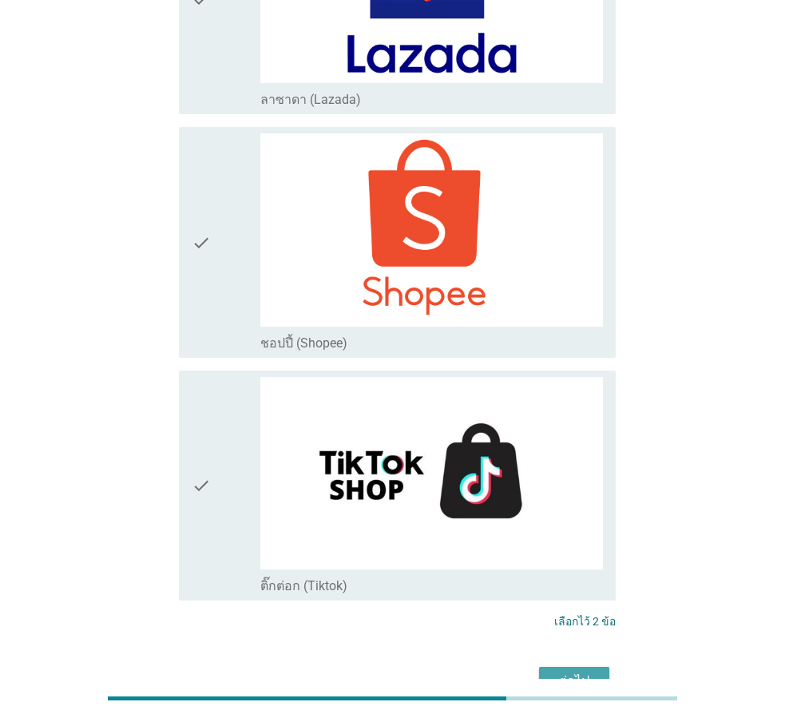
click at [542, 667] on button "ต่อไป" at bounding box center [574, 681] width 70 height 29
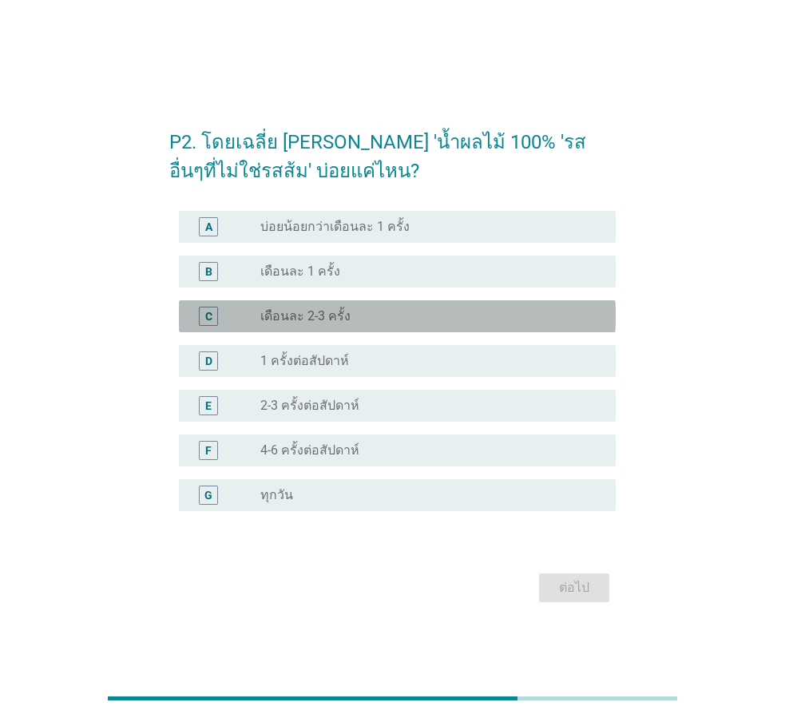
click at [455, 316] on div "radio_button_unchecked เดือนละ 2-3 ครั้ง" at bounding box center [425, 316] width 330 height 16
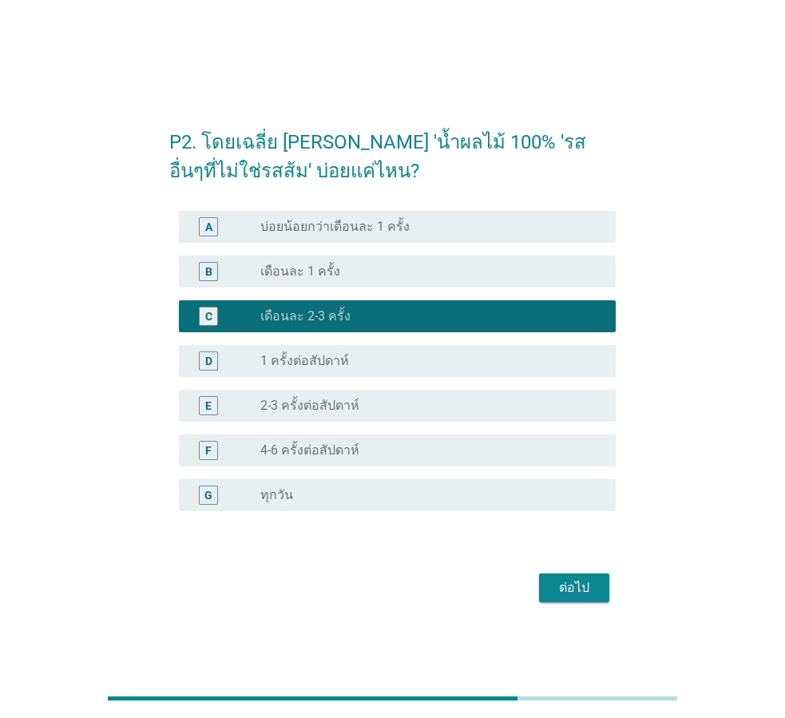
click at [574, 586] on div "ต่อไป" at bounding box center [574, 587] width 45 height 19
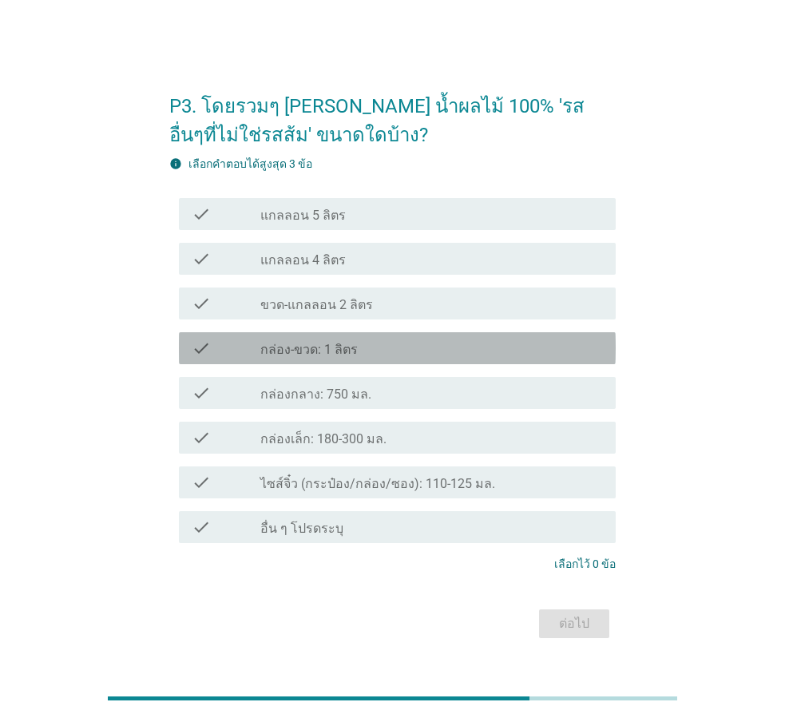
click at [406, 352] on div "check_box_outline_blank กล่อง-ขวด: 1 ลิตร" at bounding box center [431, 348] width 343 height 19
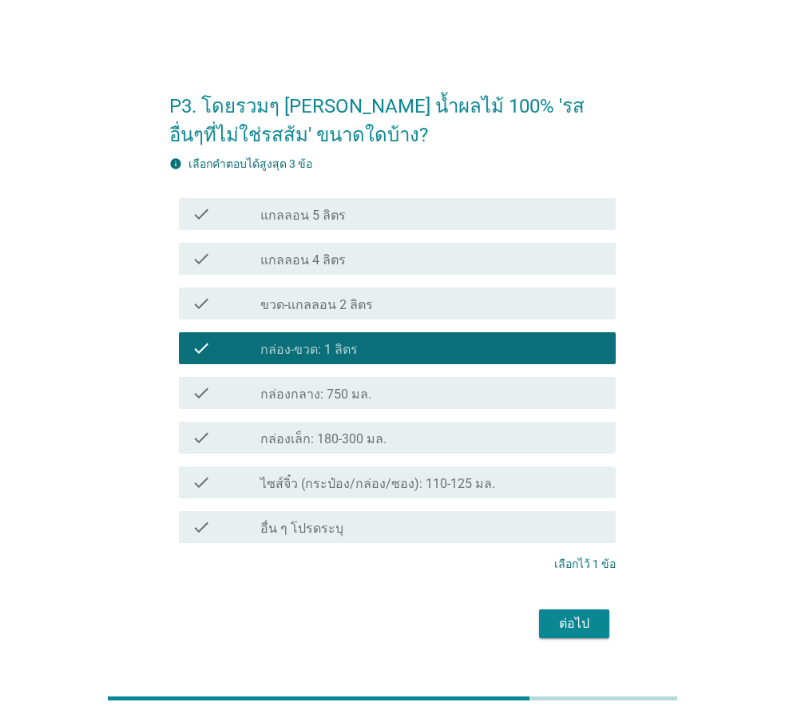
click at [594, 631] on div "ต่อไป" at bounding box center [574, 623] width 45 height 19
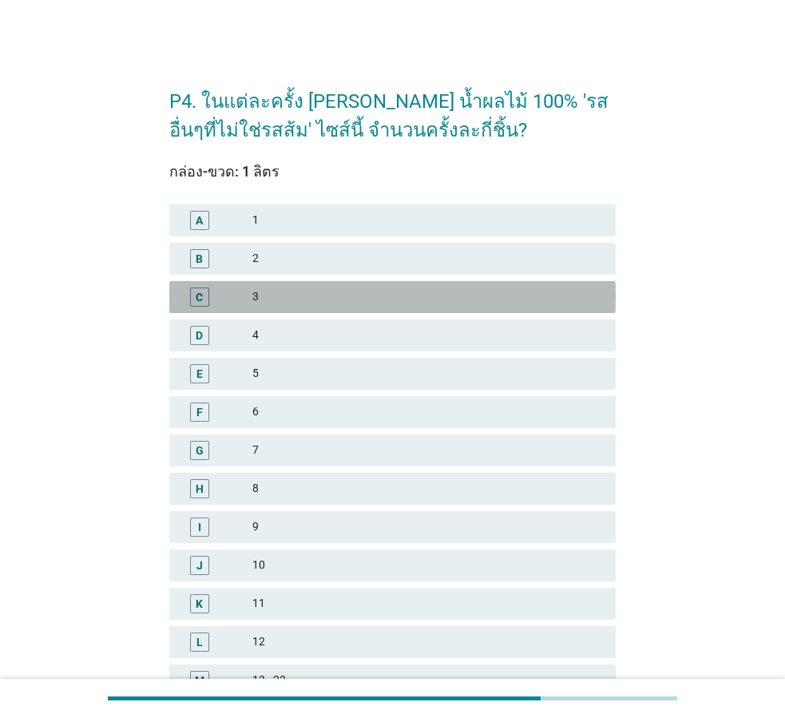
click at [293, 308] on div "C 3" at bounding box center [392, 297] width 447 height 32
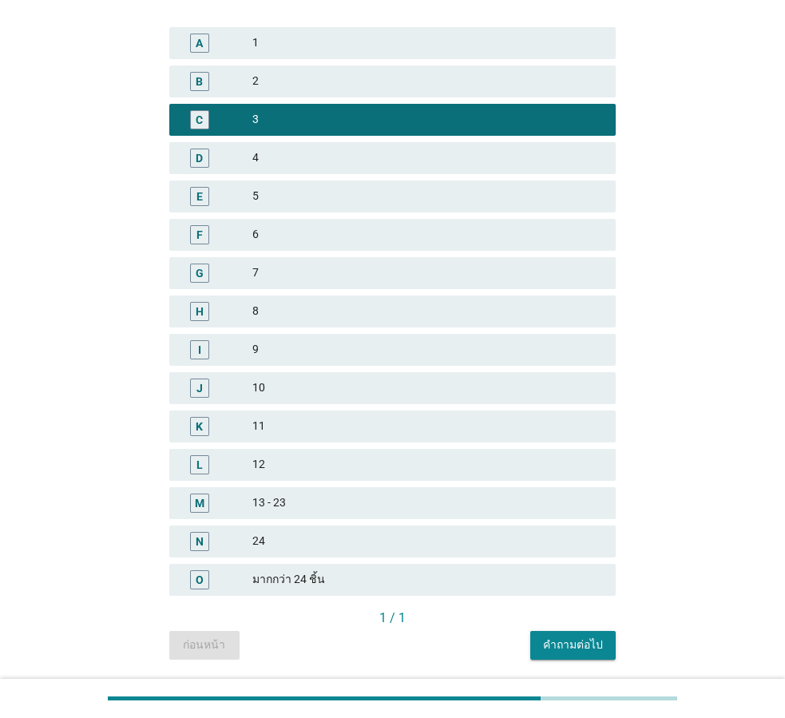
scroll to position [228, 0]
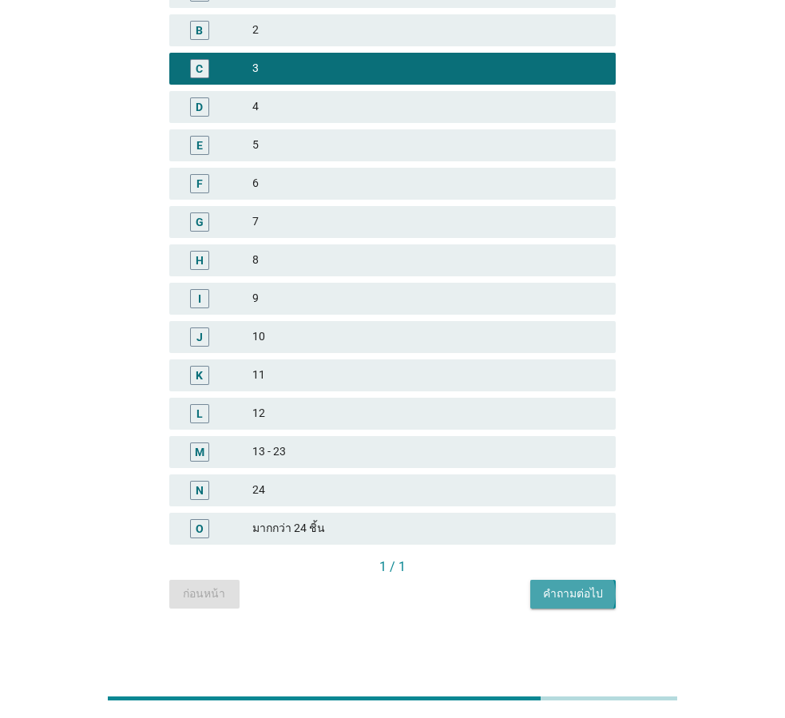
click at [584, 586] on div "คำถามต่อไป" at bounding box center [573, 594] width 60 height 17
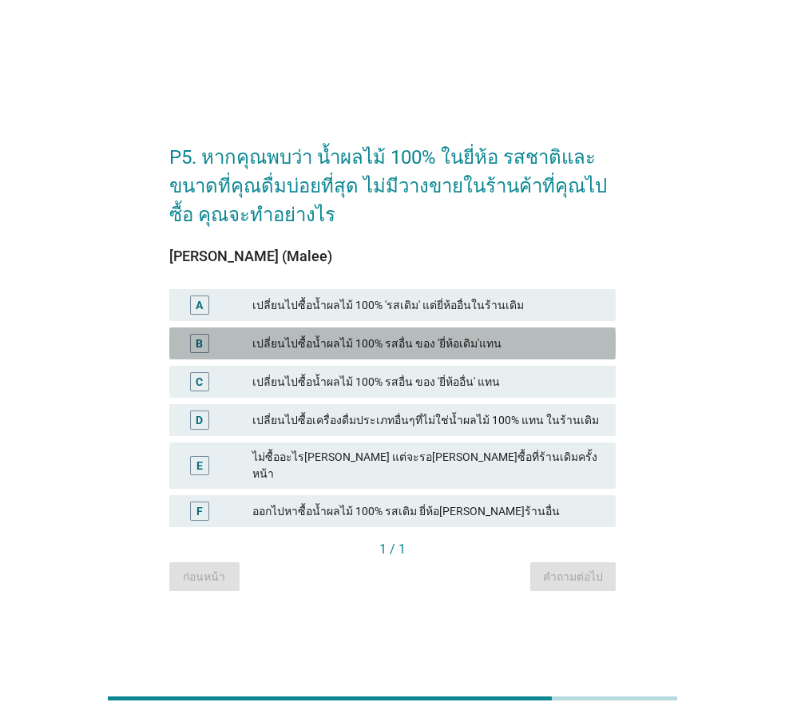
click at [332, 353] on div "เปลี่ยนไปซื้อน้ำผลไม้ 100% รสอื่น ของ 'ยี่ห้อเดิม'แทน" at bounding box center [427, 343] width 351 height 19
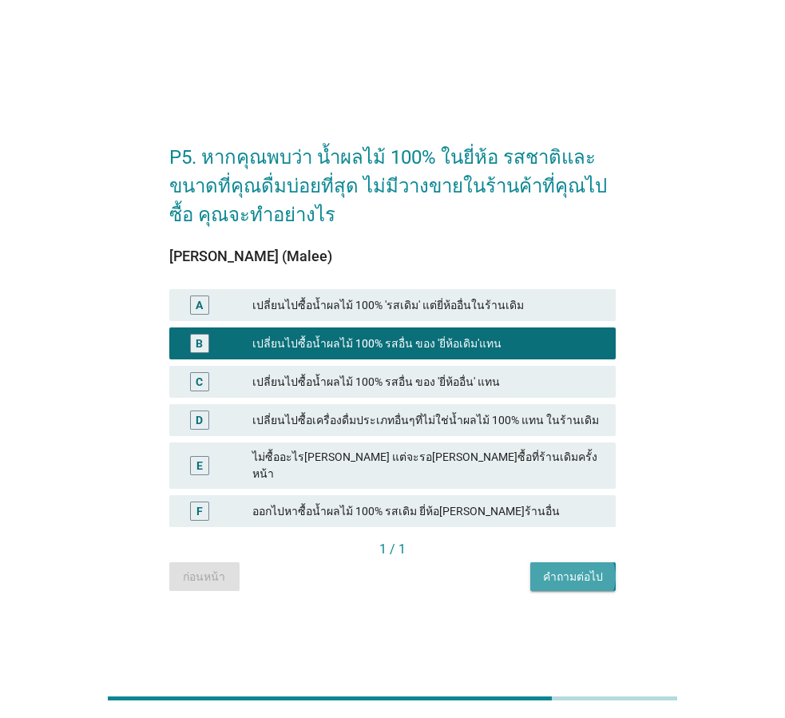
click at [563, 569] on div "คำถามต่อไป" at bounding box center [573, 577] width 60 height 17
